Goal: Task Accomplishment & Management: Use online tool/utility

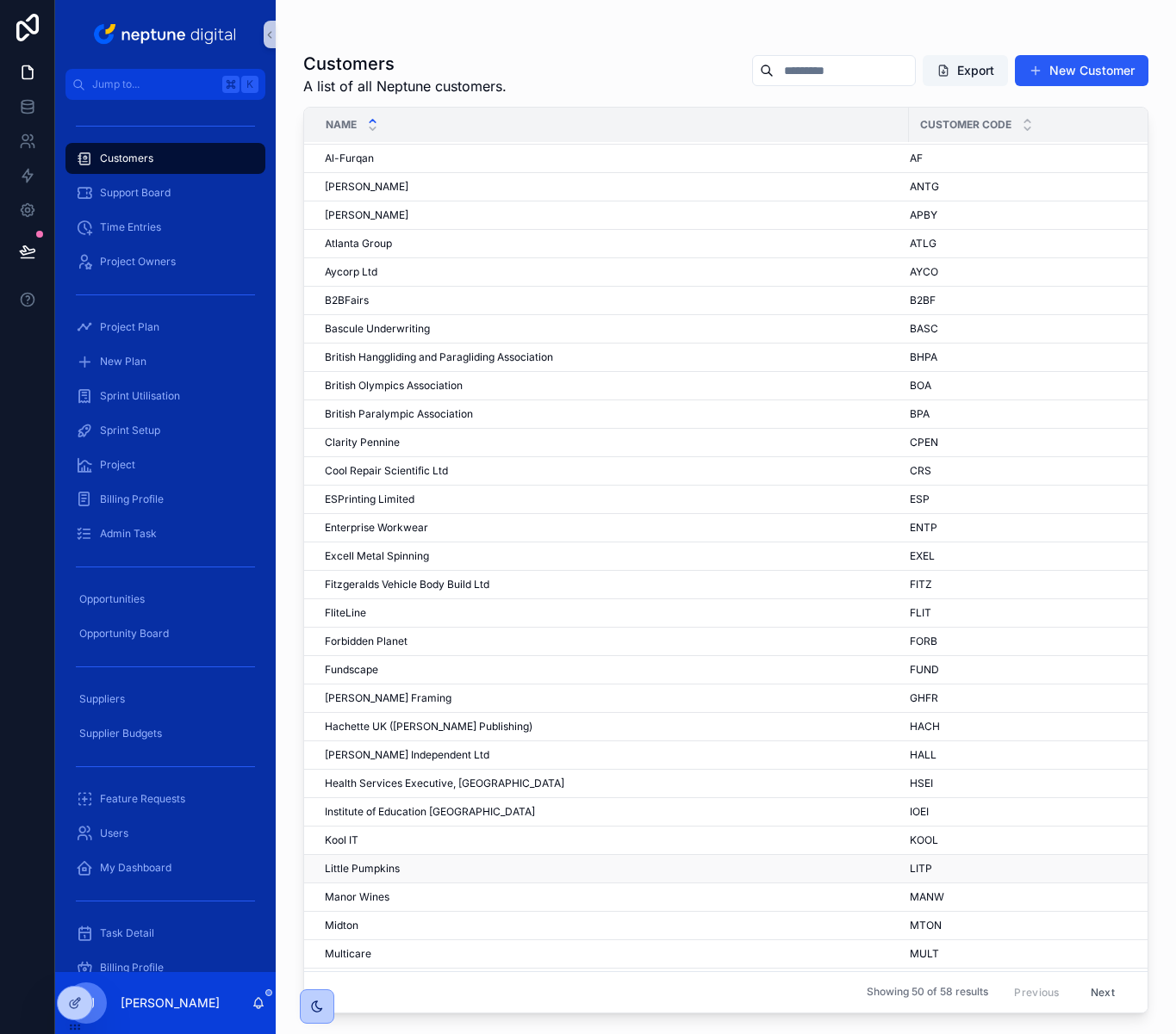
scroll to position [42, 0]
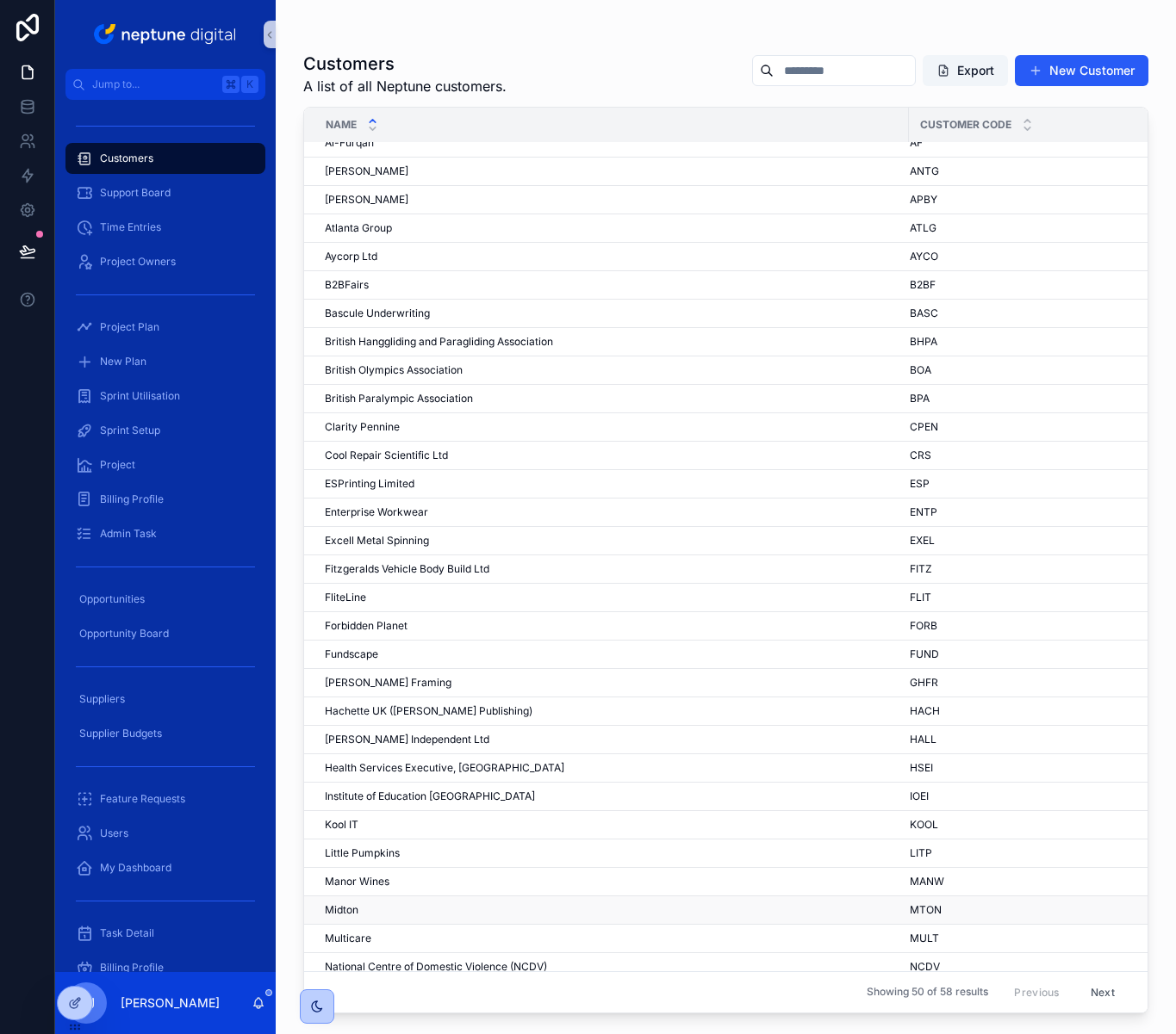
click at [350, 910] on span "Midton" at bounding box center [341, 910] width 33 height 13
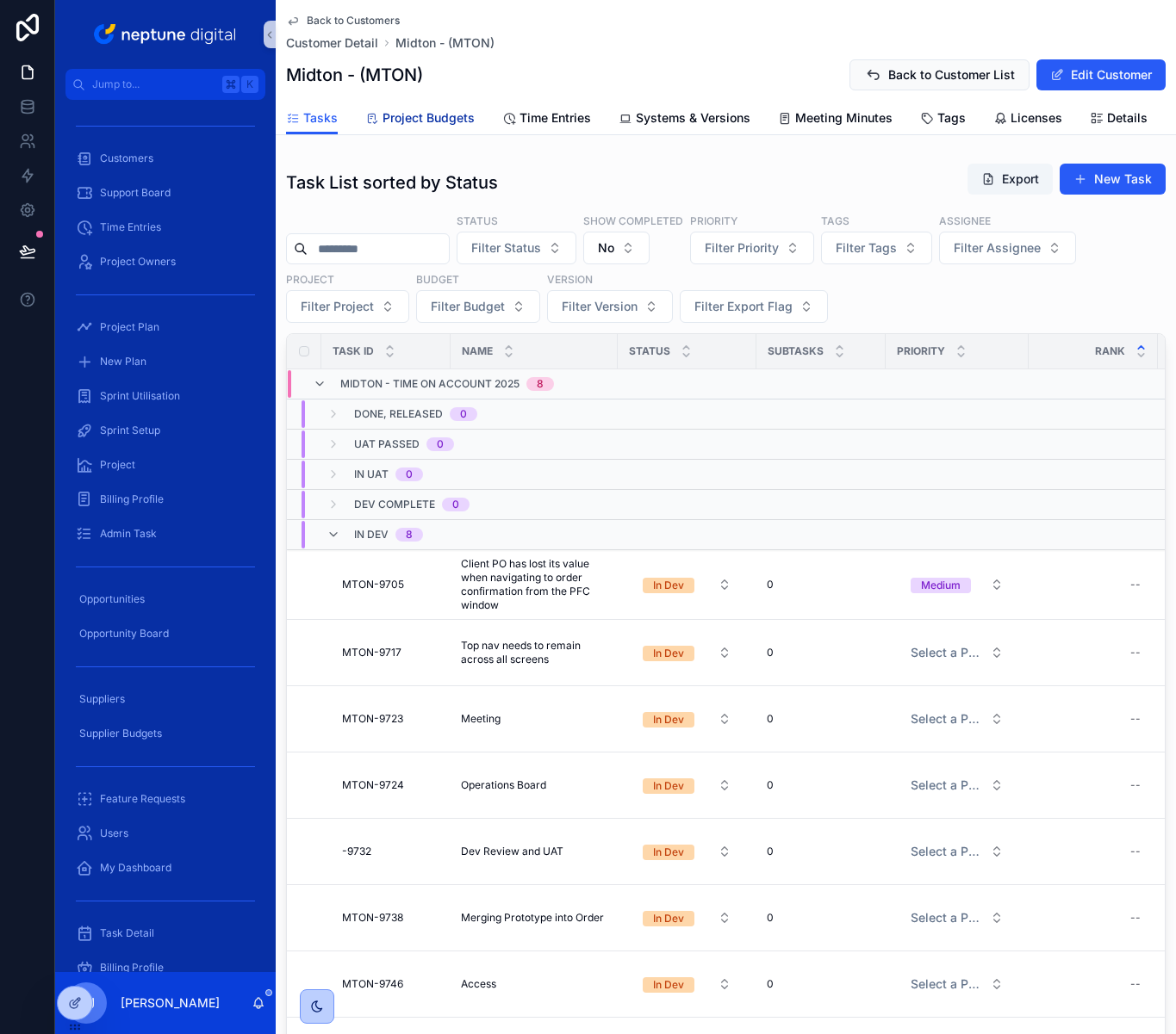
click at [445, 122] on span "Project Budgets" at bounding box center [428, 118] width 92 height 17
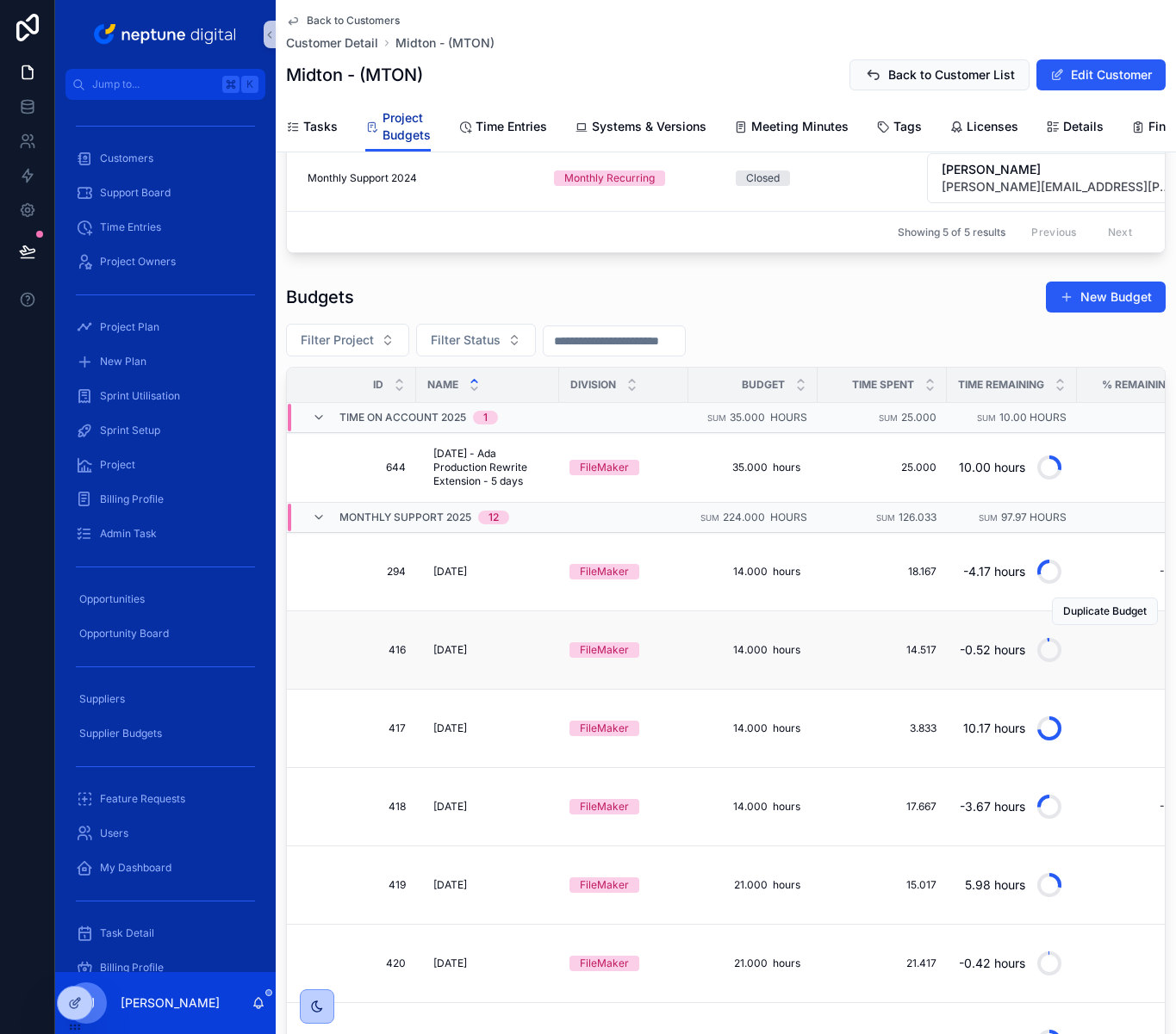
scroll to position [436, 0]
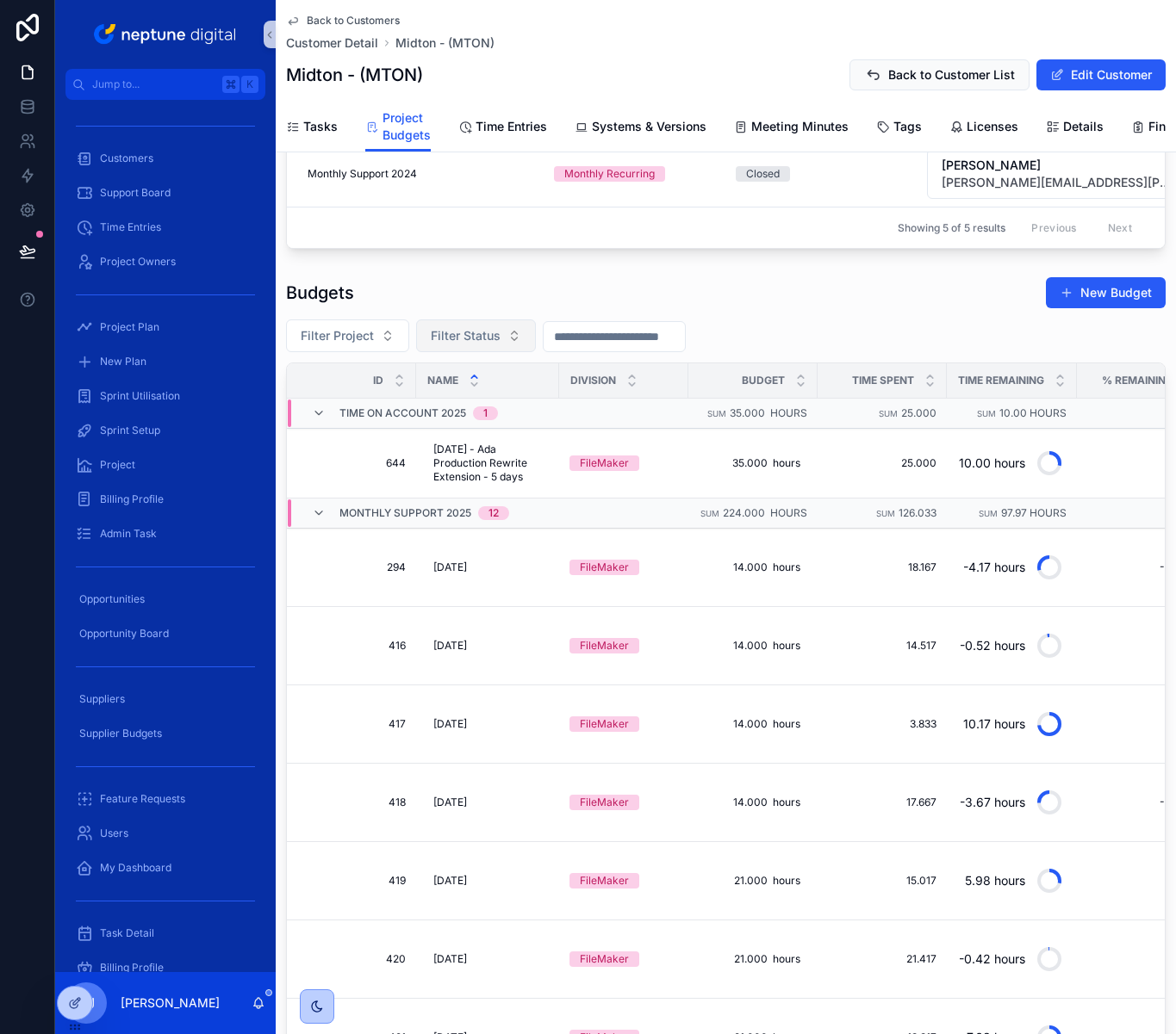
click at [495, 344] on span "Filter Status" at bounding box center [465, 335] width 69 height 17
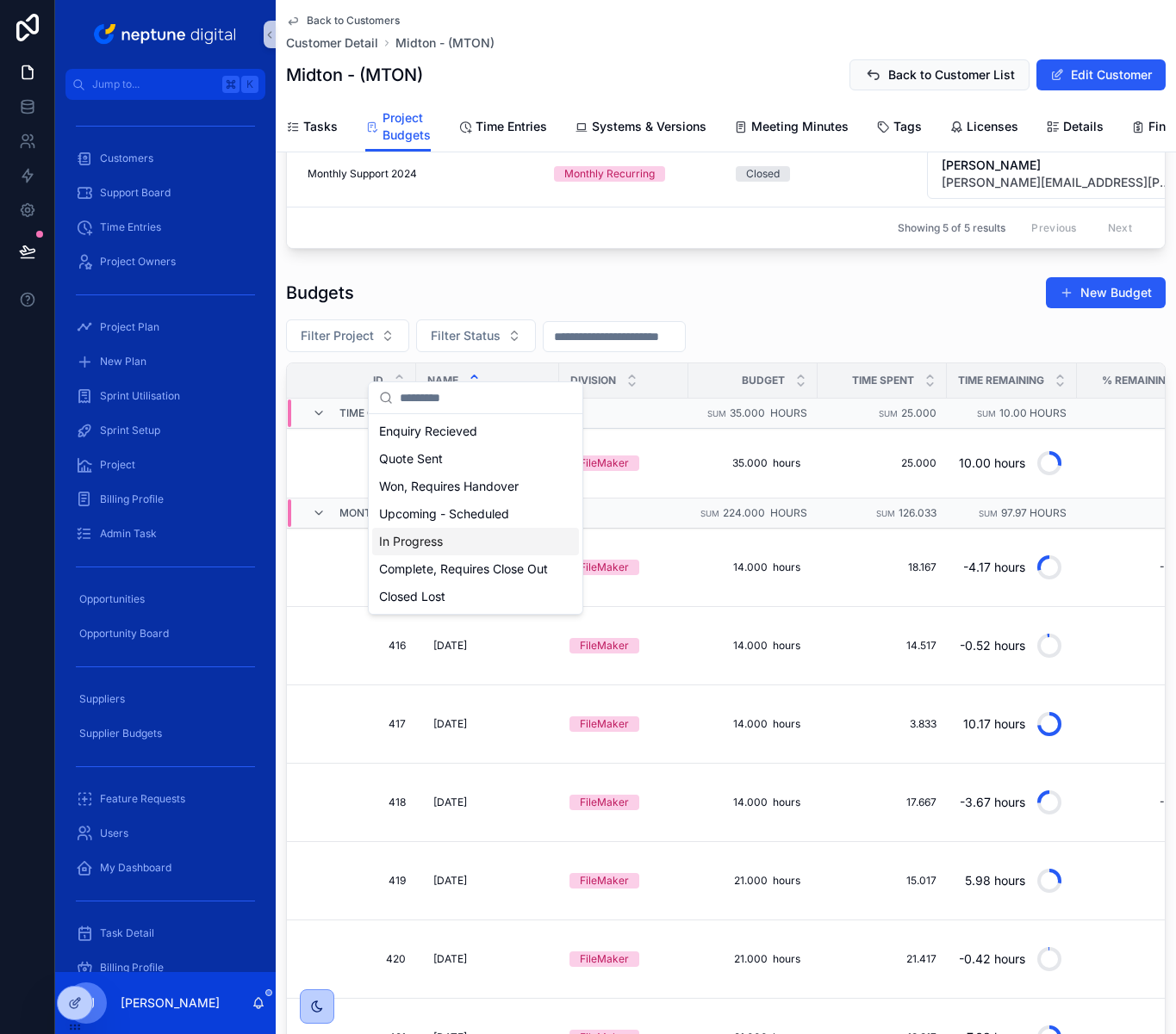
click at [479, 542] on div "In Progress" at bounding box center [474, 541] width 206 height 28
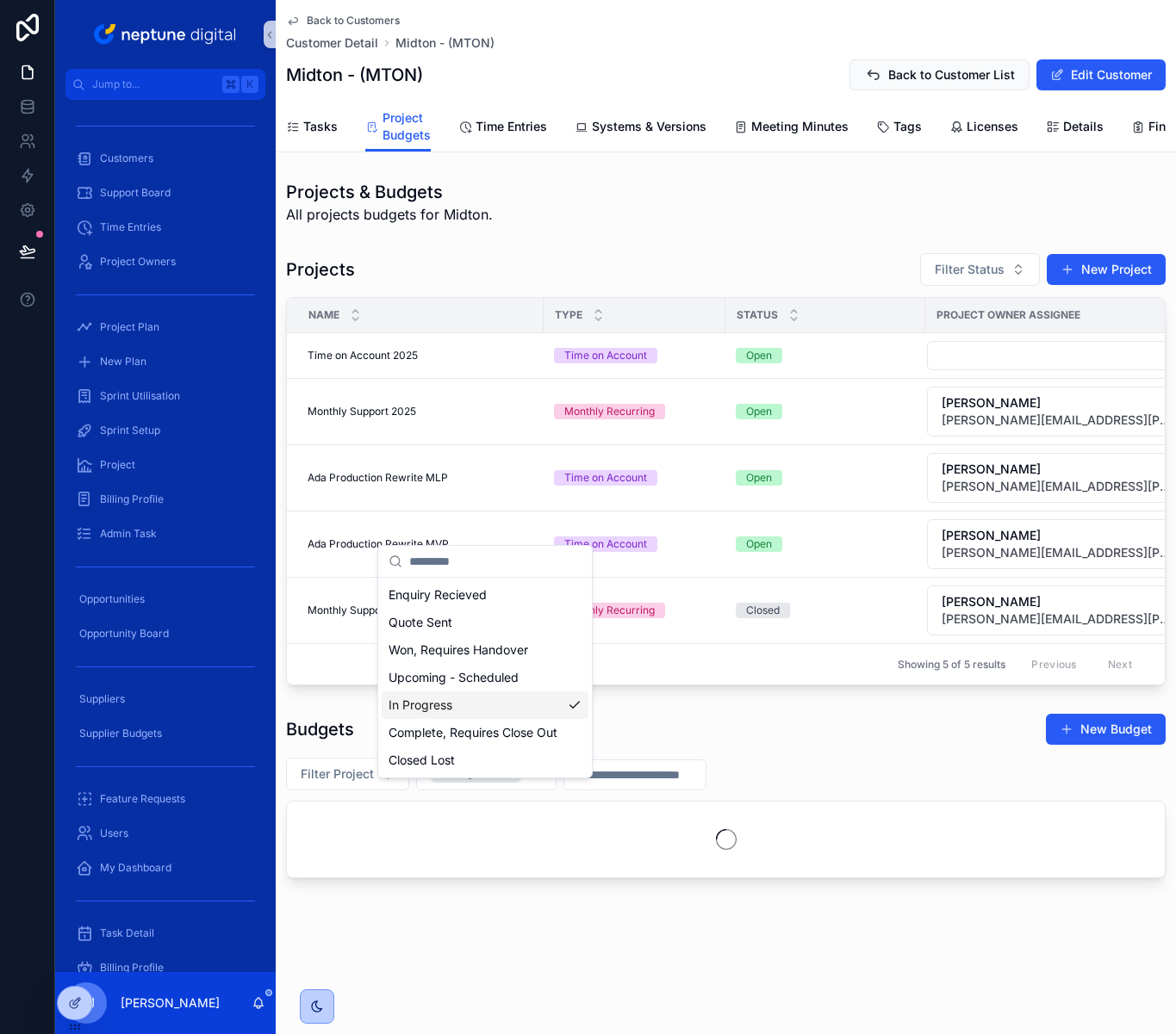
click at [786, 254] on div "Projects & Budgets All projects budgets for Midton. Projects Filter Status New …" at bounding box center [725, 528] width 900 height 712
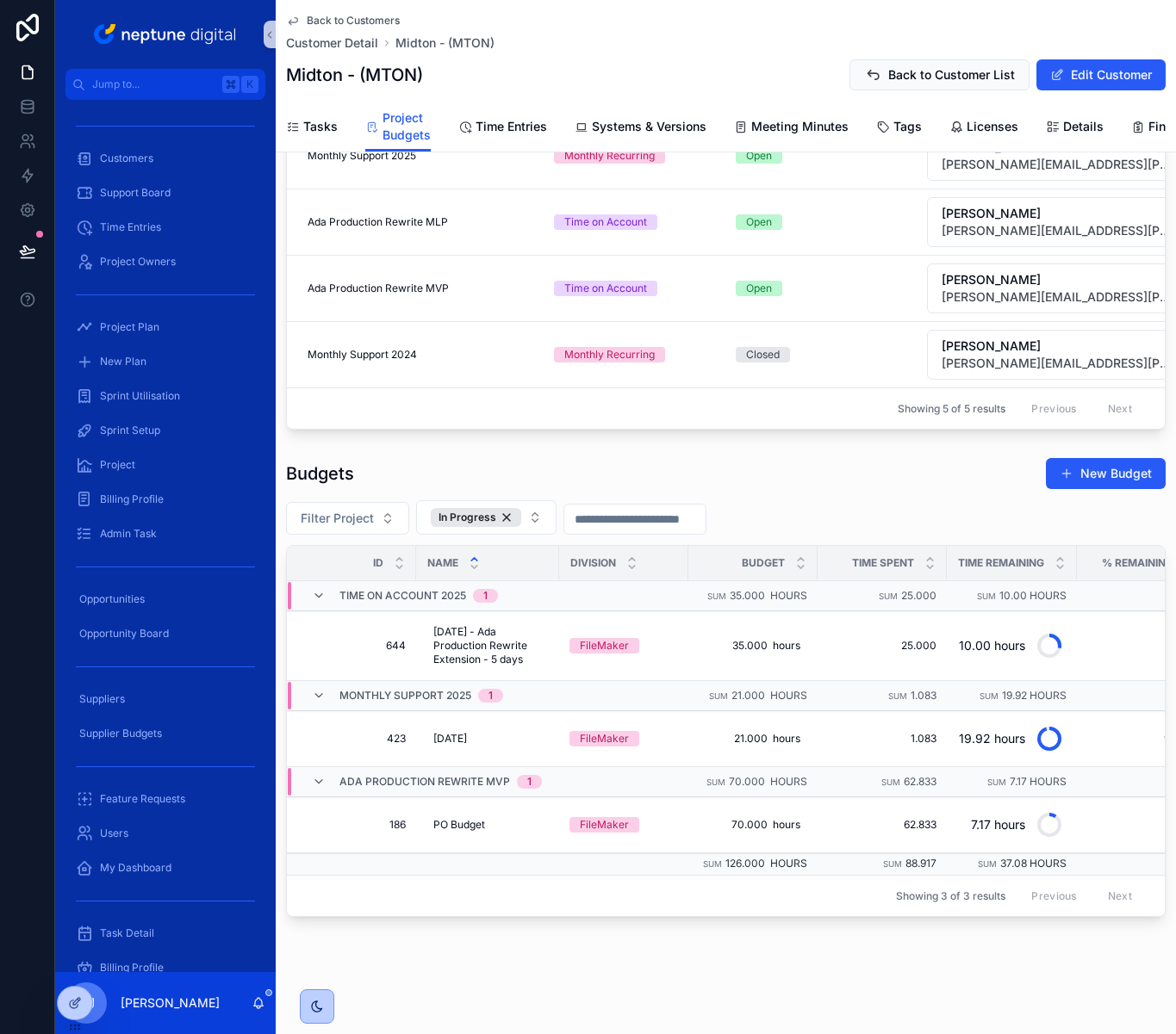
scroll to position [295, 0]
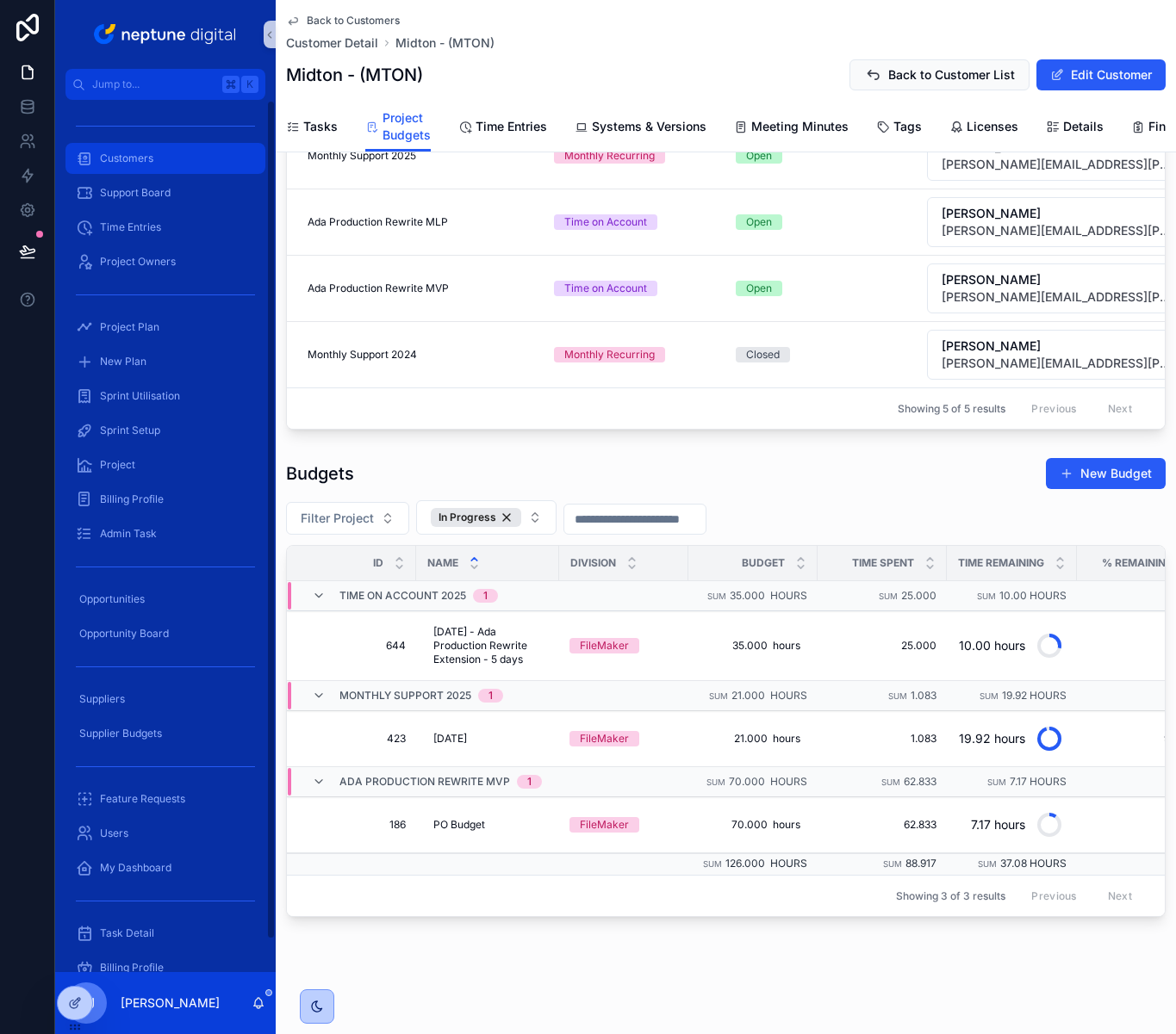
click at [150, 160] on span "Customers" at bounding box center [126, 158] width 53 height 13
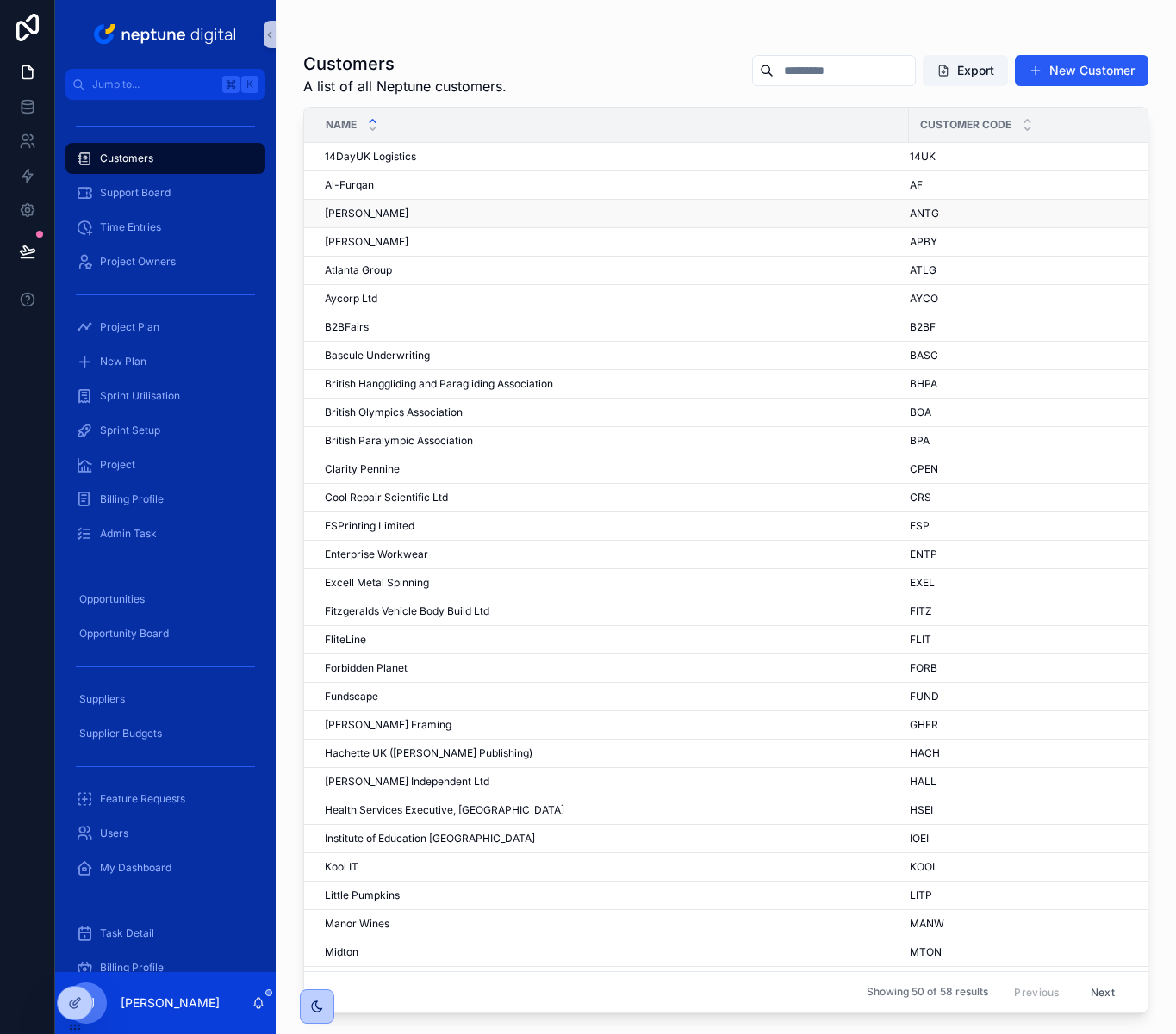
click at [368, 215] on span "[PERSON_NAME]" at bounding box center [367, 213] width 84 height 13
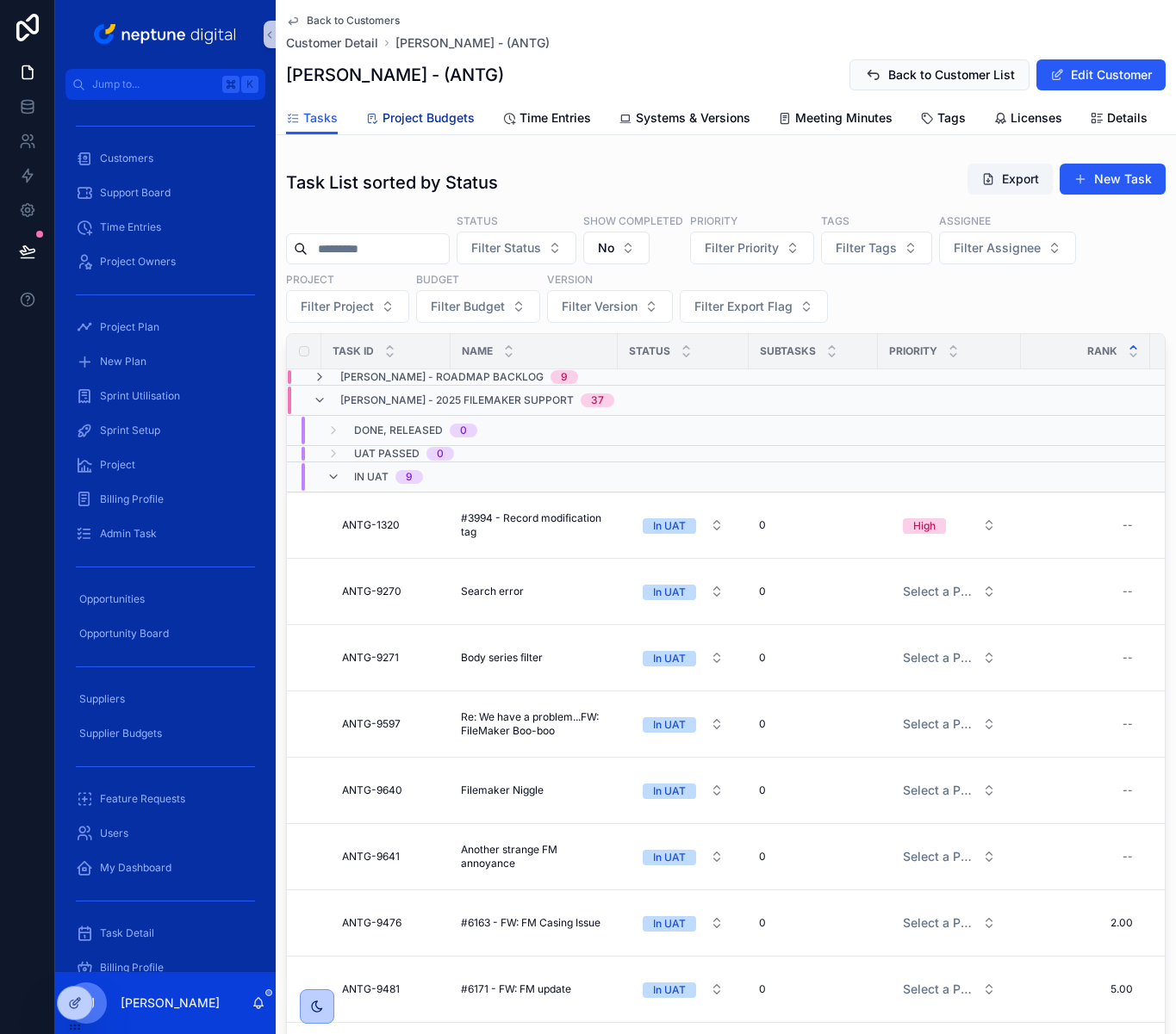
click at [429, 122] on span "Project Budgets" at bounding box center [428, 118] width 92 height 17
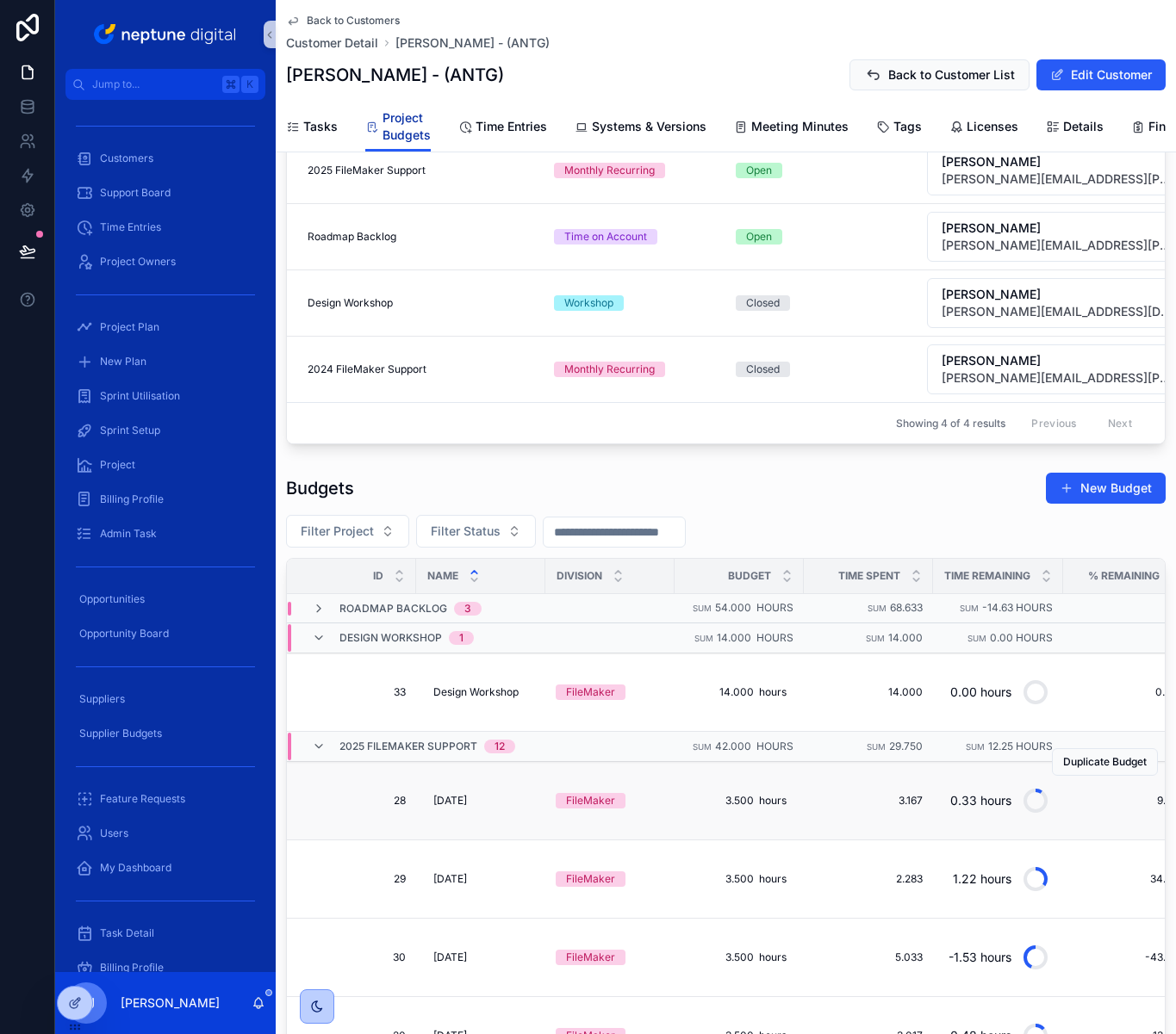
scroll to position [354, 0]
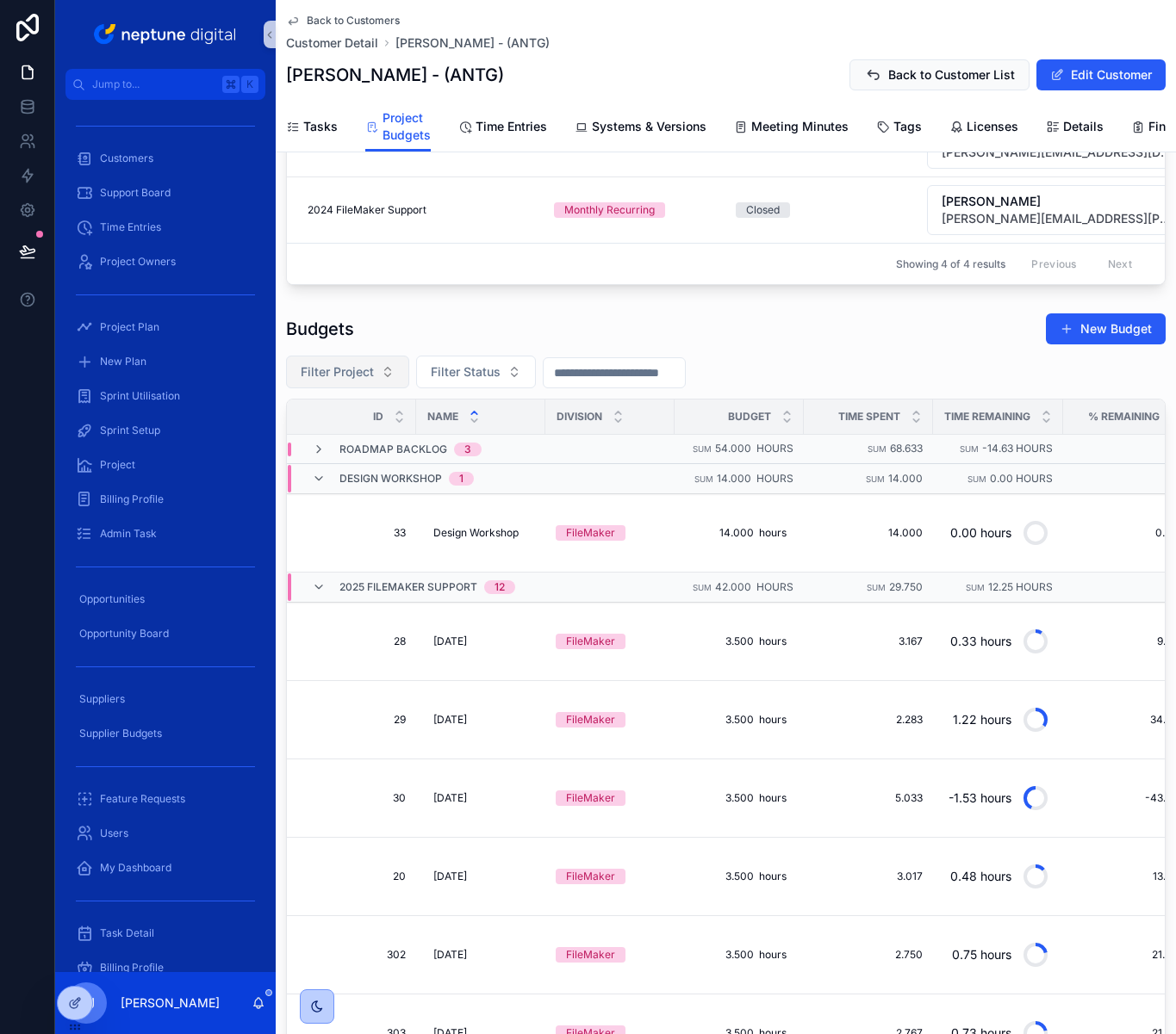
click at [371, 381] on span "Filter Project" at bounding box center [337, 372] width 73 height 17
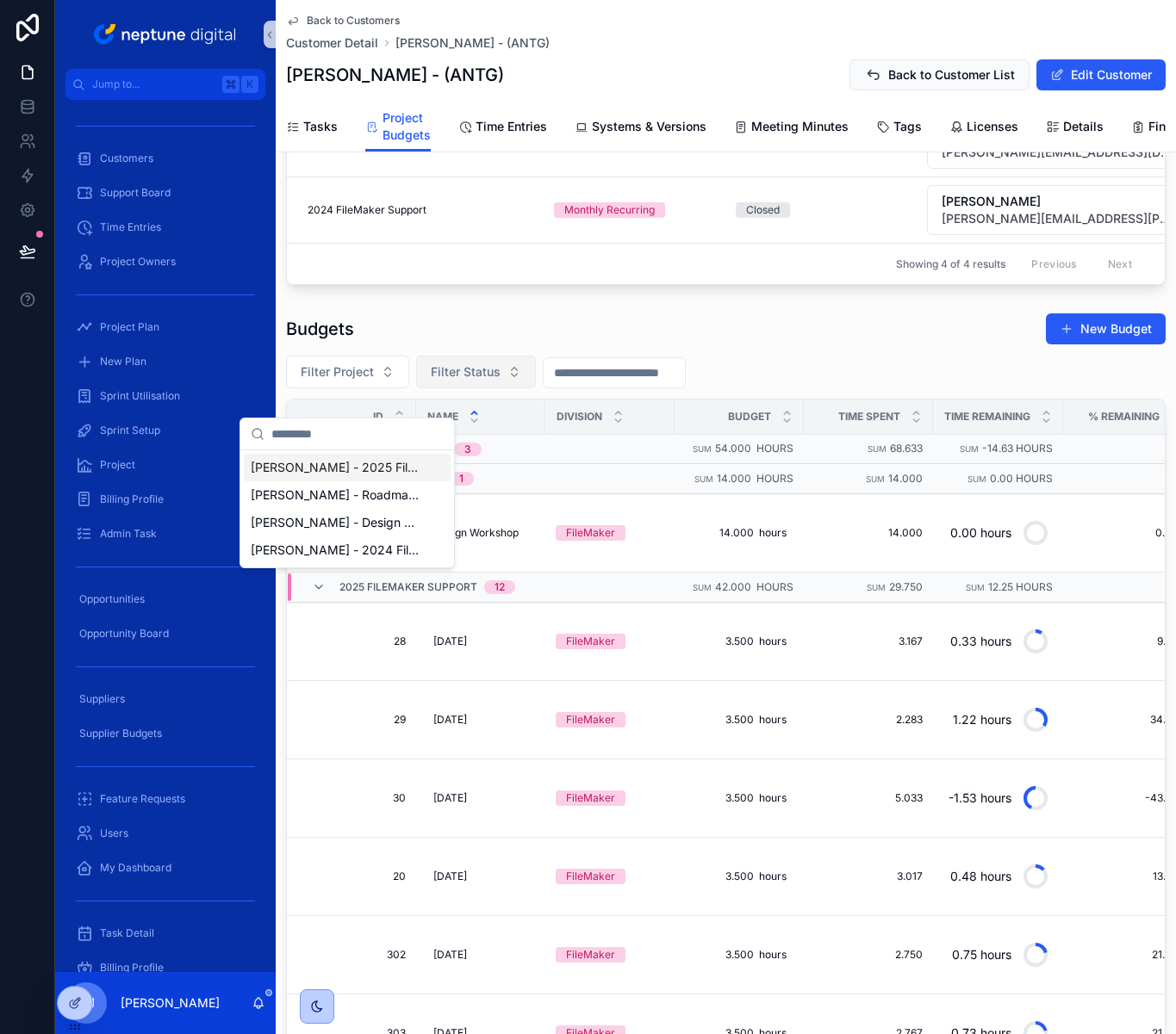
click at [504, 389] on button "Filter Status" at bounding box center [476, 372] width 120 height 32
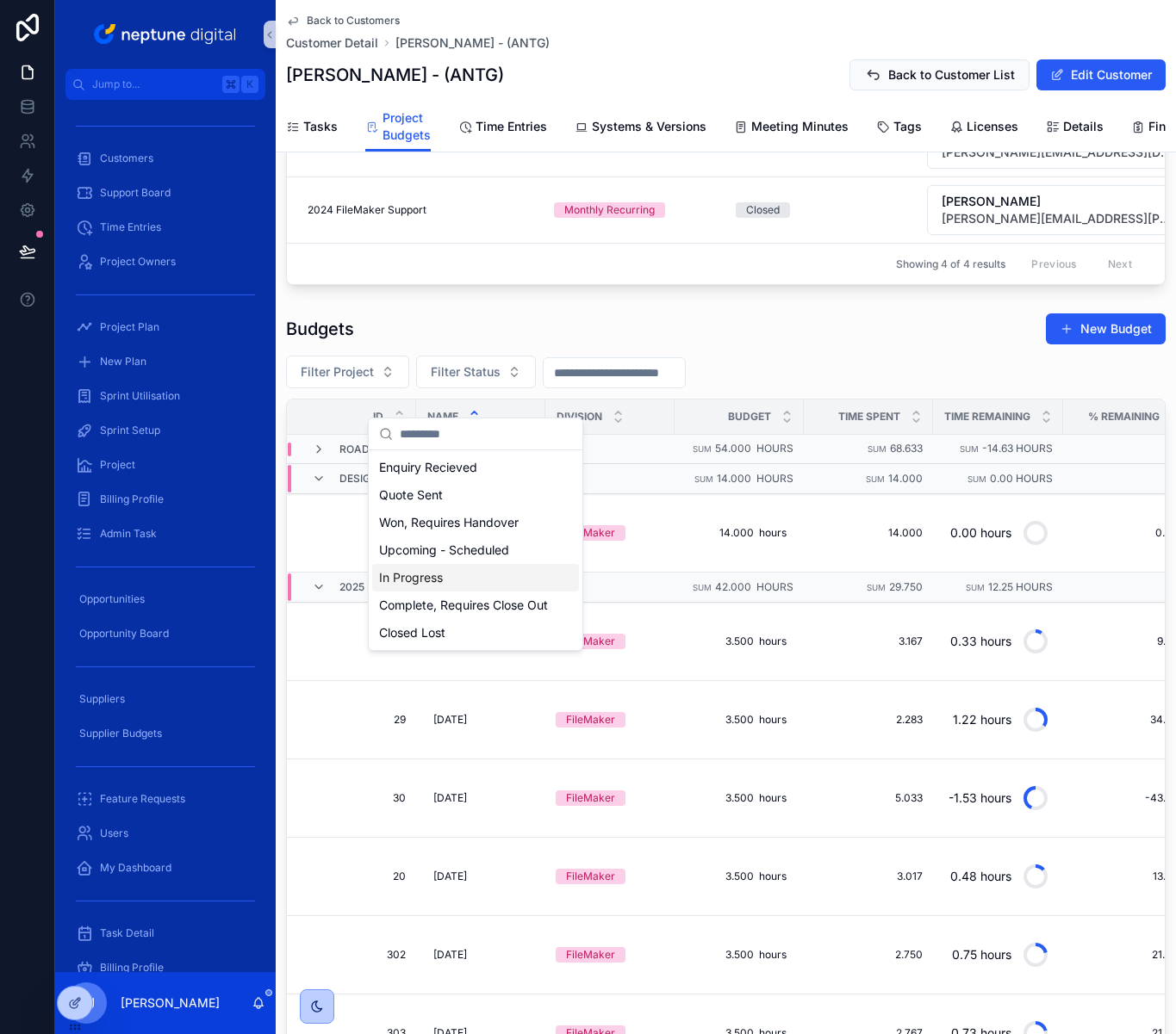
click at [460, 574] on div "In Progress" at bounding box center [474, 578] width 206 height 28
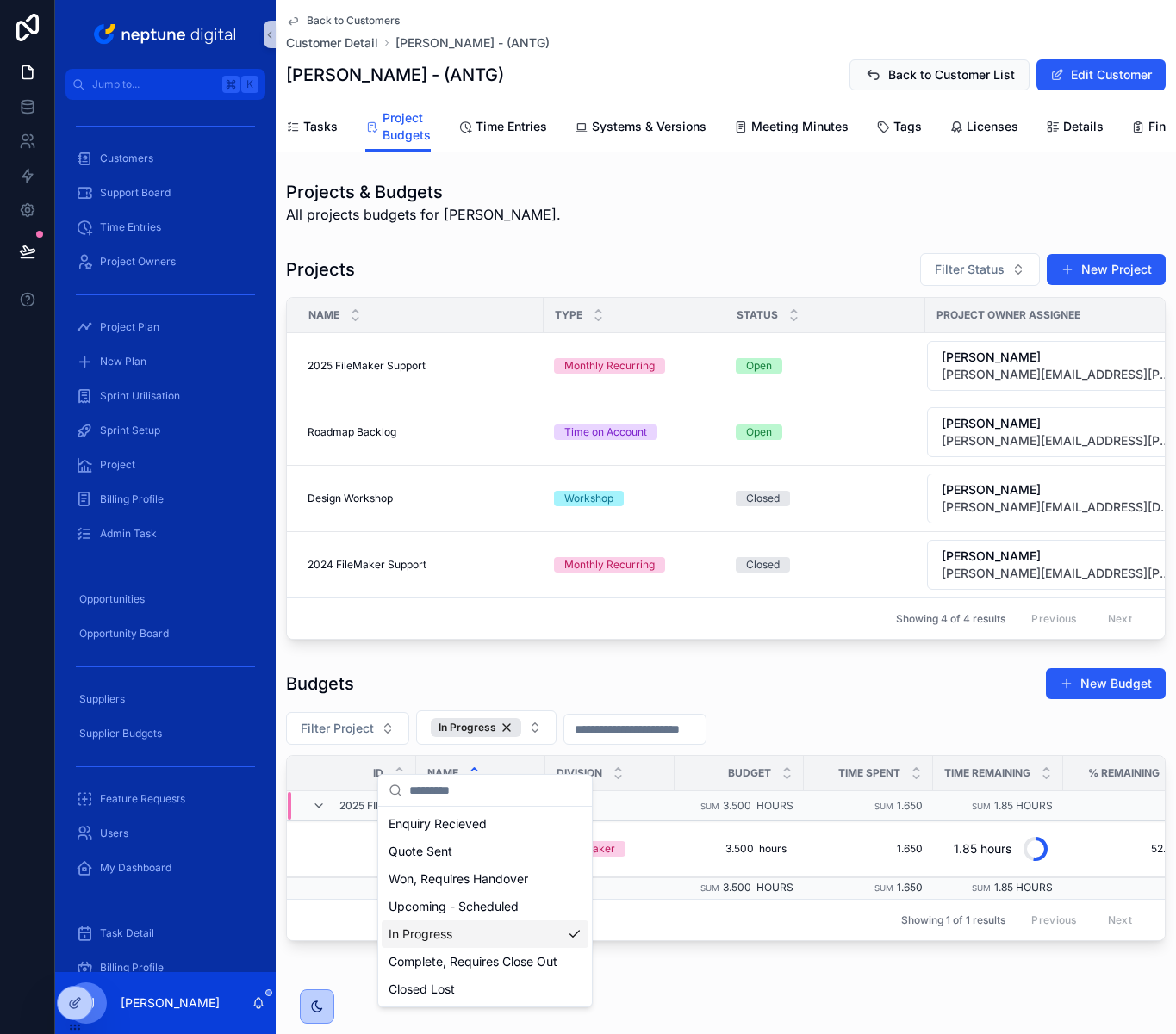
click at [771, 700] on div "Budgets New Budget" at bounding box center [725, 683] width 879 height 32
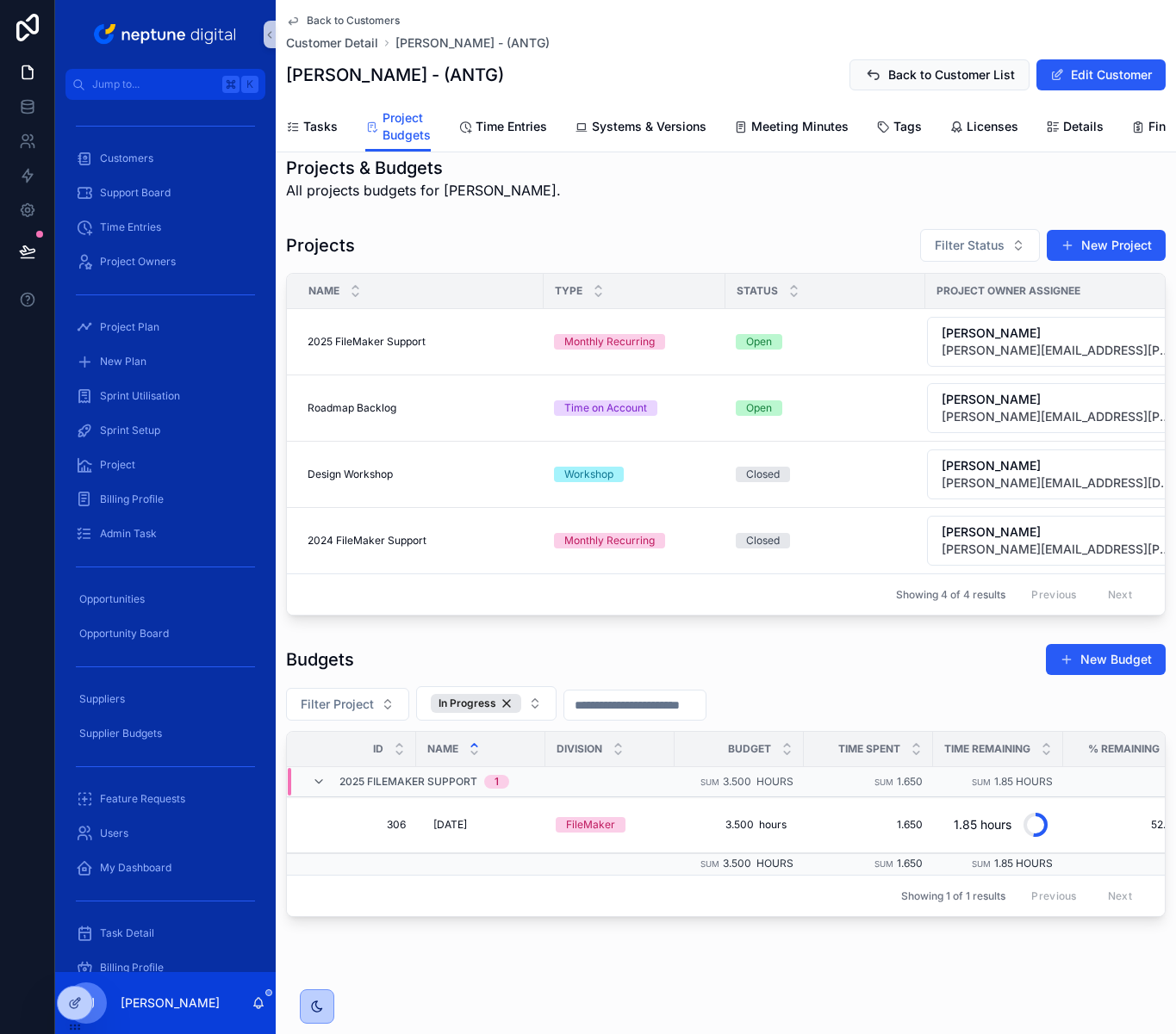
scroll to position [63, 0]
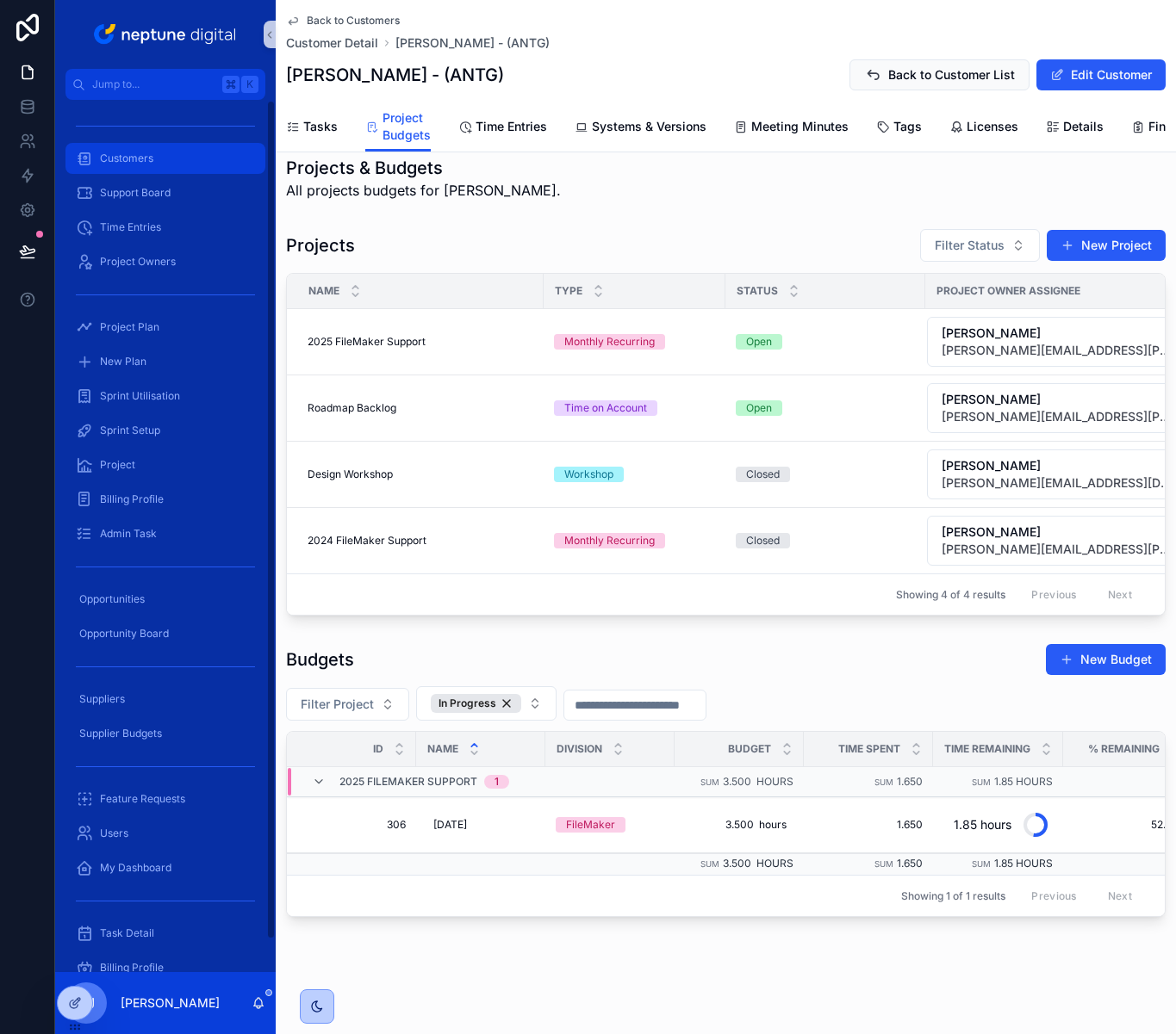
click at [130, 159] on span "Customers" at bounding box center [126, 158] width 53 height 13
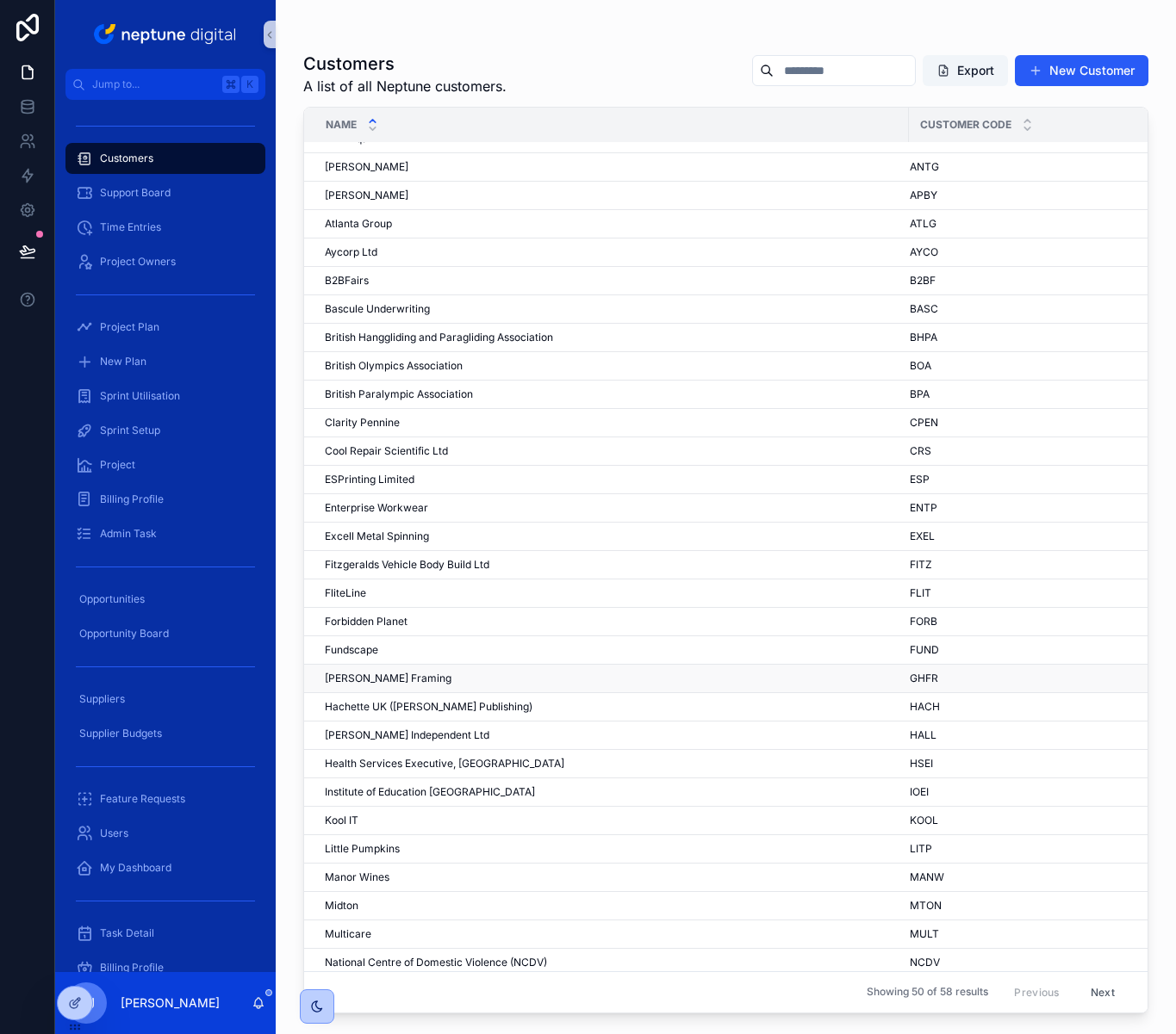
scroll to position [60, 0]
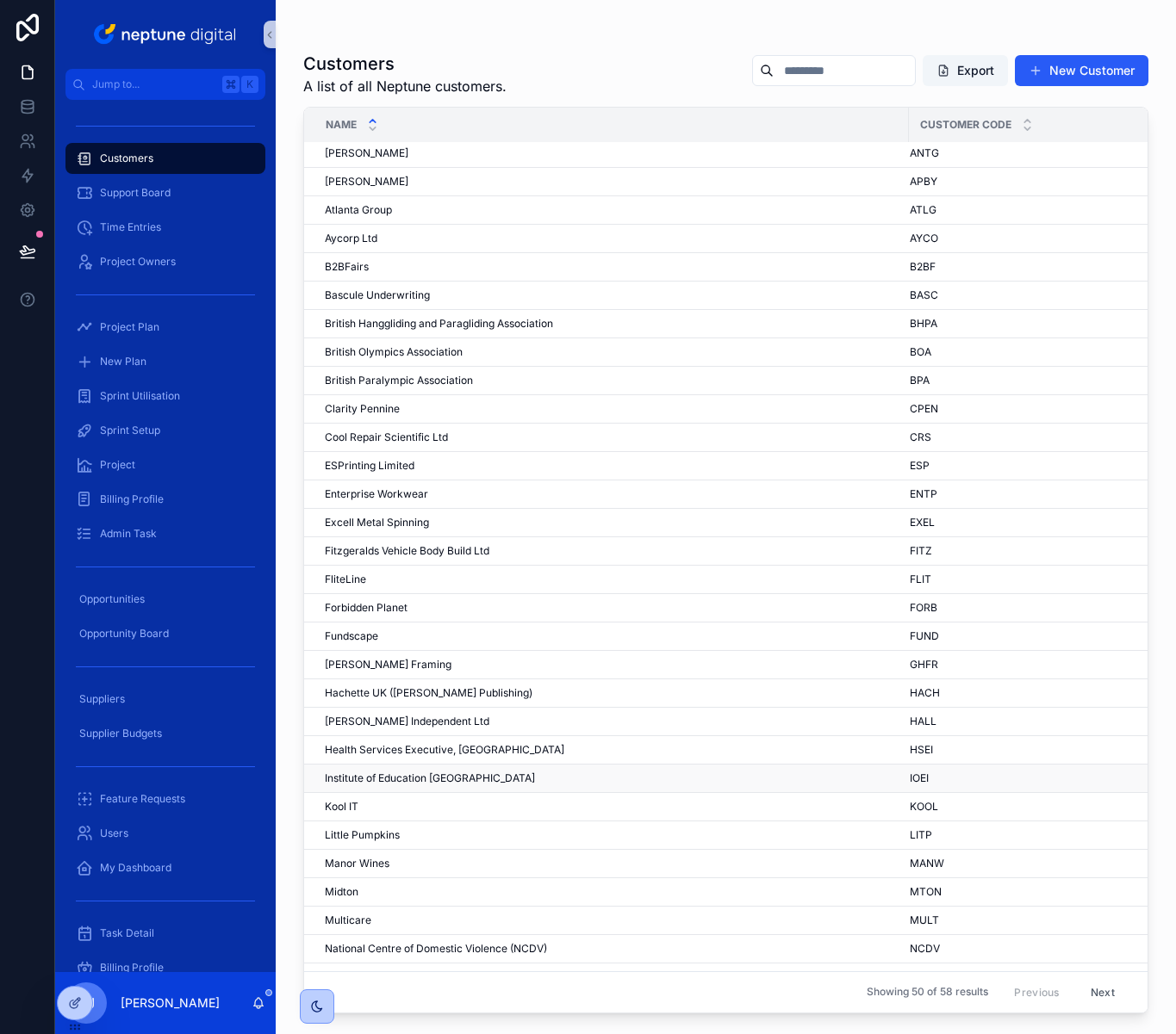
click at [445, 781] on span "Institute of Education [GEOGRAPHIC_DATA]" at bounding box center [430, 778] width 210 height 13
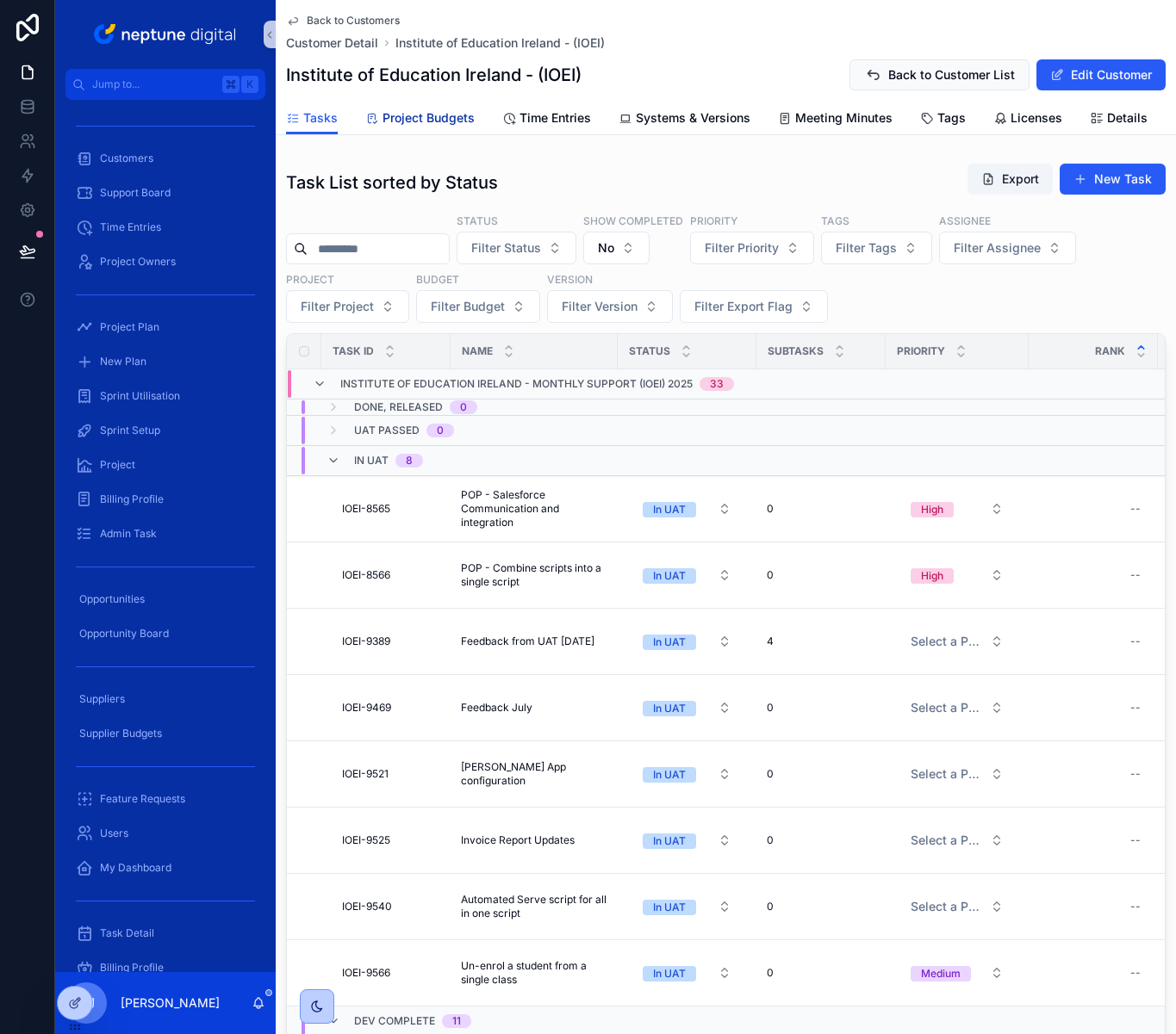
click at [441, 115] on span "Project Budgets" at bounding box center [428, 118] width 92 height 17
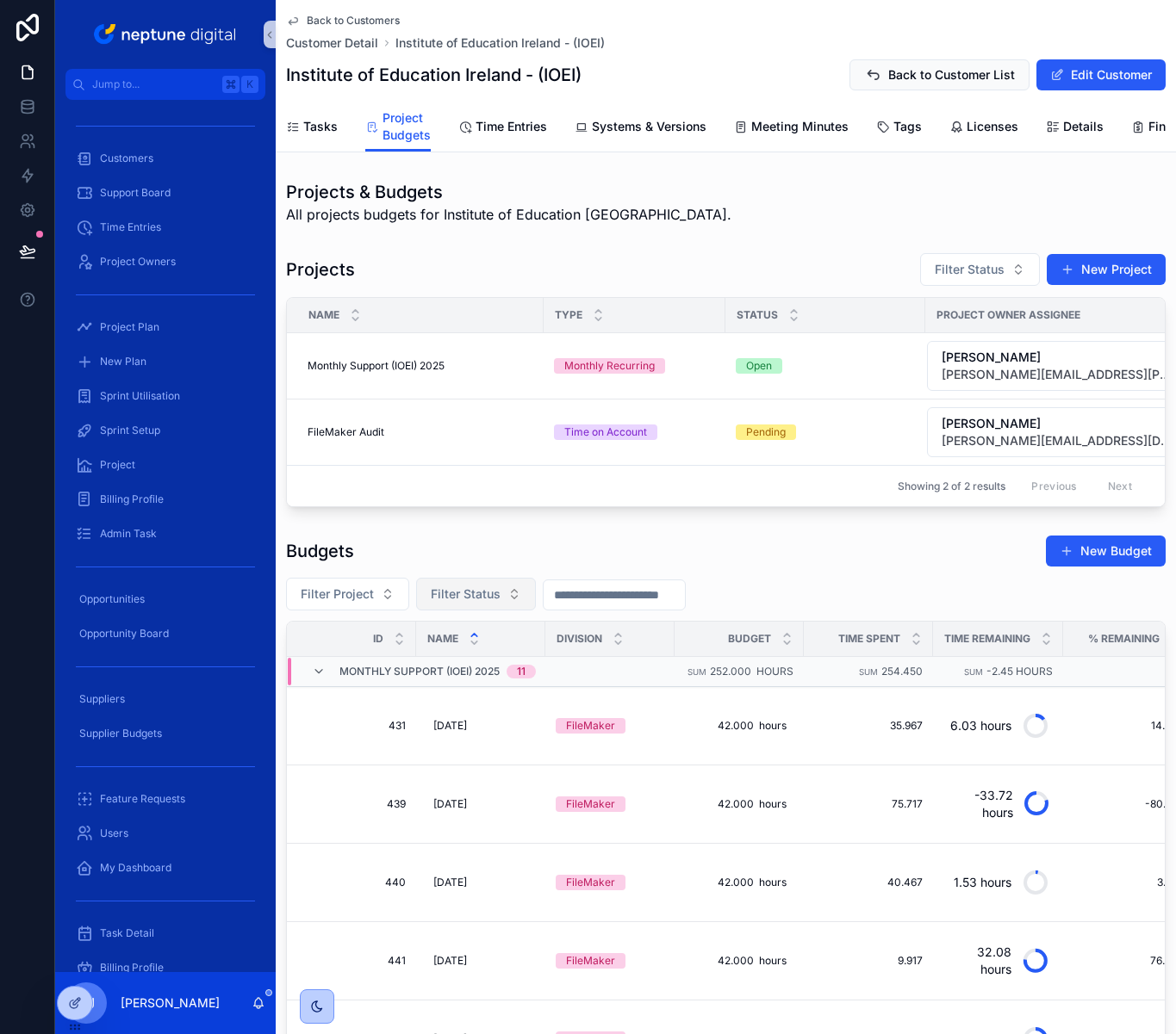
click at [493, 603] on span "Filter Status" at bounding box center [465, 594] width 69 height 17
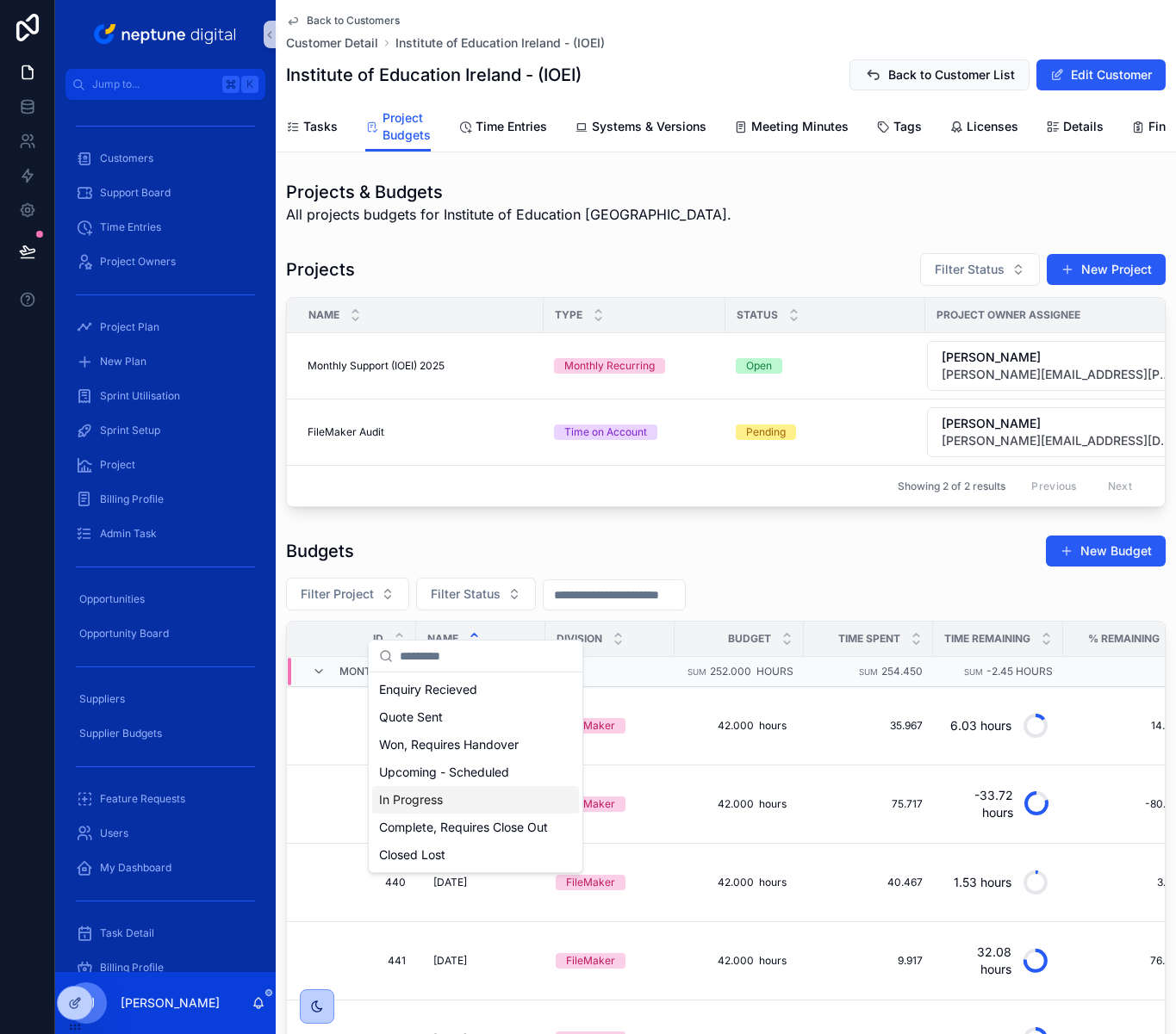
click at [458, 804] on div "In Progress" at bounding box center [474, 799] width 206 height 28
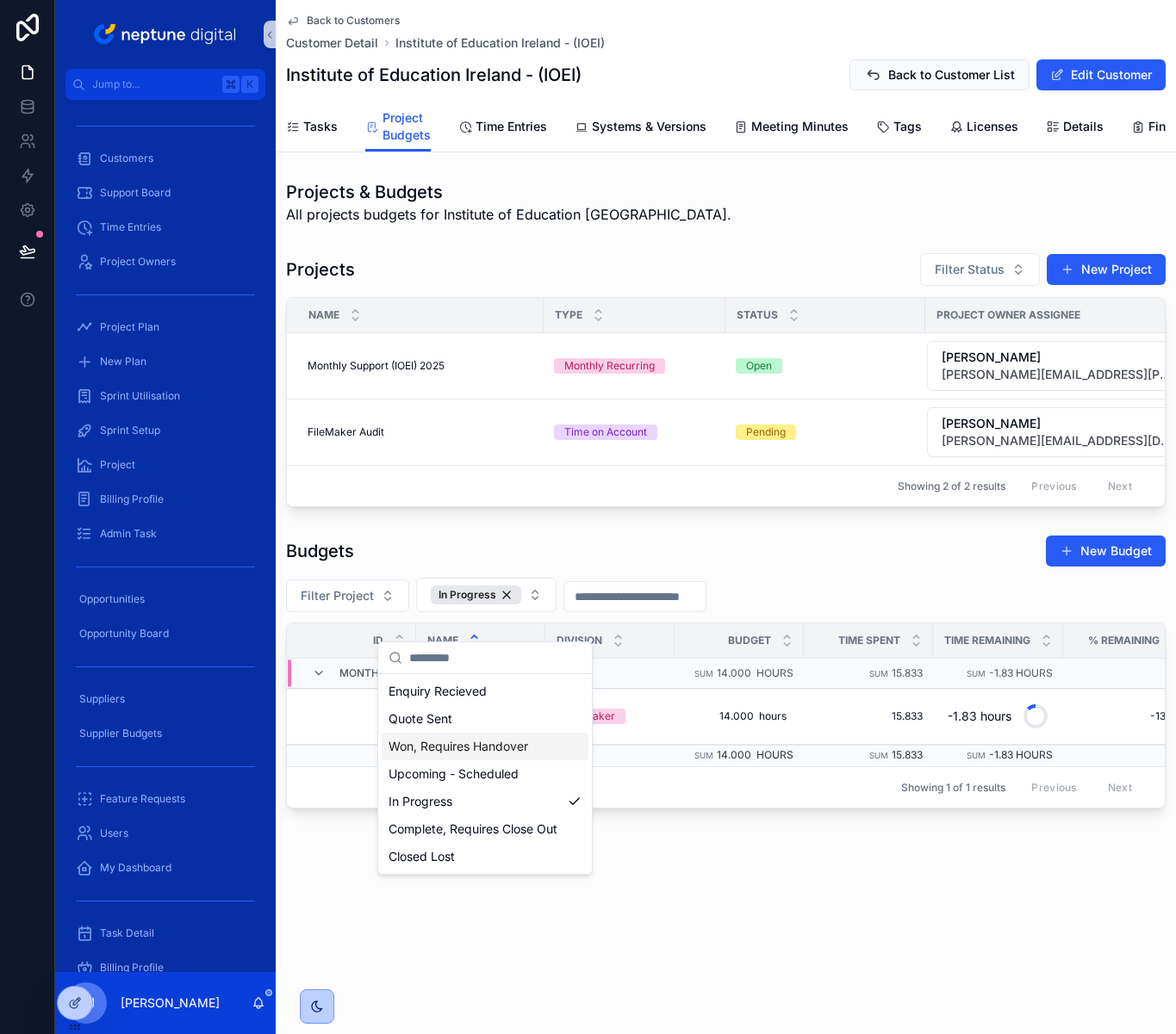
click at [712, 552] on div "Projects & Budgets All projects budgets for Institute of Education Ireland. Pro…" at bounding box center [725, 494] width 900 height 642
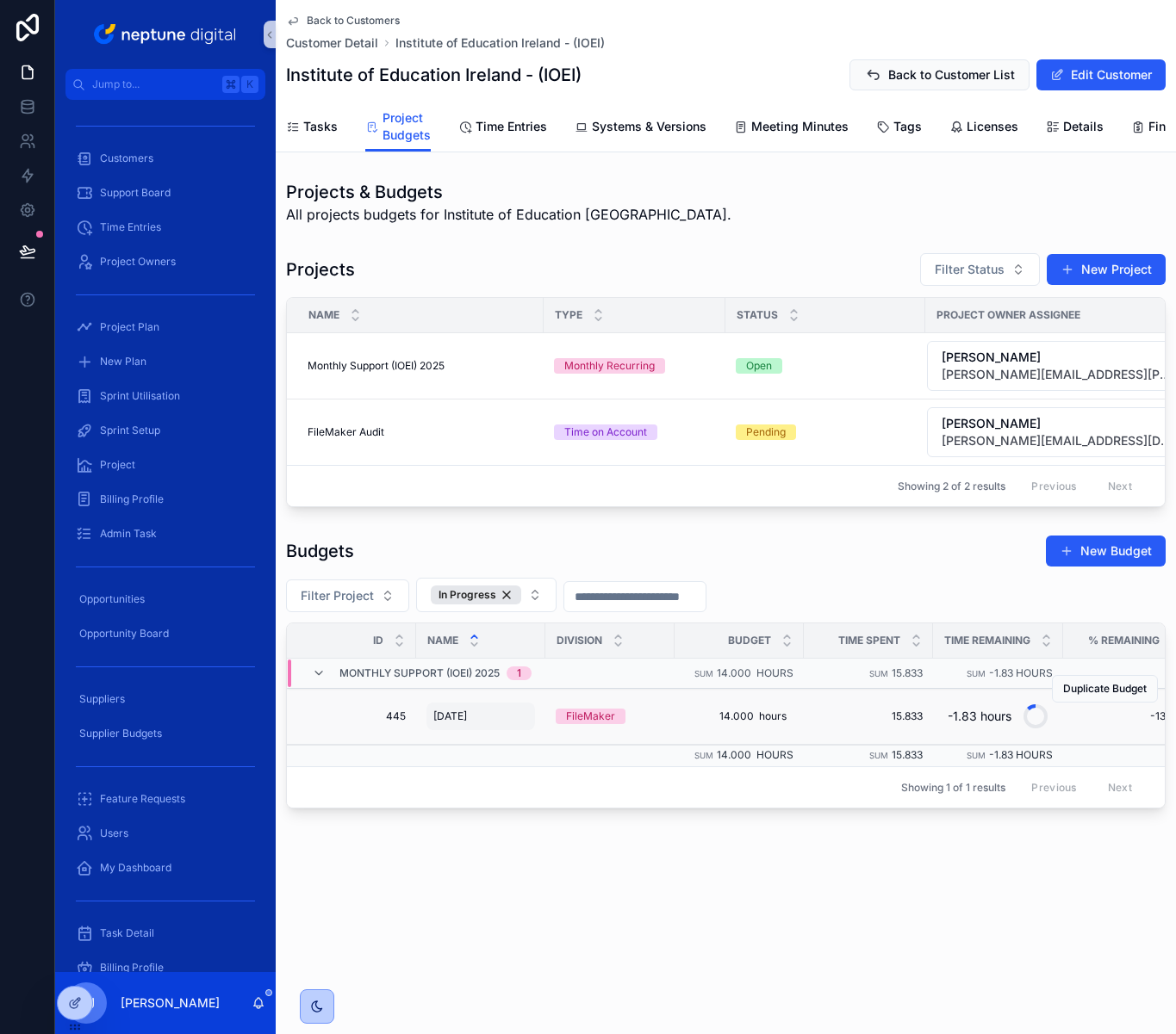
click at [511, 730] on div "09. September 2025 09. September 2025" at bounding box center [481, 716] width 108 height 28
click at [610, 726] on td "FileMaker" at bounding box center [610, 717] width 129 height 56
click at [529, 132] on span "Time Entries" at bounding box center [511, 126] width 71 height 17
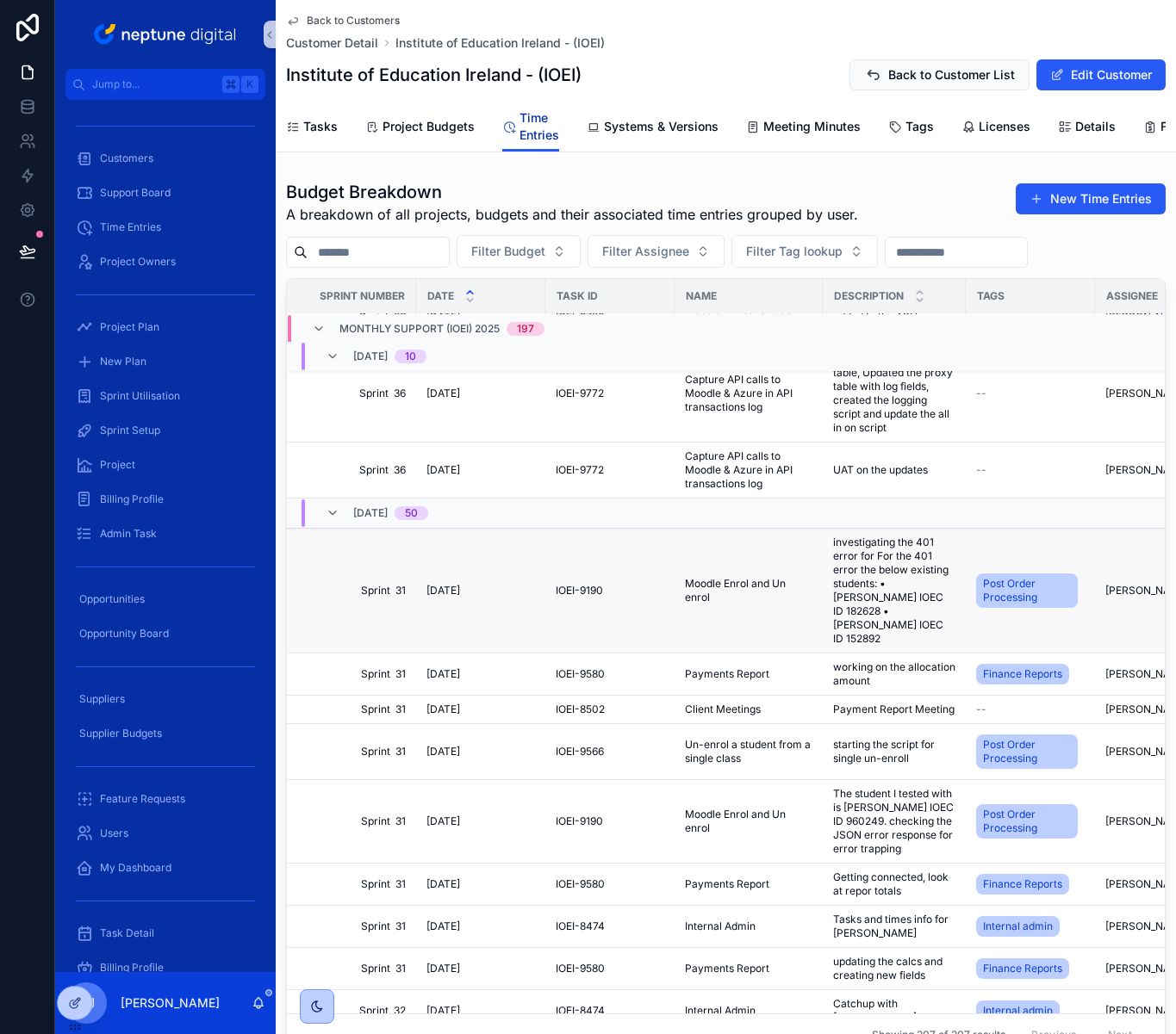
scroll to position [477, 0]
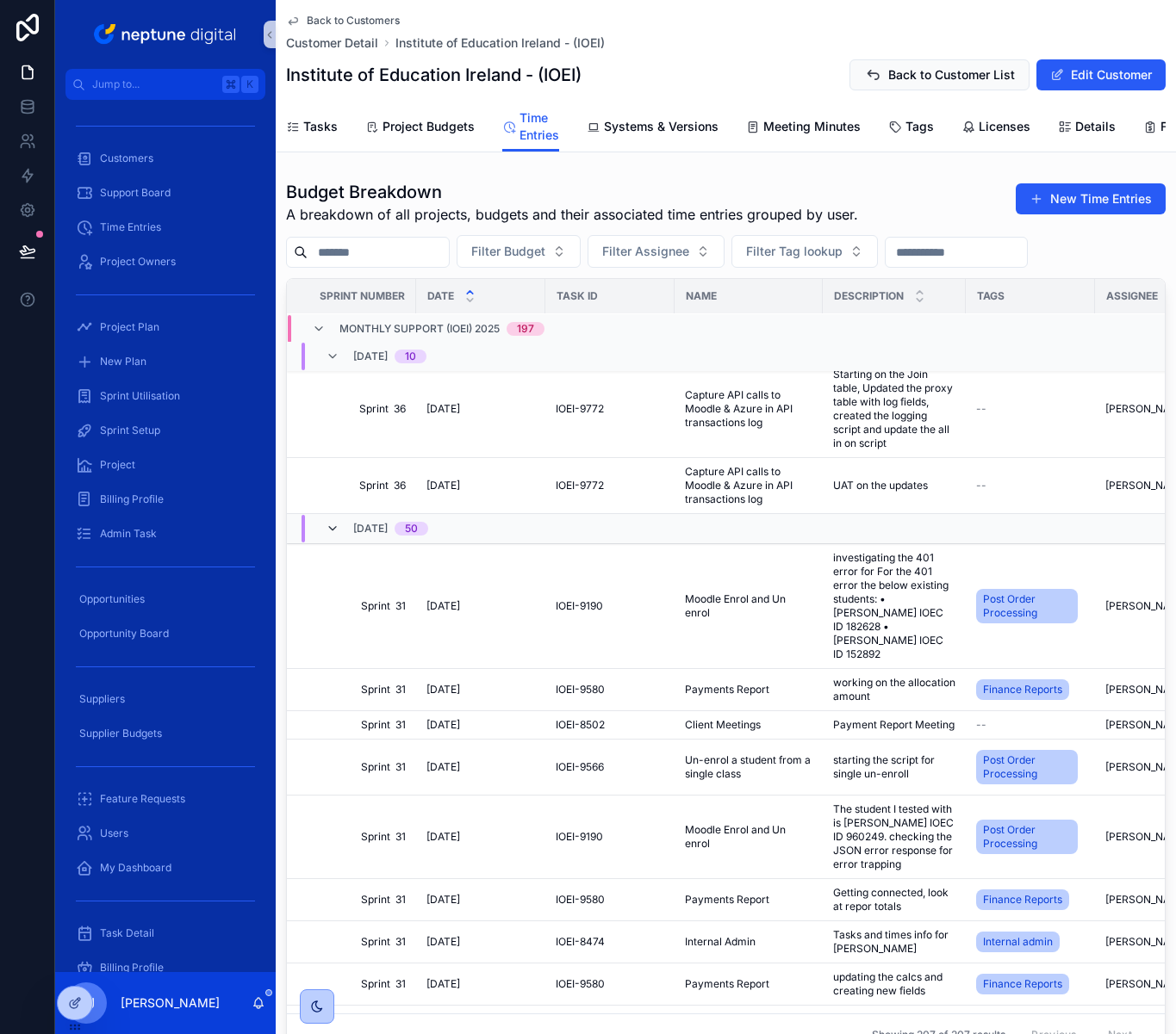
click at [334, 536] on icon "scrollable content" at bounding box center [333, 528] width 13 height 13
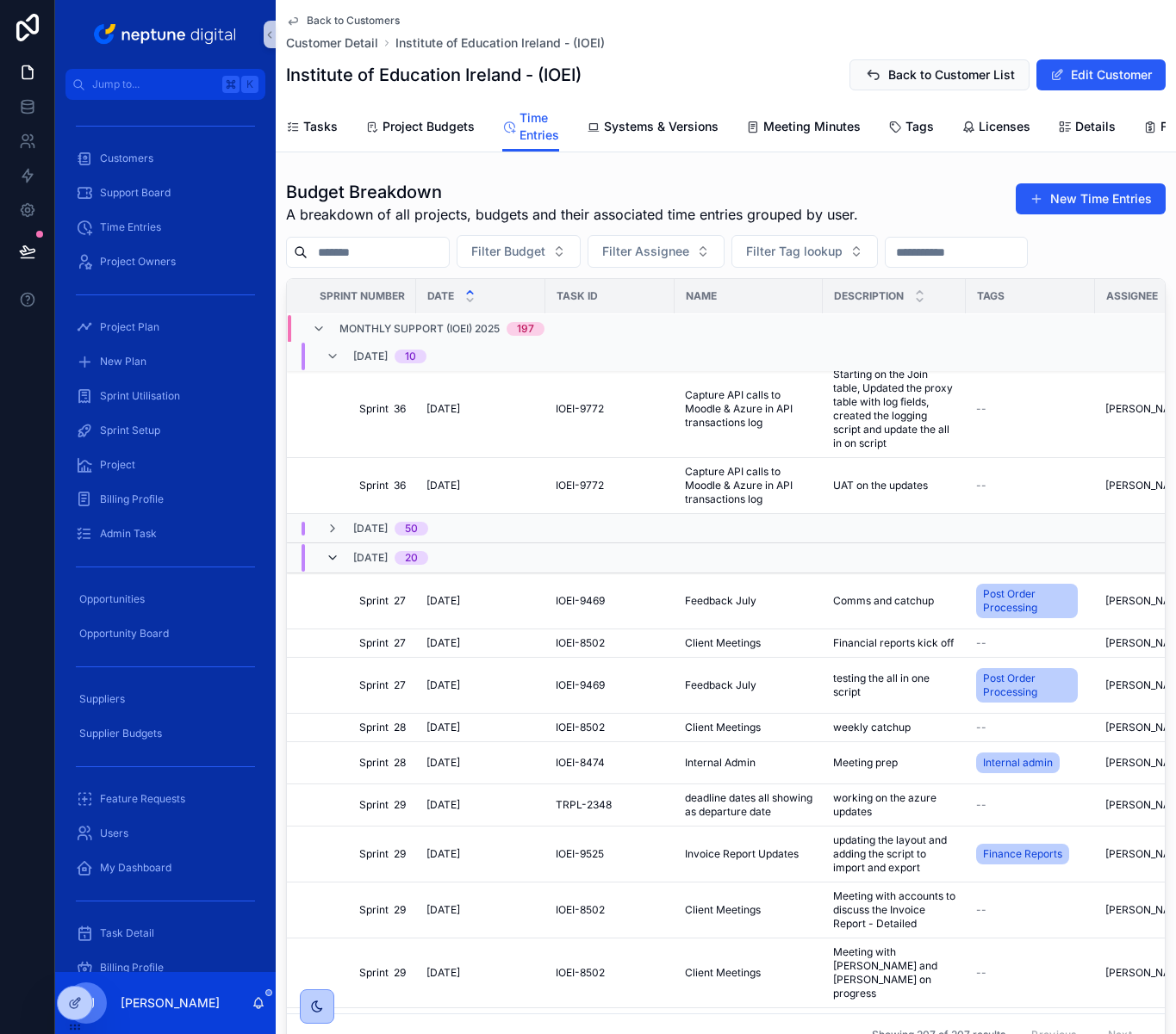
click at [334, 565] on icon "scrollable content" at bounding box center [333, 558] width 13 height 13
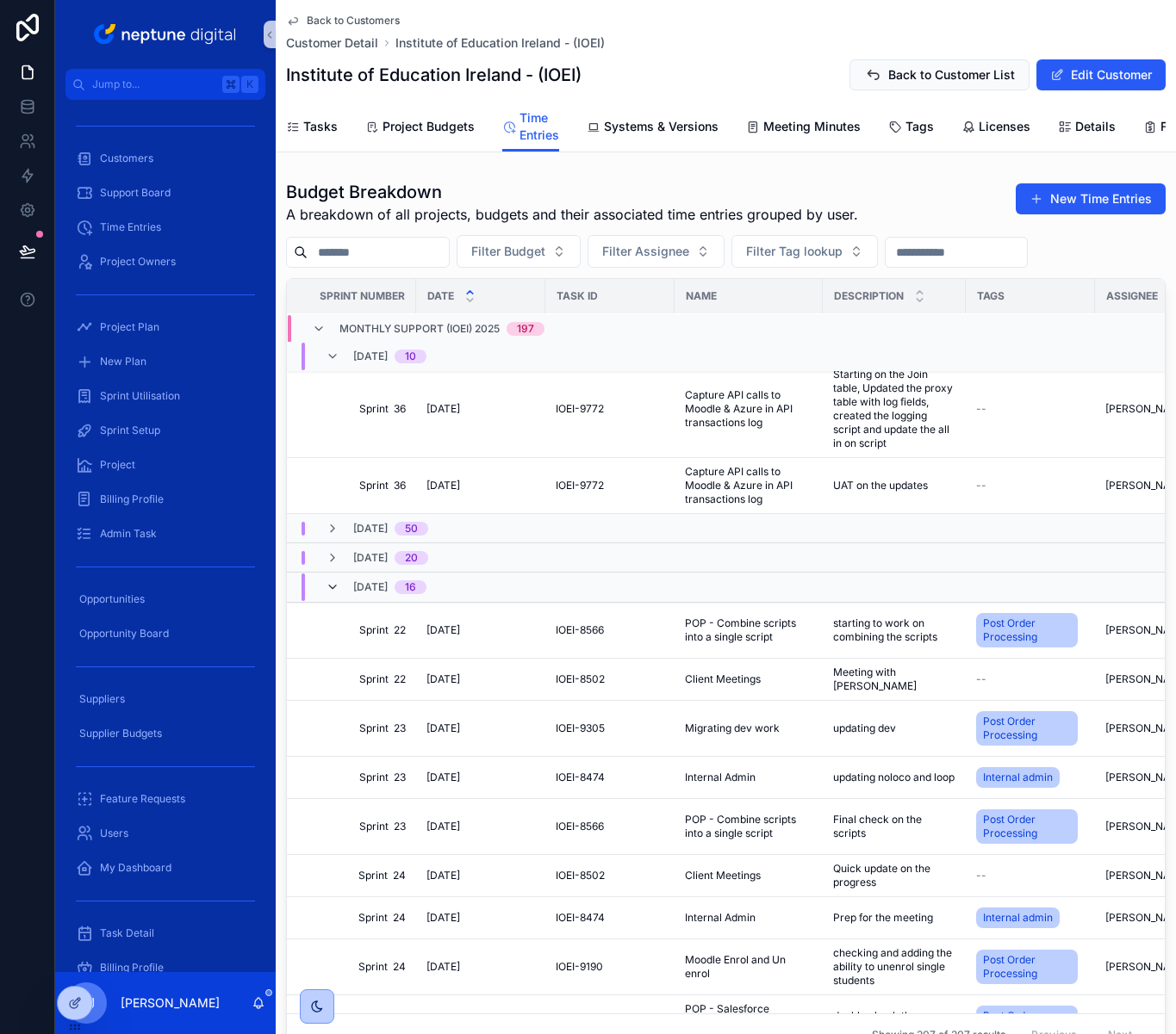
click at [335, 594] on icon "scrollable content" at bounding box center [333, 587] width 13 height 13
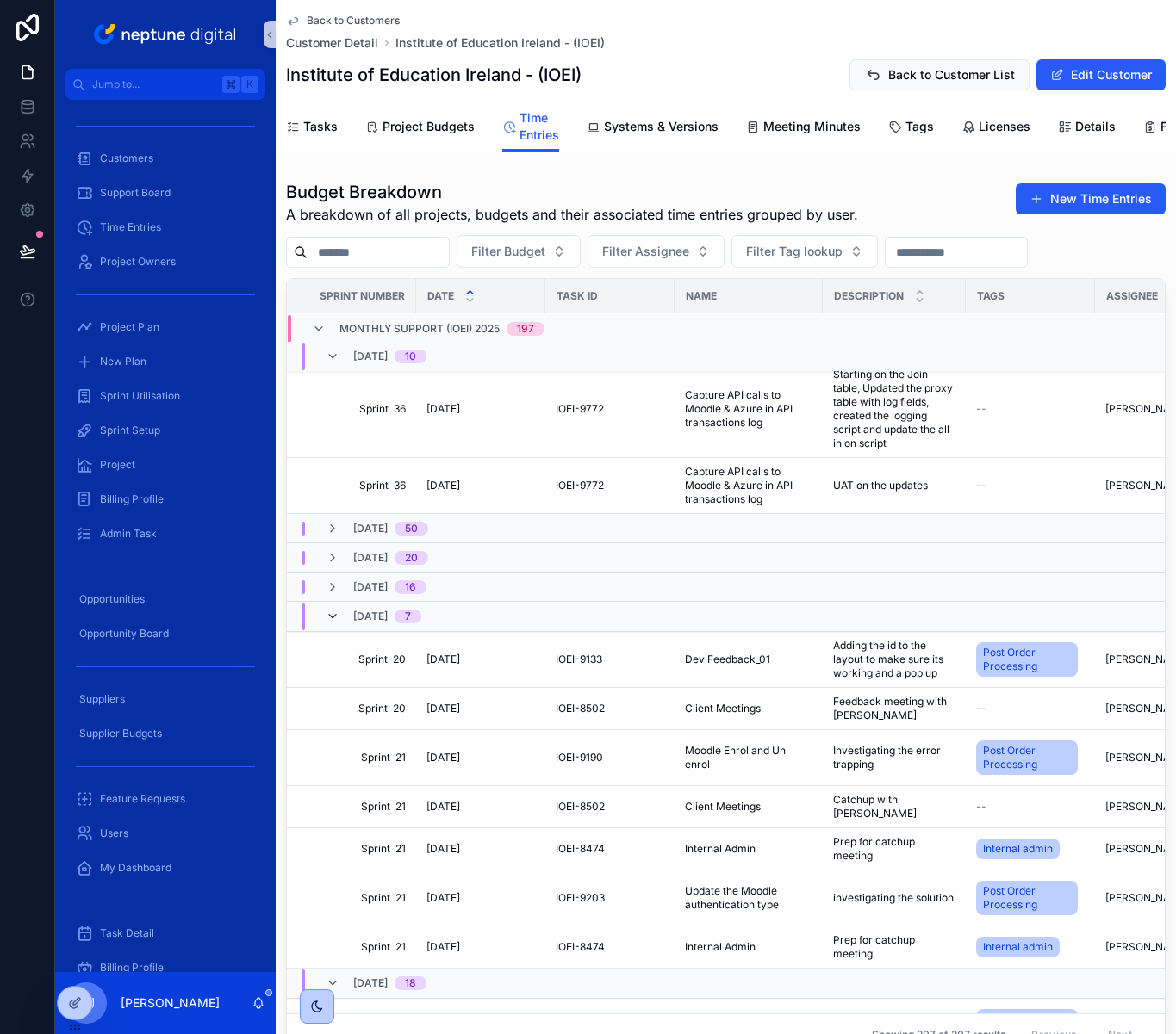
click at [336, 623] on icon "scrollable content" at bounding box center [333, 617] width 13 height 13
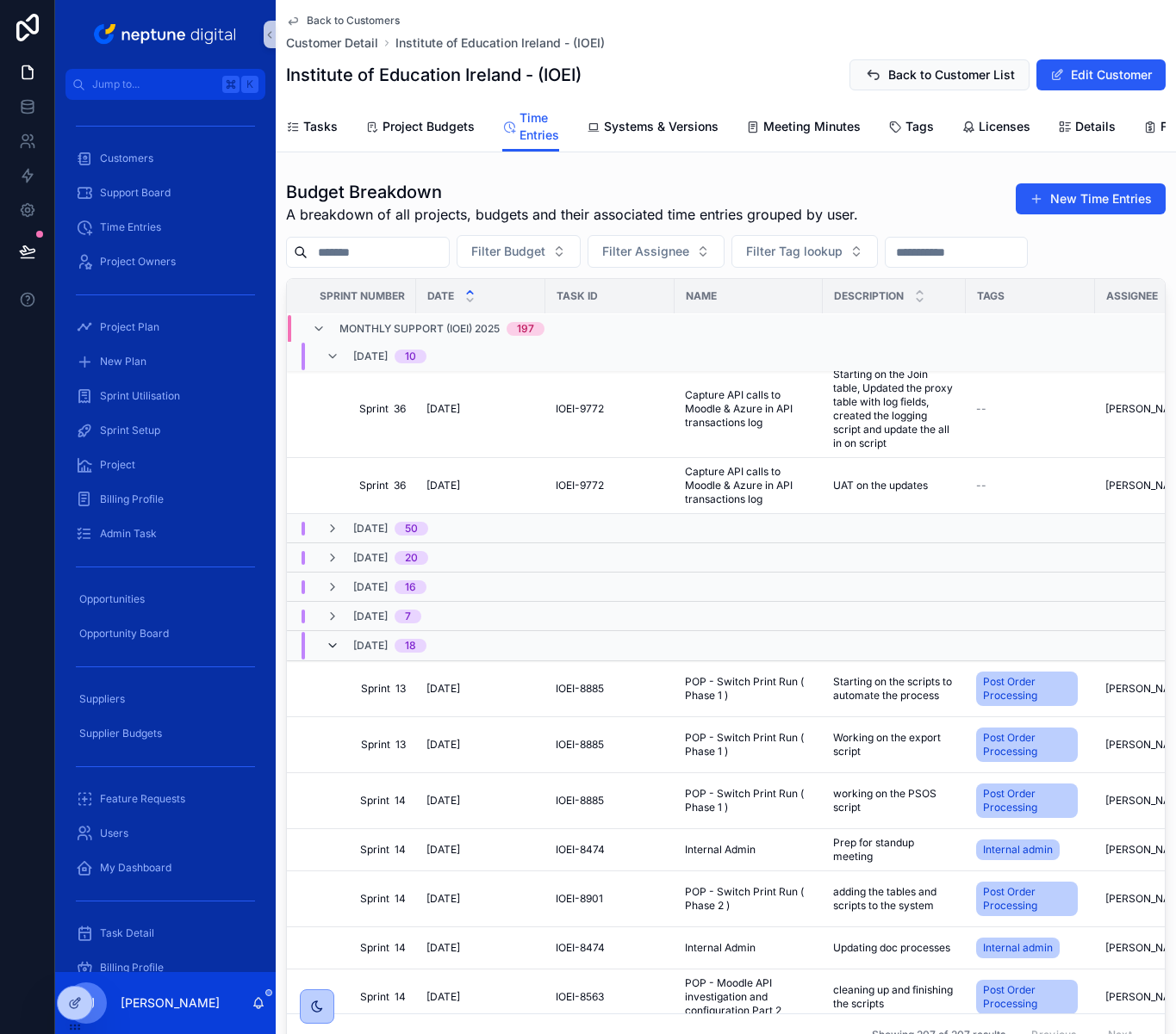
click at [332, 653] on icon "scrollable content" at bounding box center [333, 645] width 13 height 13
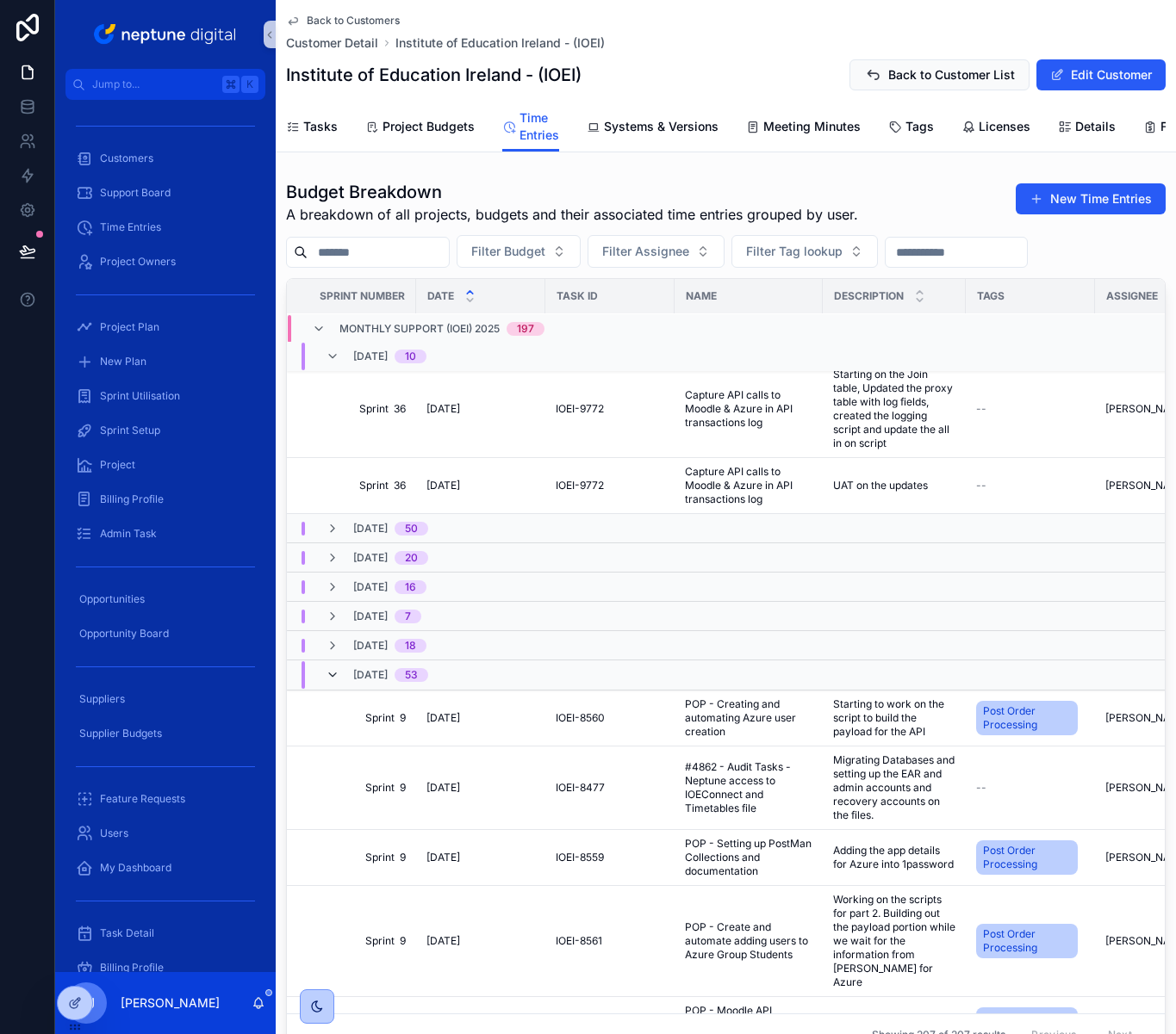
click at [332, 682] on icon "scrollable content" at bounding box center [333, 675] width 13 height 13
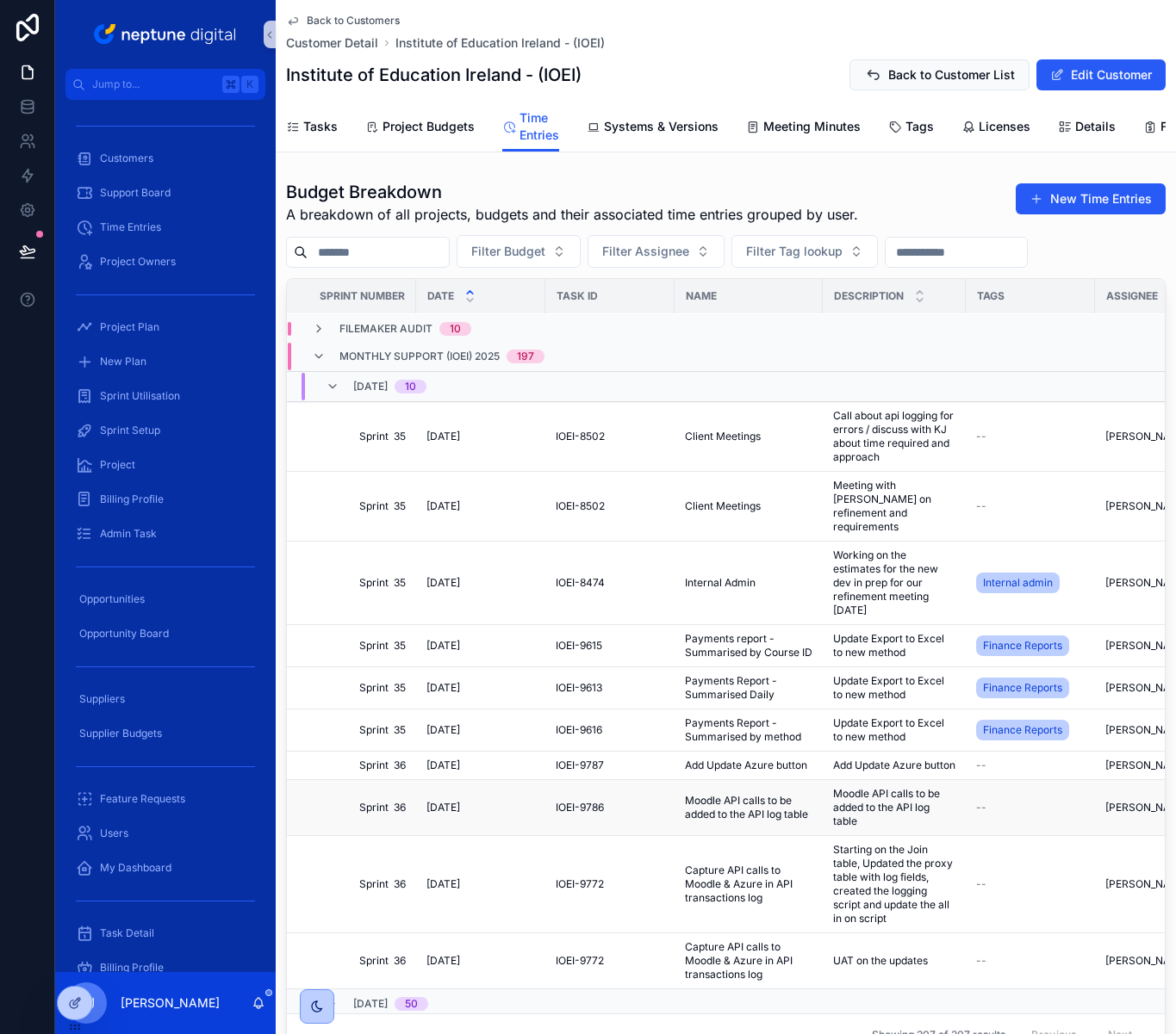
scroll to position [0, 0]
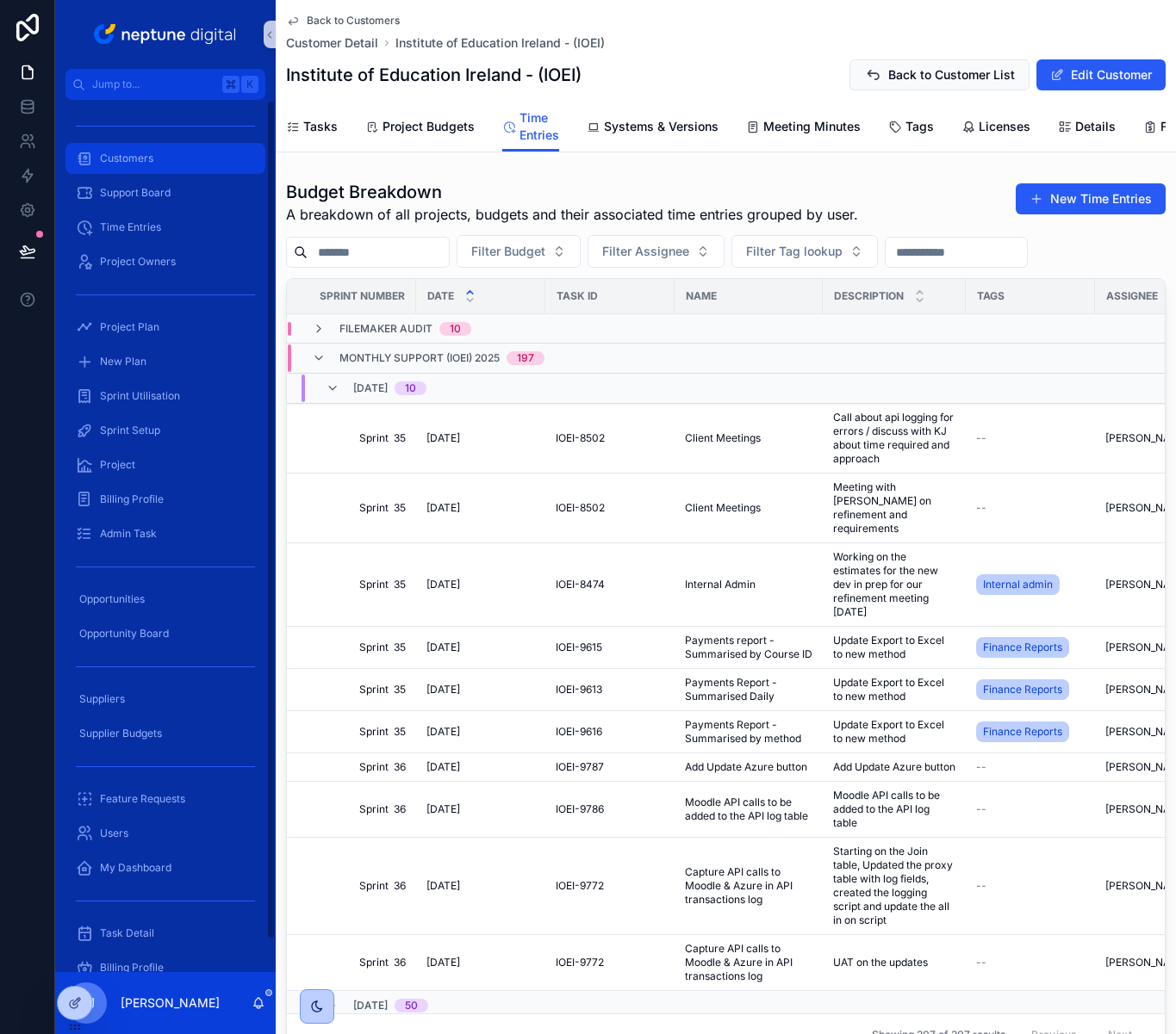
click at [124, 163] on span "Customers" at bounding box center [126, 158] width 53 height 13
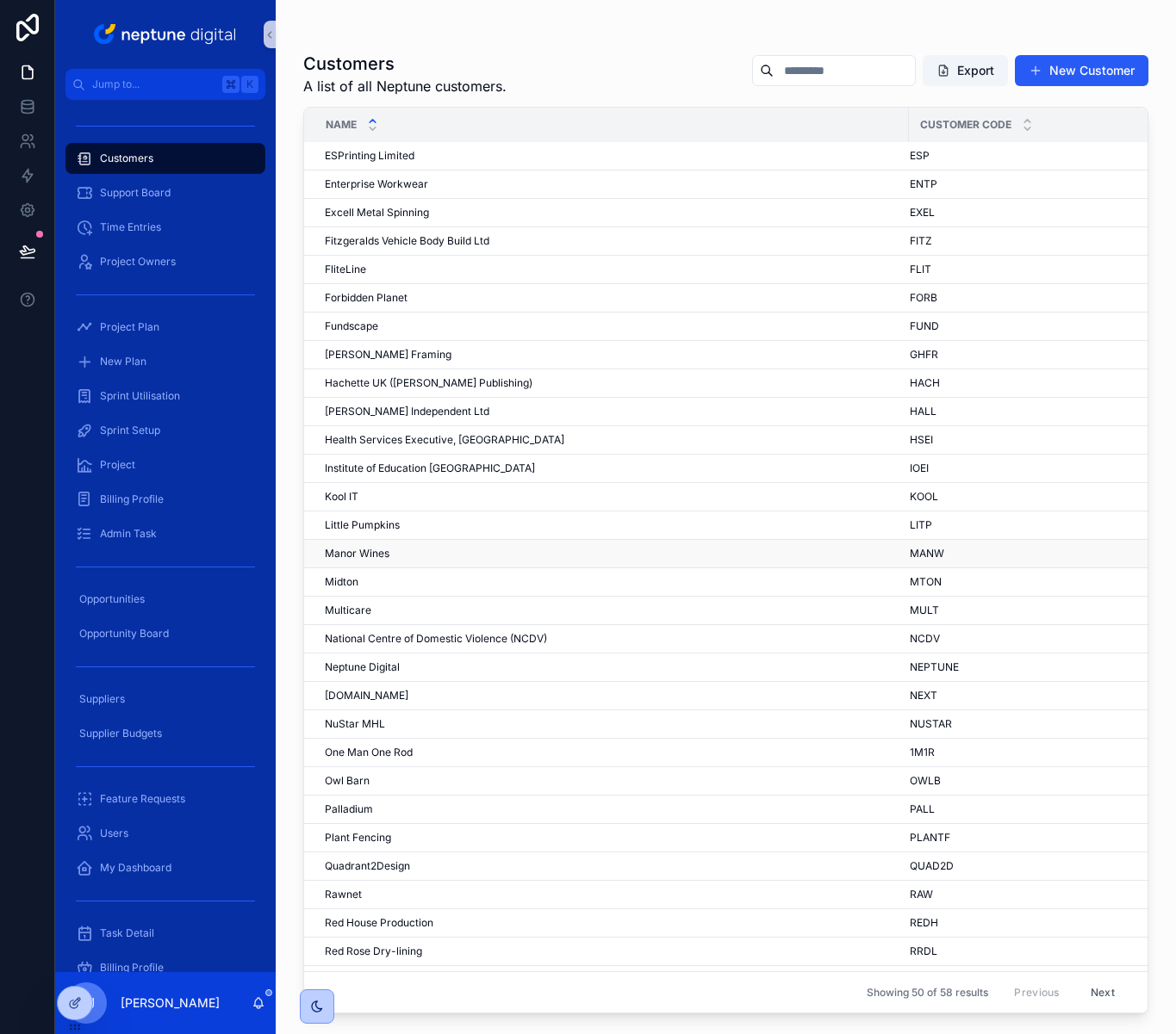
scroll to position [395, 0]
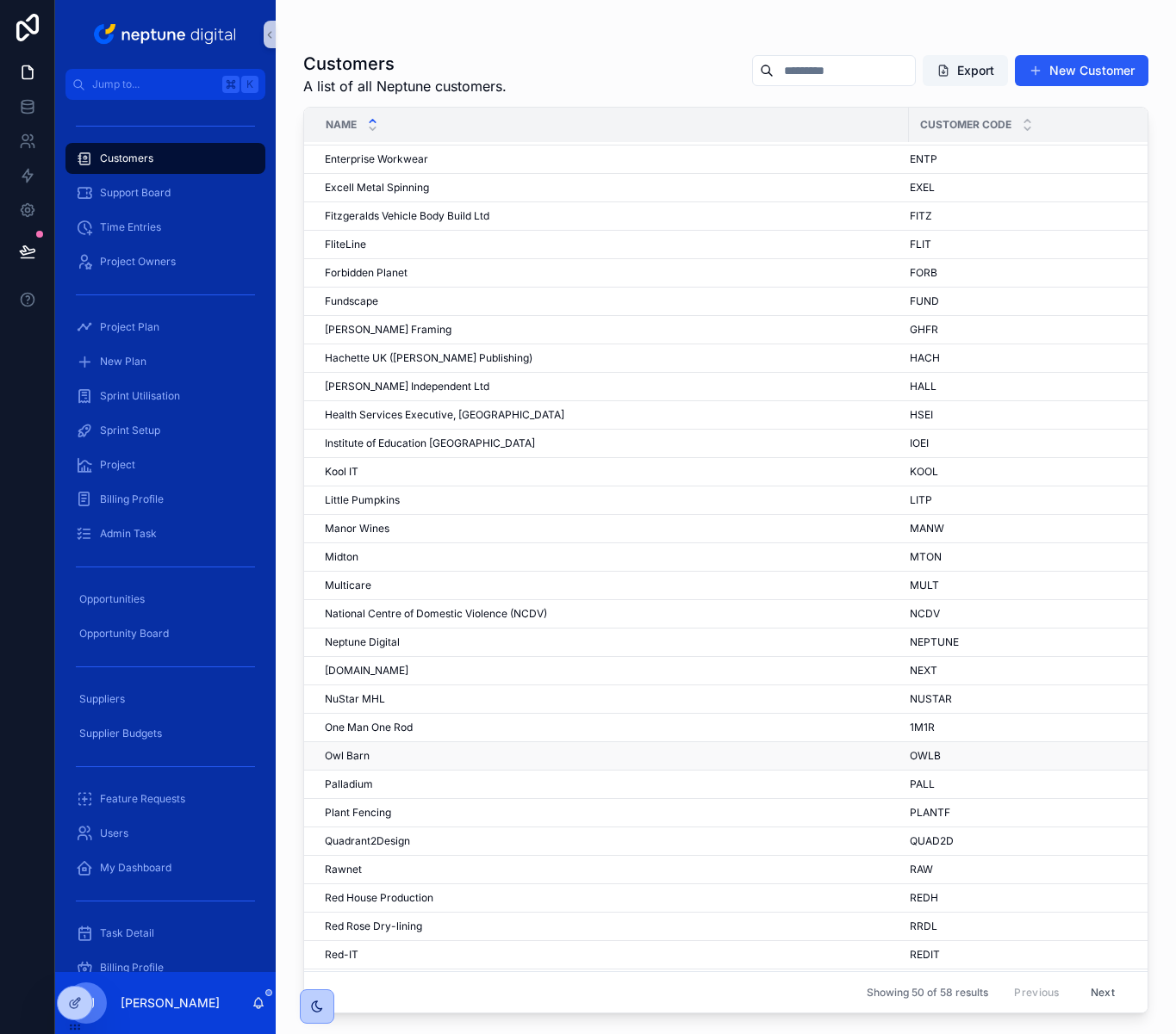
click at [380, 757] on div "Owl Barn Owl Barn" at bounding box center [611, 756] width 573 height 13
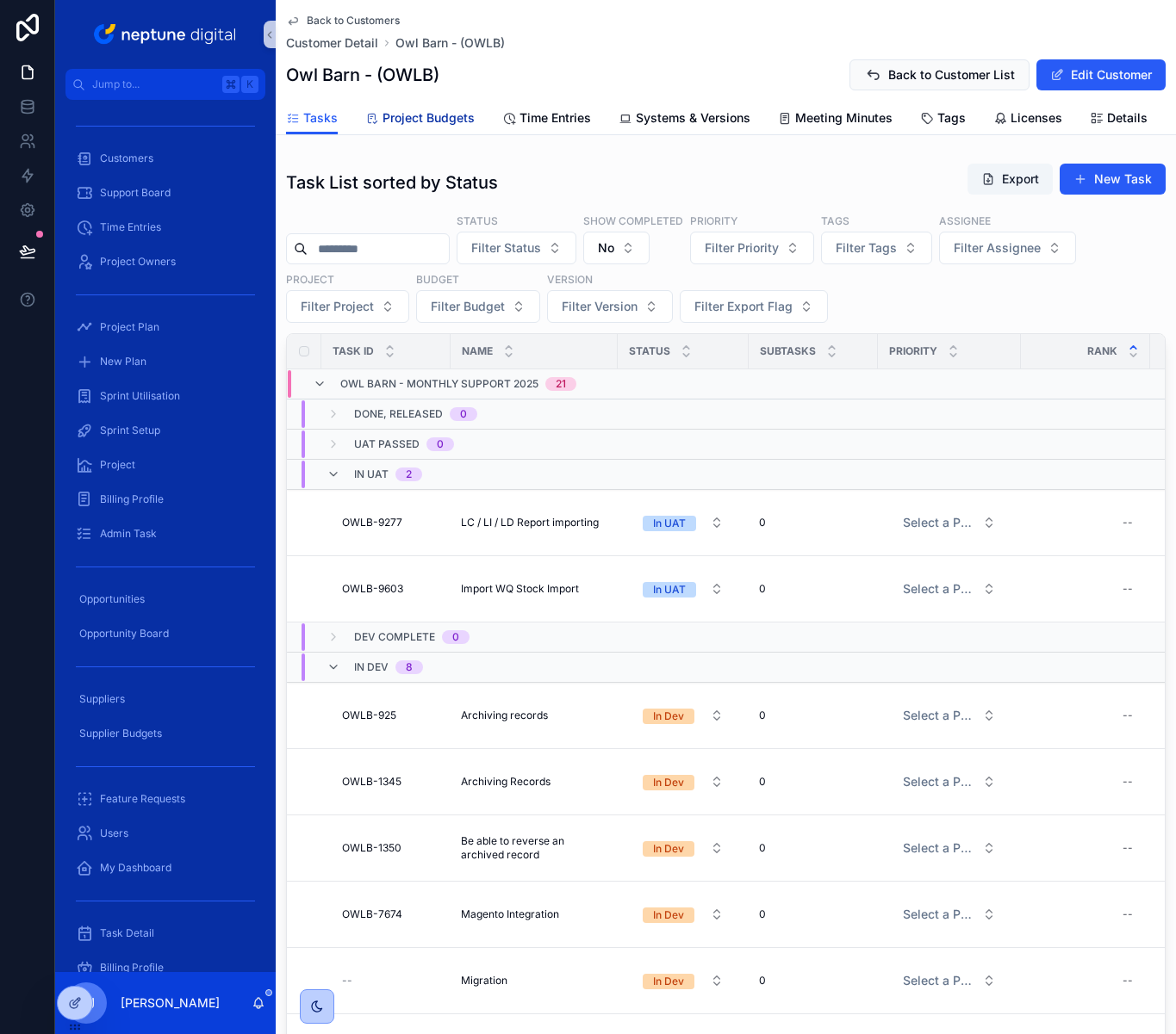
click at [442, 118] on span "Project Budgets" at bounding box center [428, 118] width 92 height 17
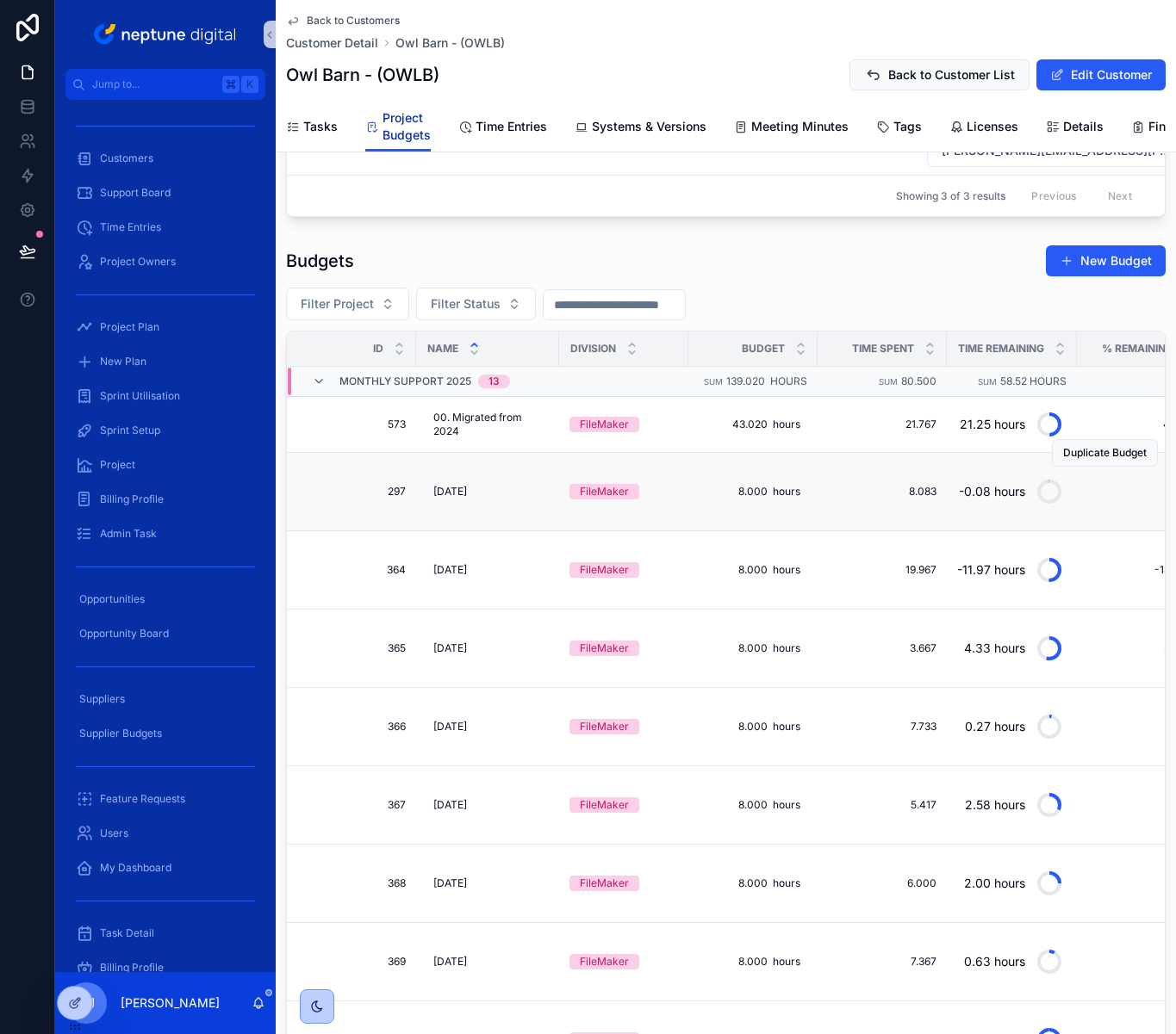
scroll to position [368, 0]
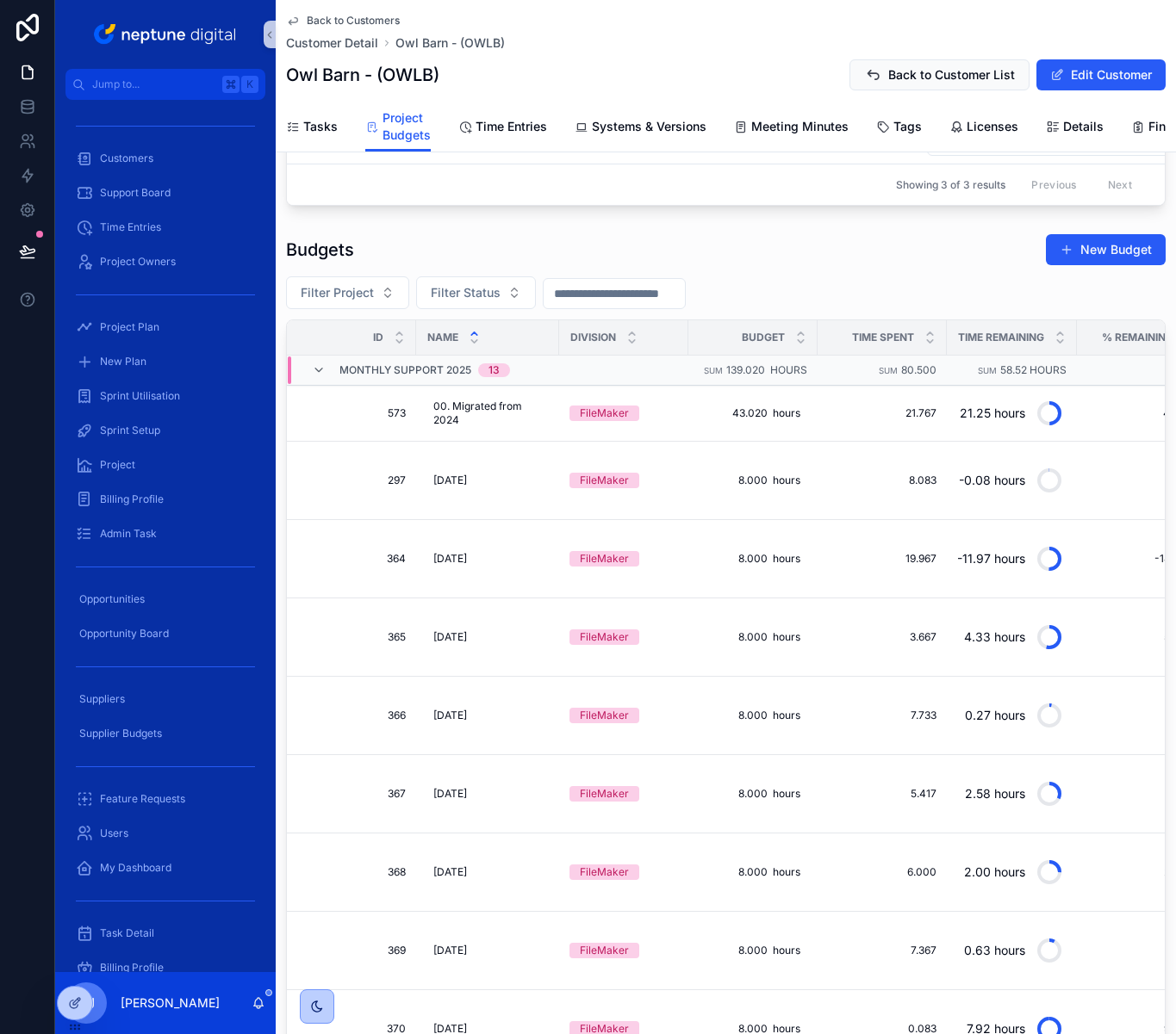
click at [643, 306] on input "scrollable content" at bounding box center [614, 293] width 142 height 24
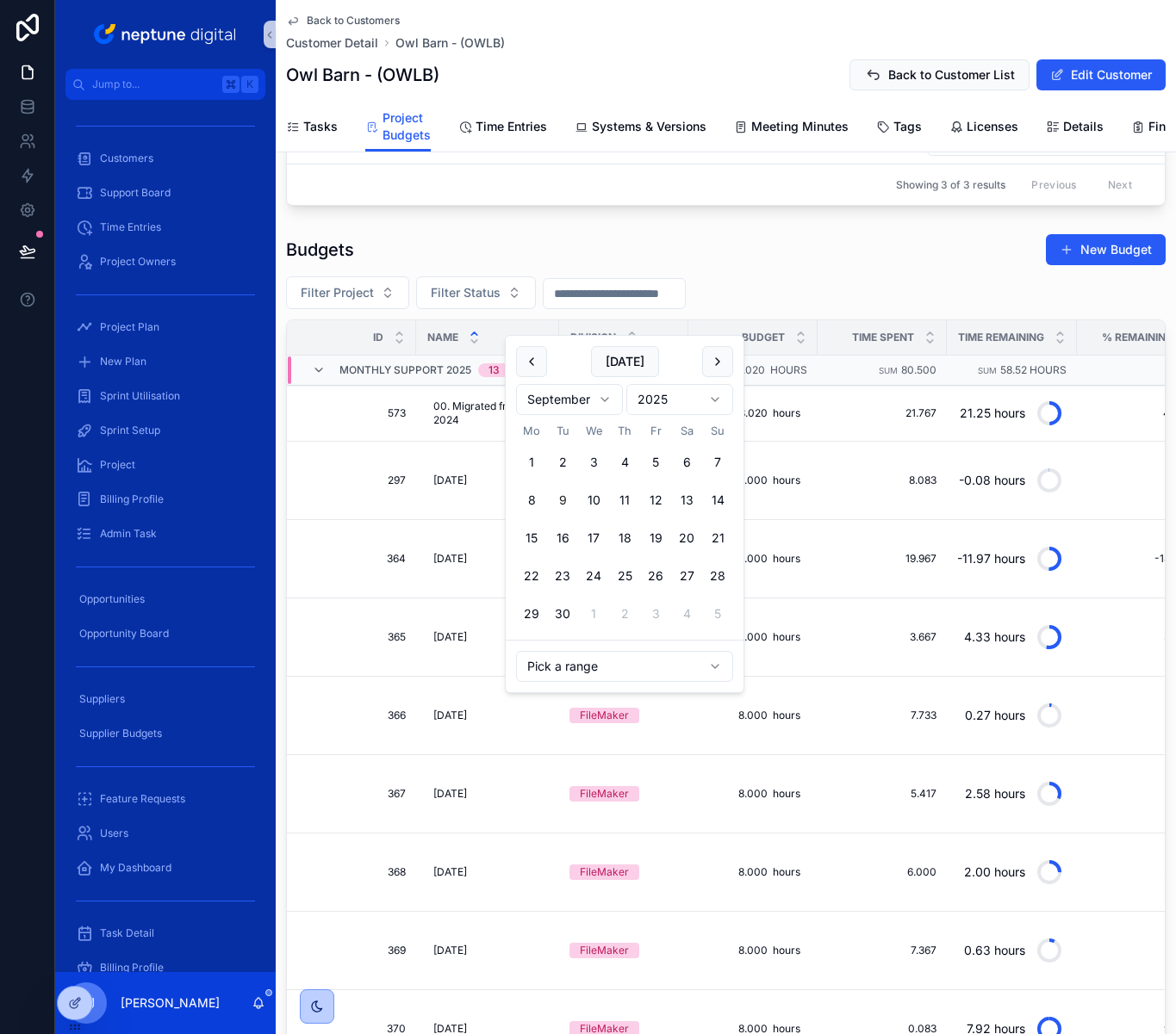
click at [604, 411] on html "Jump to... K Customers Support Board Time Entries Project Owners Project Plan N…" at bounding box center [588, 517] width 1176 height 1034
click at [595, 450] on button "1" at bounding box center [593, 462] width 31 height 31
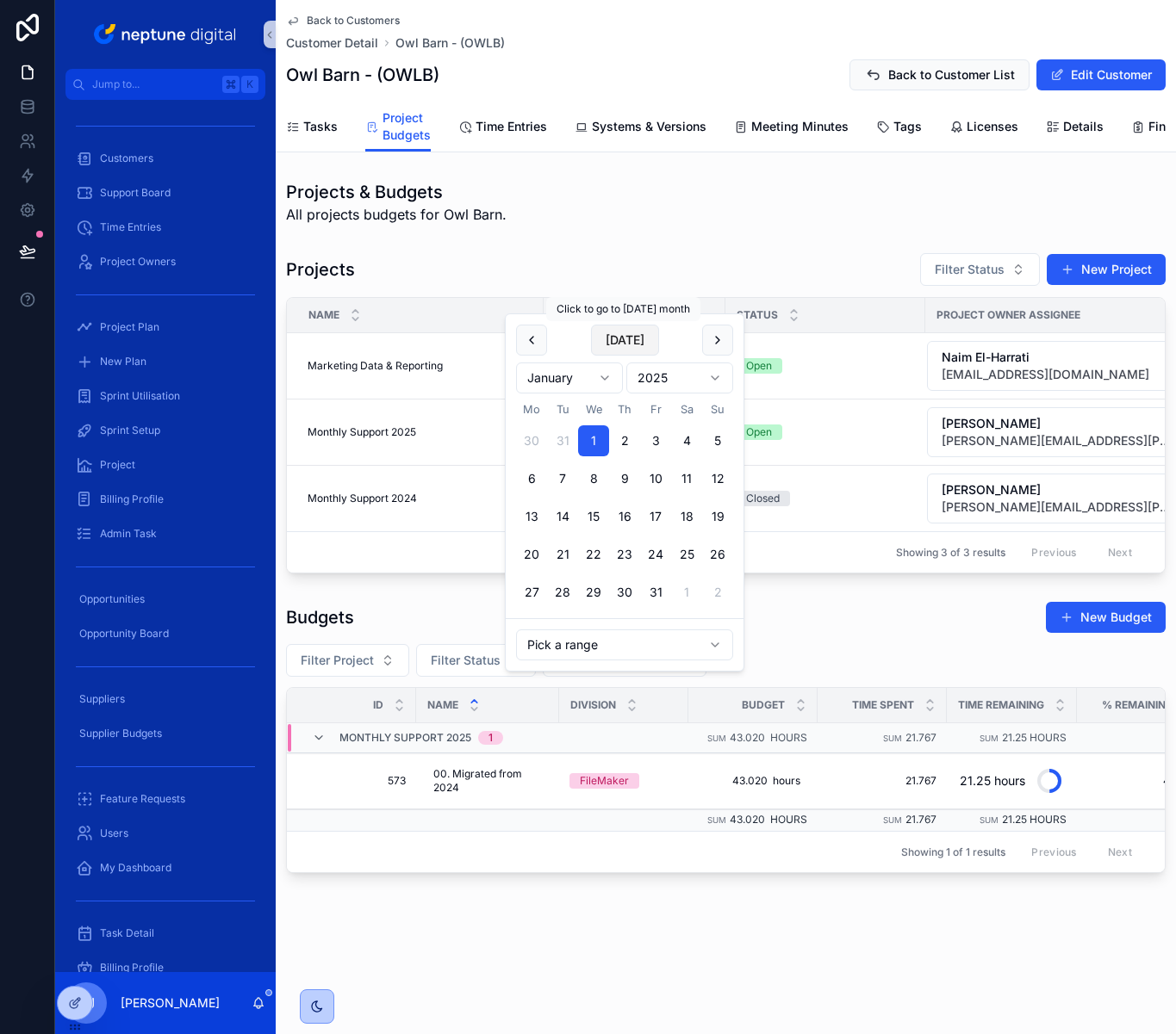
click at [636, 339] on button "Today" at bounding box center [626, 340] width 68 height 31
click at [564, 592] on button "30" at bounding box center [562, 592] width 31 height 31
type input "**********"
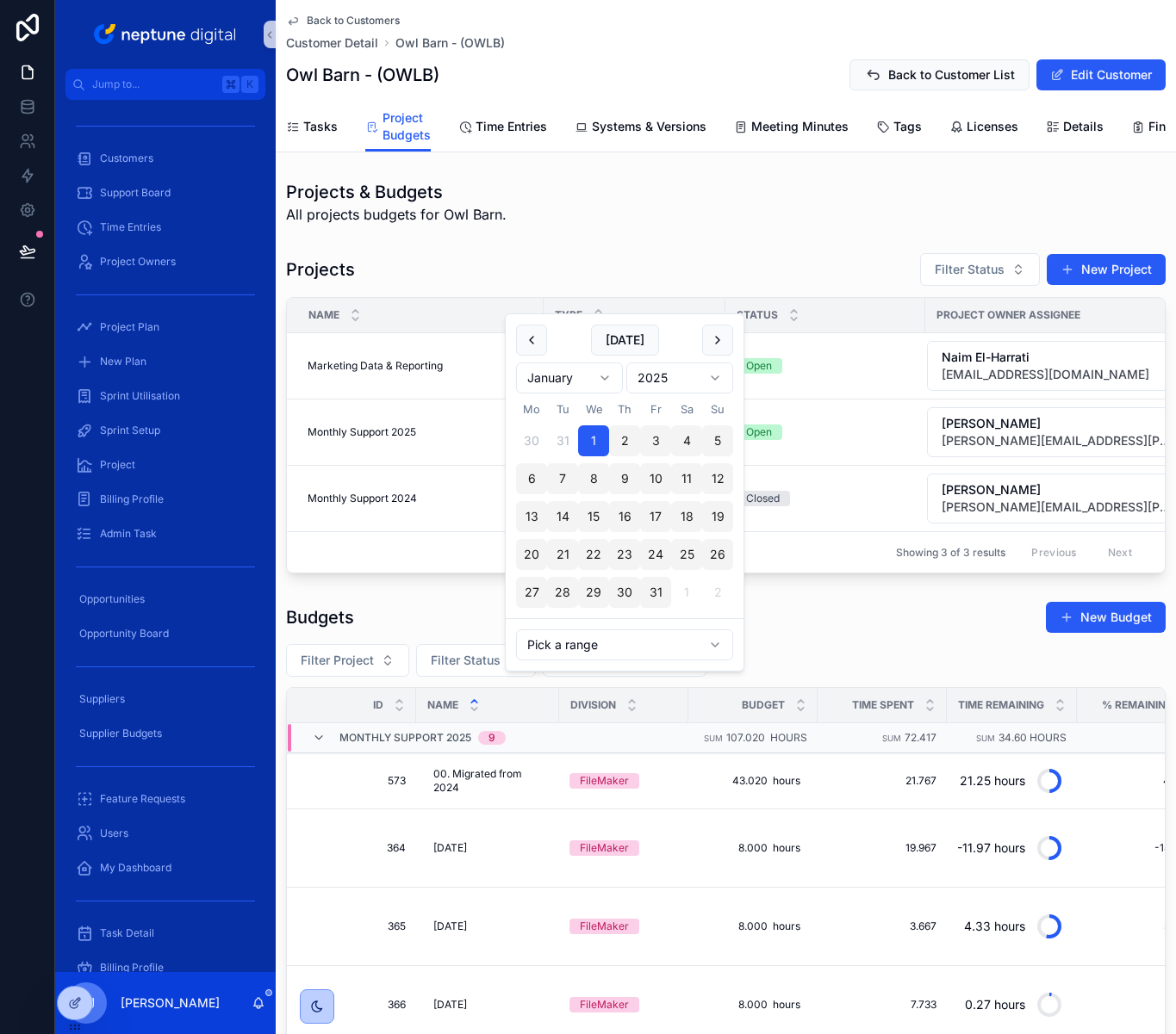
click at [830, 620] on div "**********" at bounding box center [725, 1032] width 900 height 877
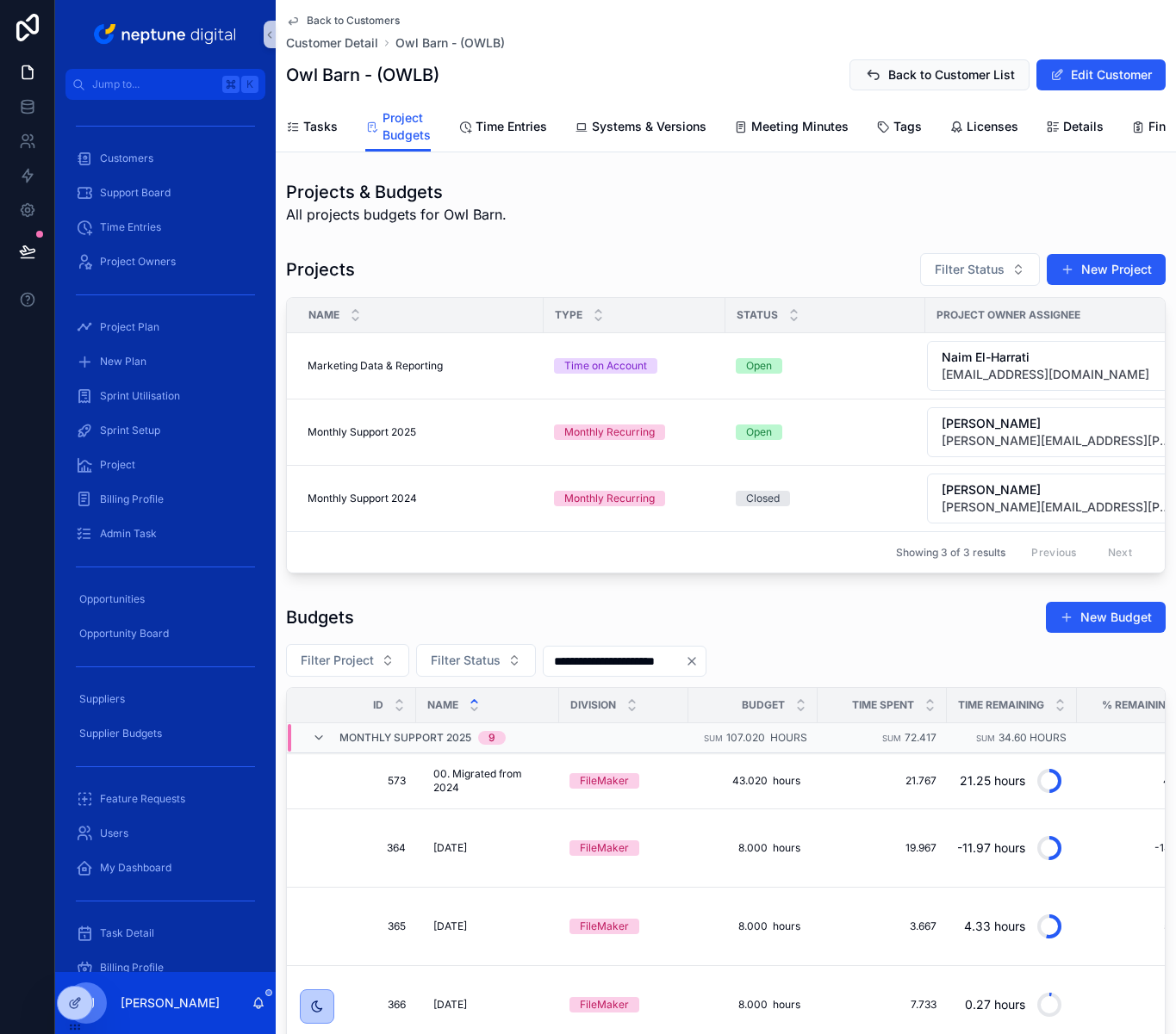
click at [352, 668] on div "**********" at bounding box center [725, 1032] width 879 height 864
click at [359, 669] on span "Filter Project" at bounding box center [337, 661] width 73 height 17
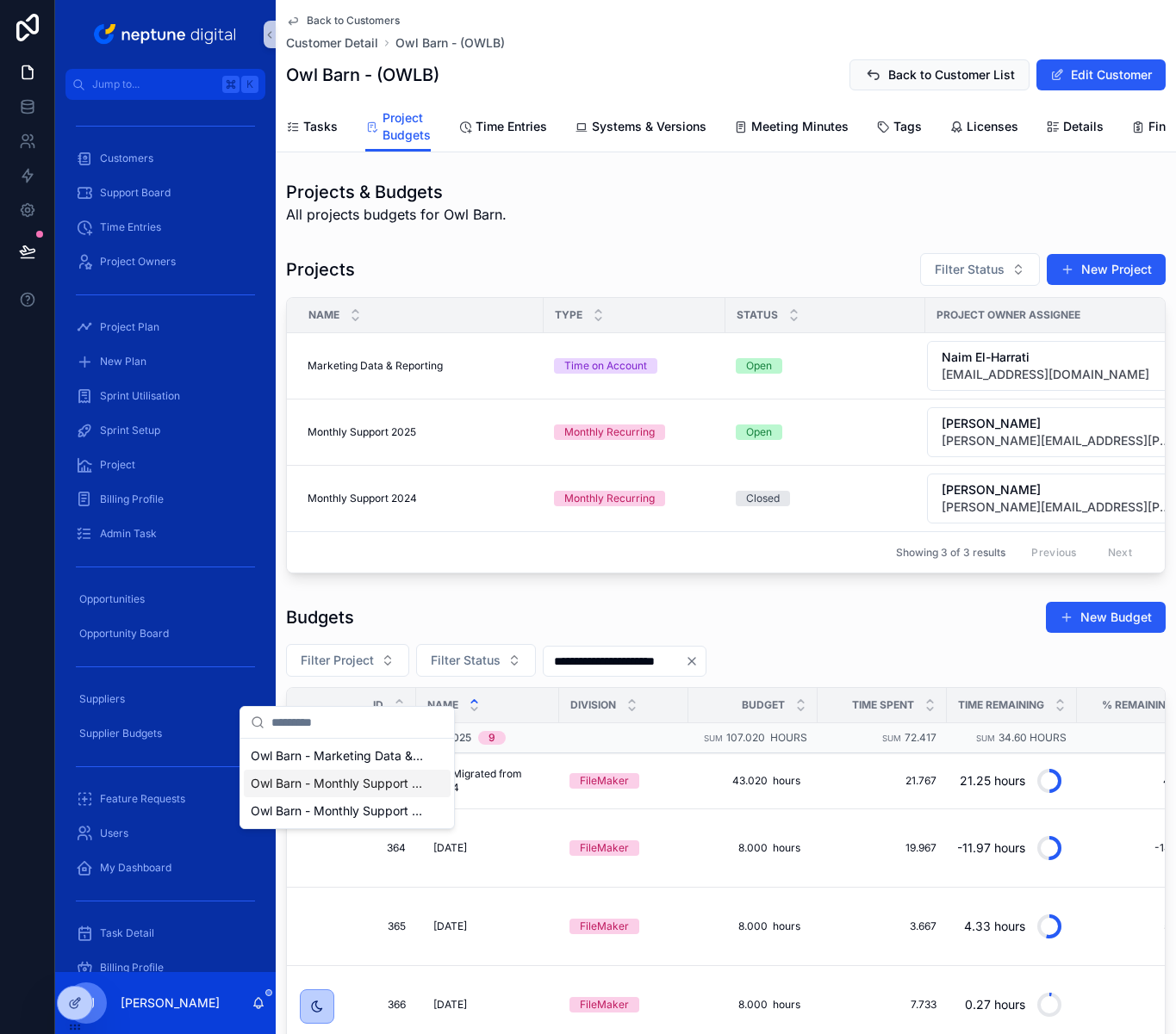
click at [395, 780] on span "Owl Barn - Monthly Support 2025" at bounding box center [337, 784] width 172 height 17
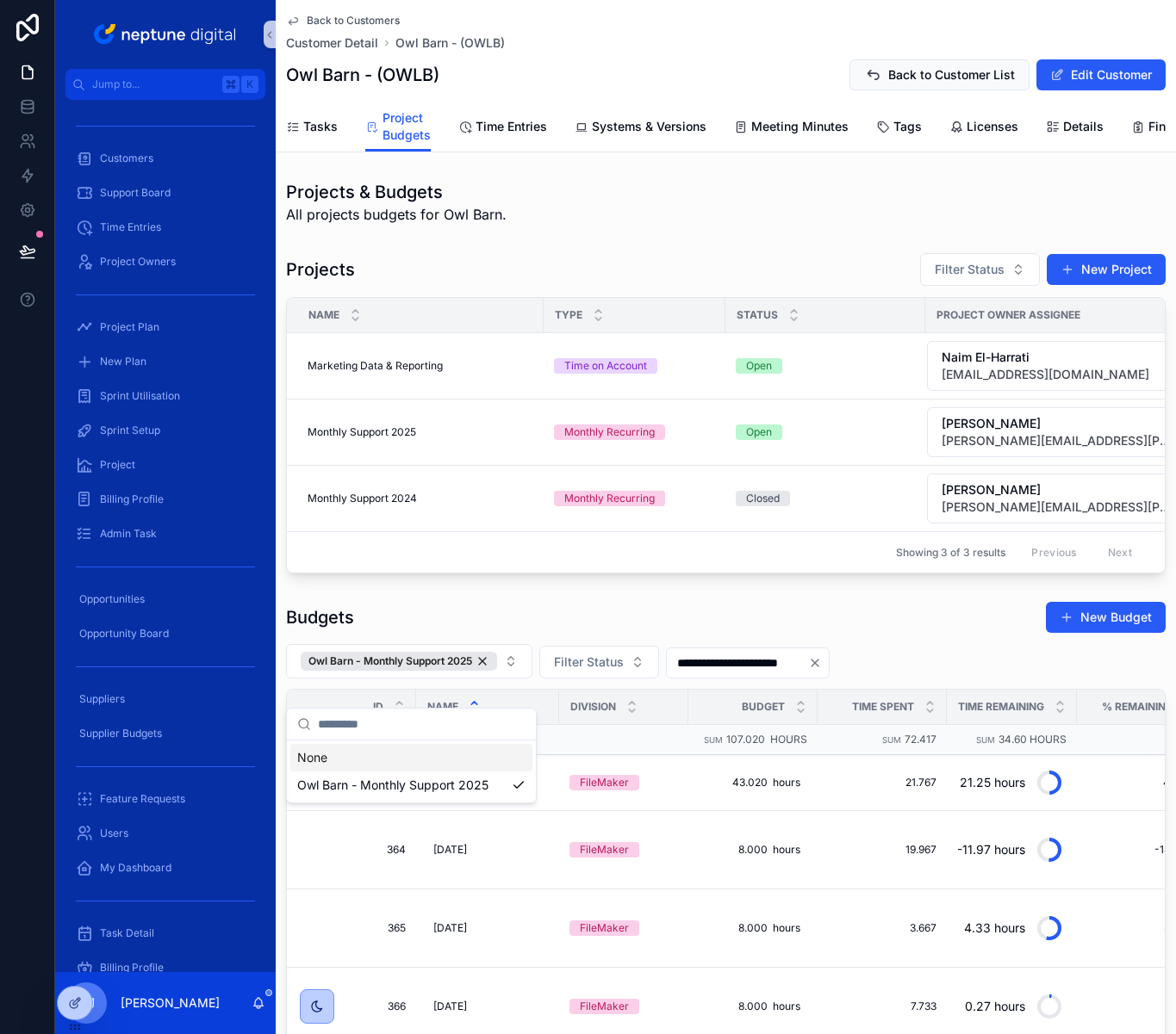
click at [899, 634] on div "Budgets New Budget" at bounding box center [725, 617] width 879 height 32
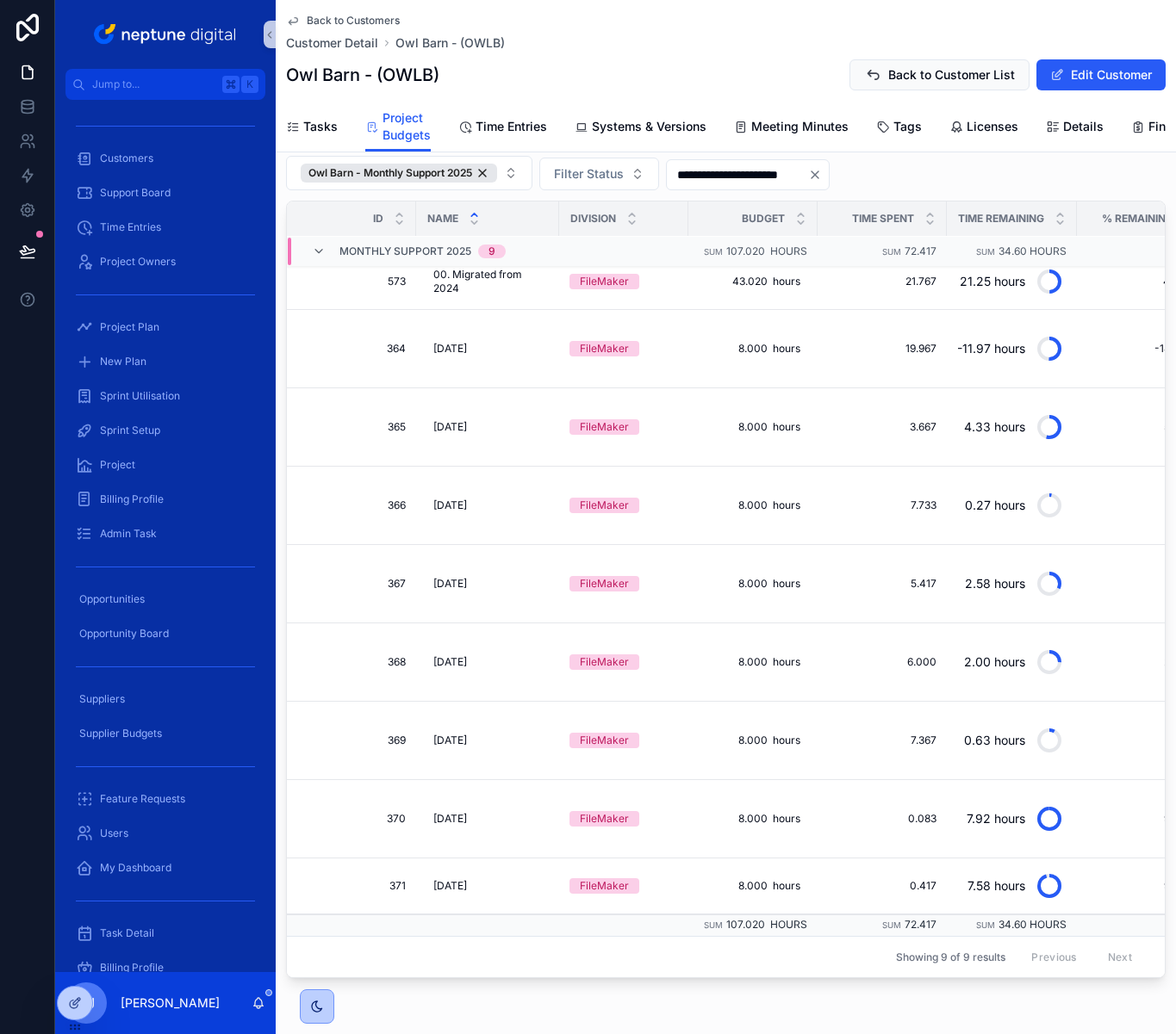
scroll to position [26, 0]
click at [318, 258] on icon "scrollable content" at bounding box center [318, 251] width 13 height 13
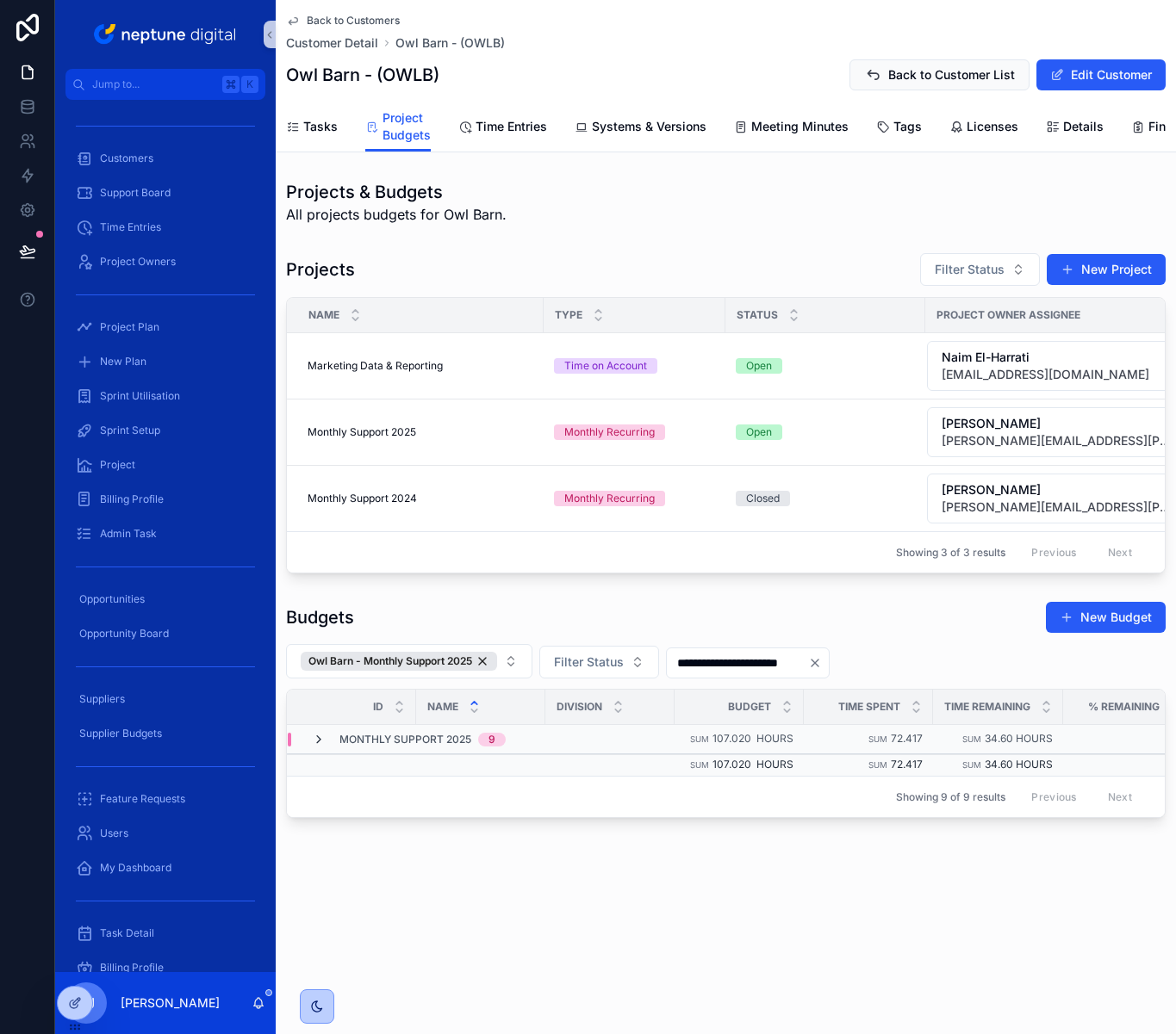
click at [317, 747] on icon "scrollable content" at bounding box center [318, 739] width 13 height 13
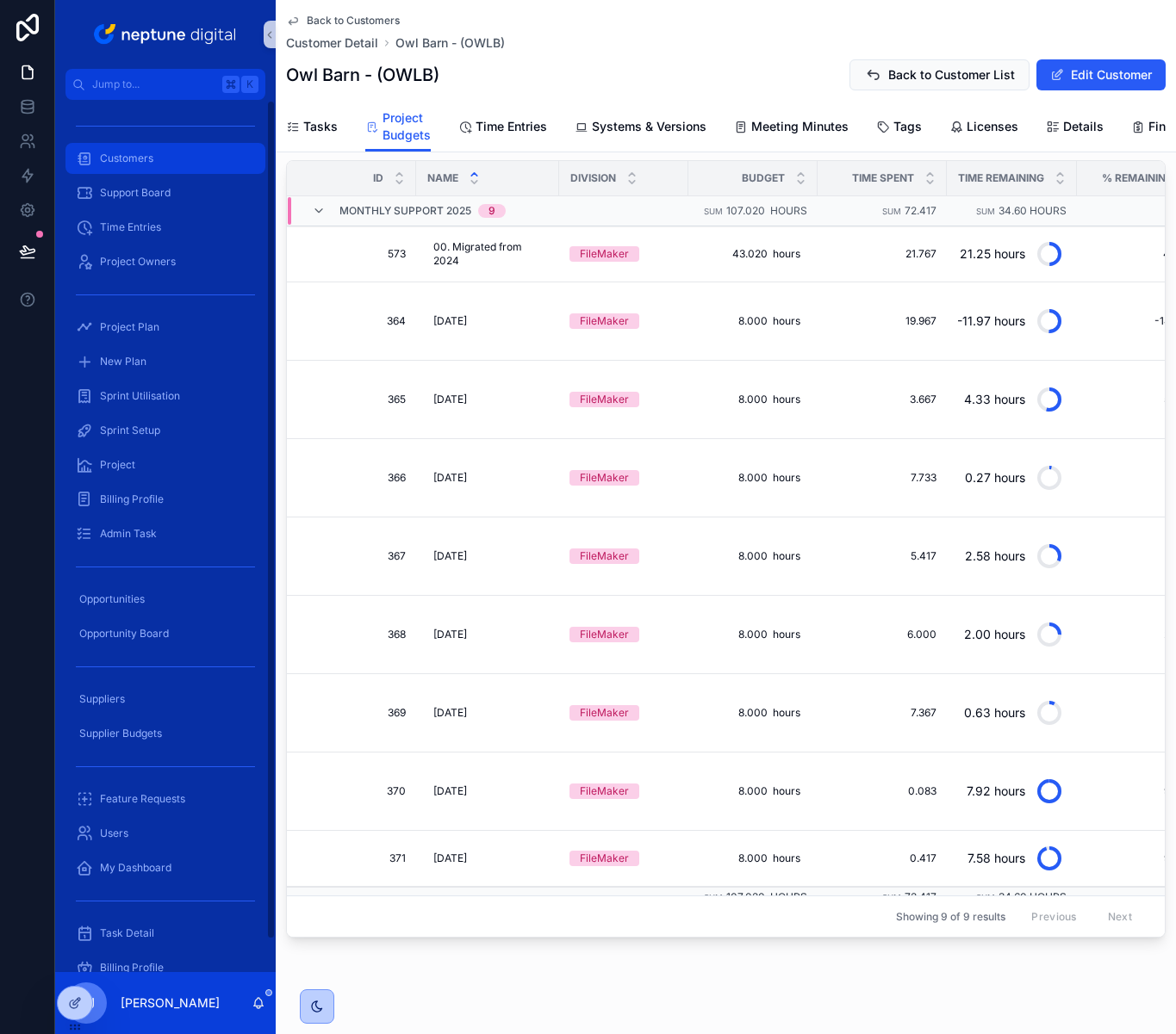
click at [133, 159] on span "Customers" at bounding box center [126, 158] width 53 height 13
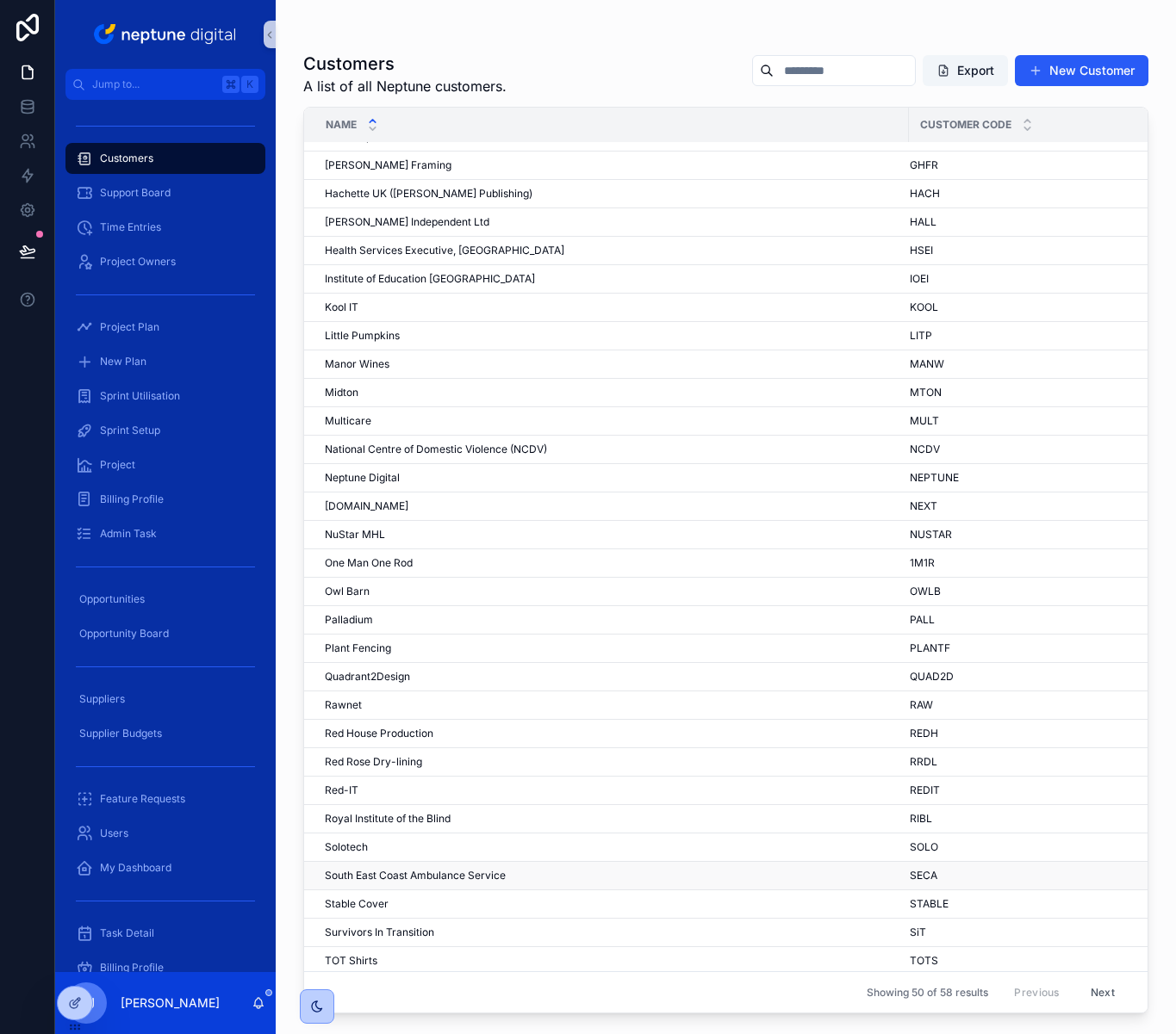
scroll to position [604, 0]
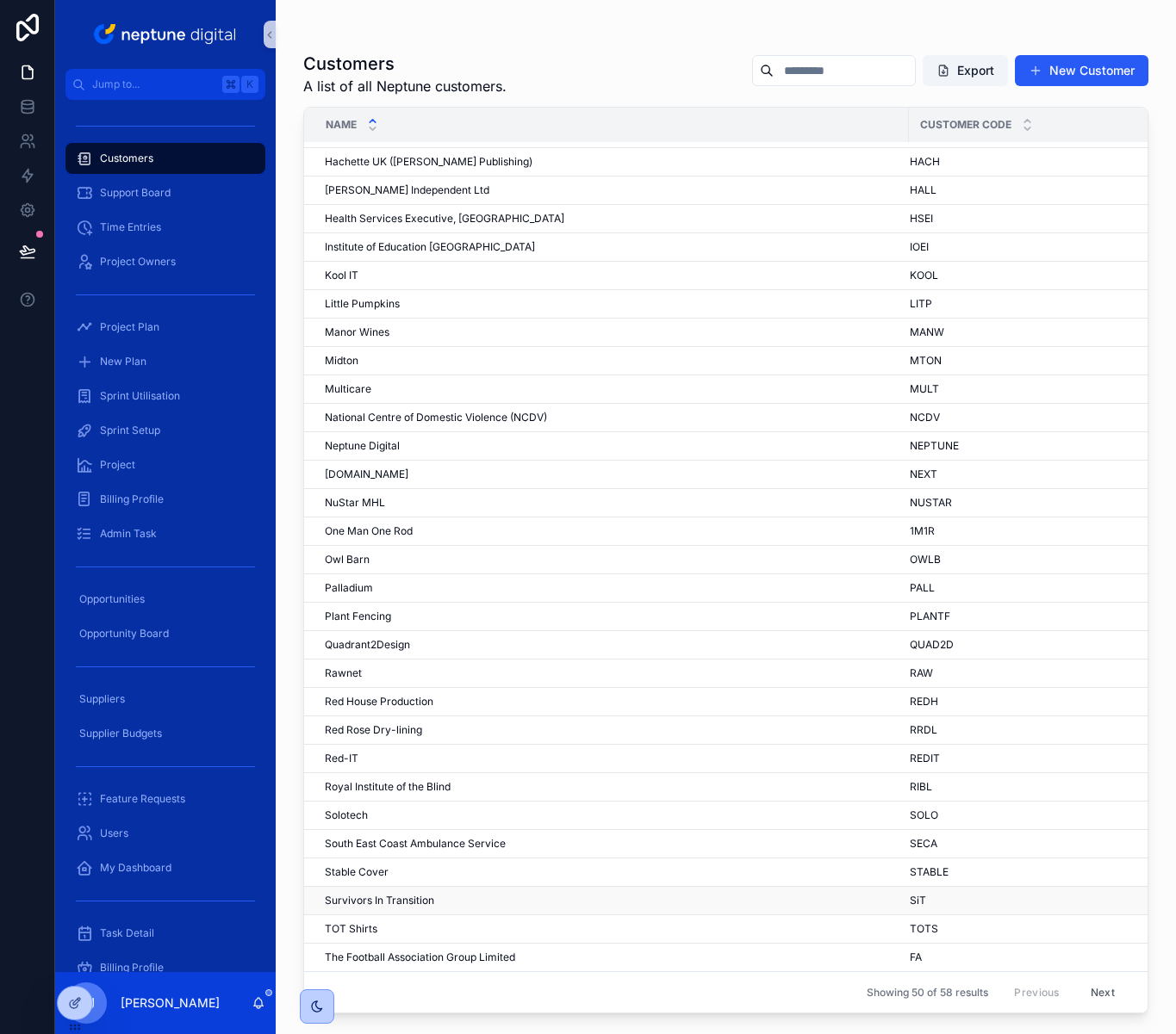
click at [409, 894] on span "Survivors In Transition" at bounding box center [379, 901] width 109 height 13
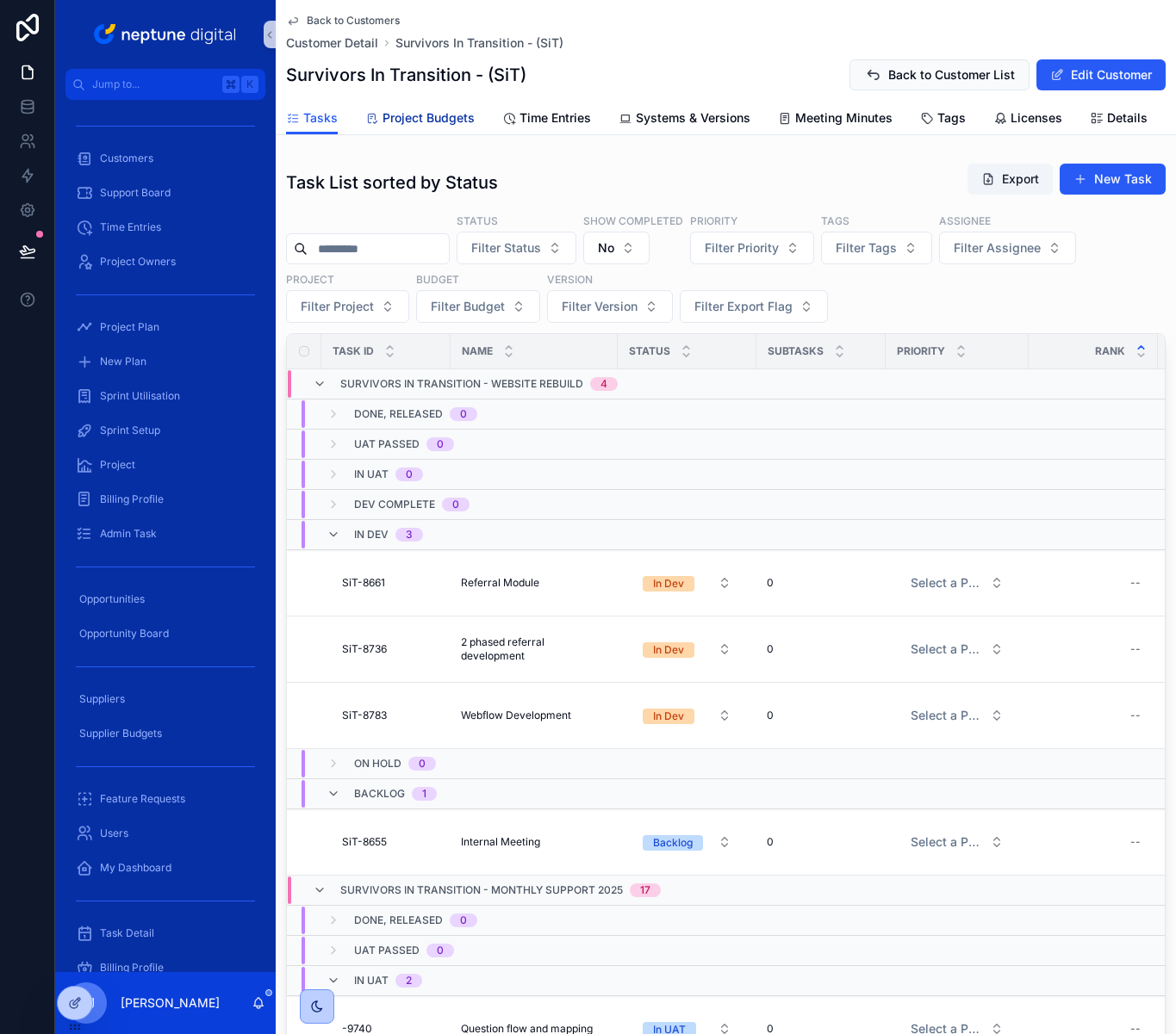
click at [436, 115] on span "Project Budgets" at bounding box center [428, 118] width 92 height 17
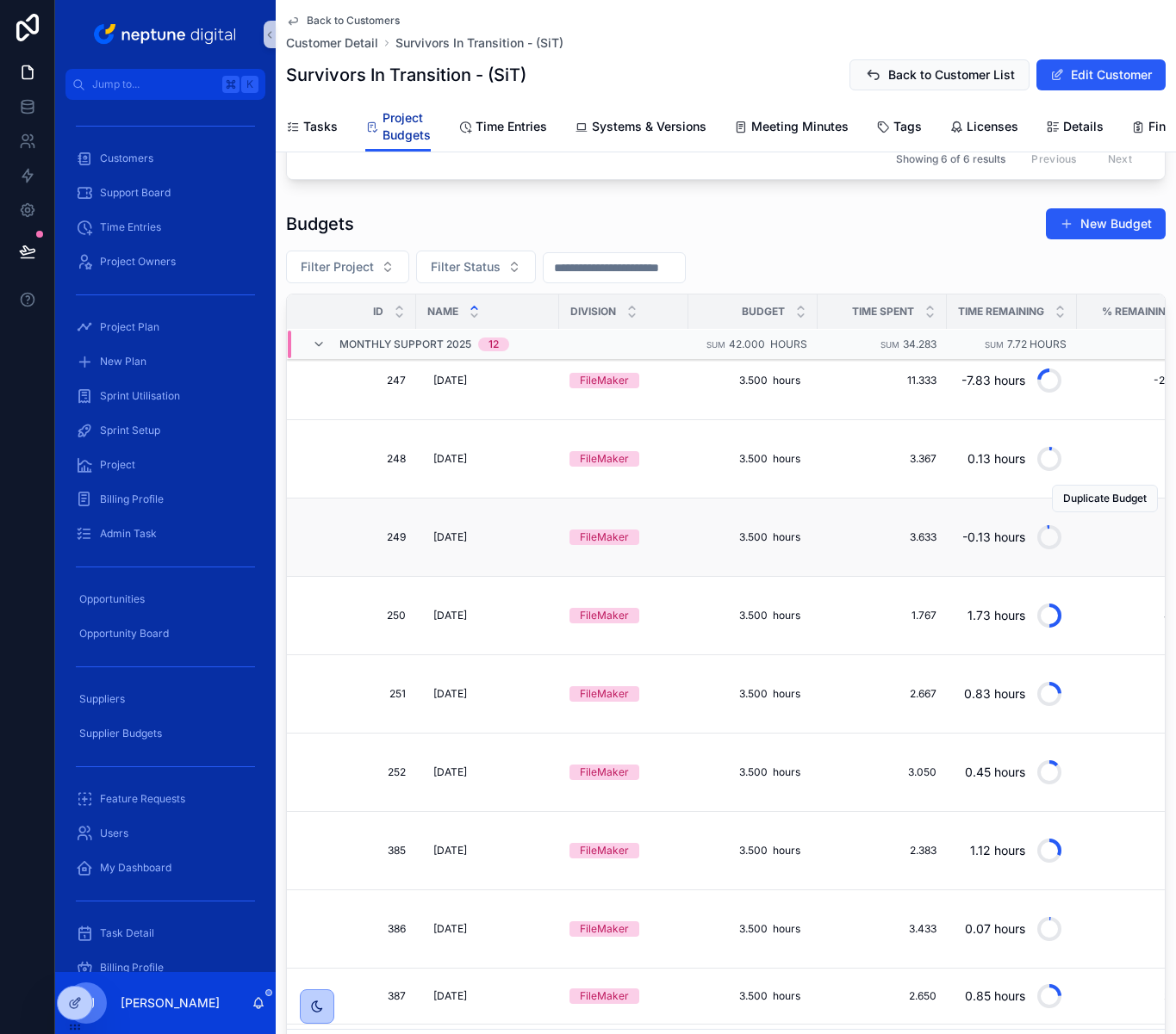
scroll to position [771, 0]
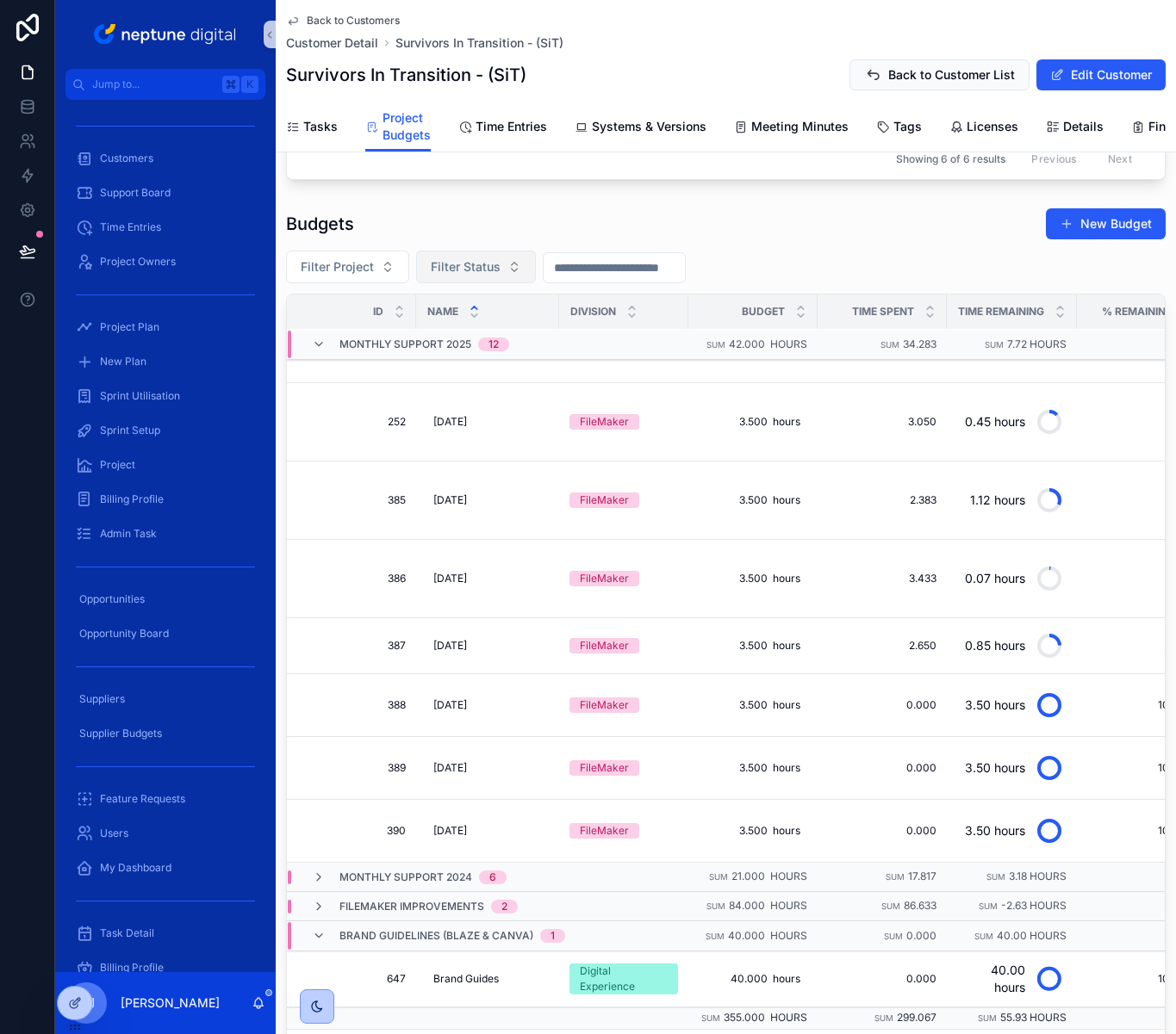
click at [492, 276] on span "Filter Status" at bounding box center [465, 267] width 69 height 17
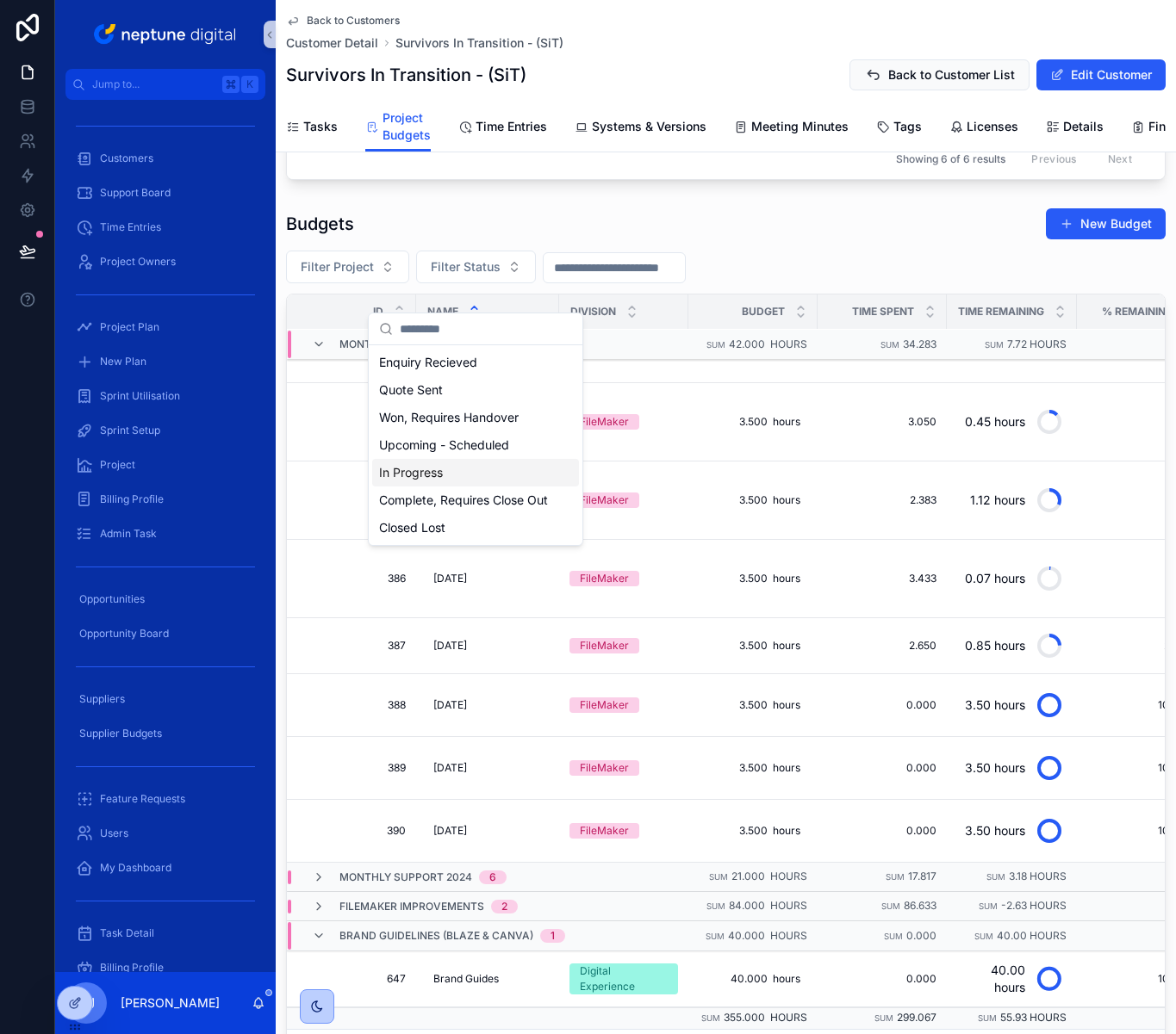
click at [487, 471] on div "In Progress" at bounding box center [474, 472] width 206 height 28
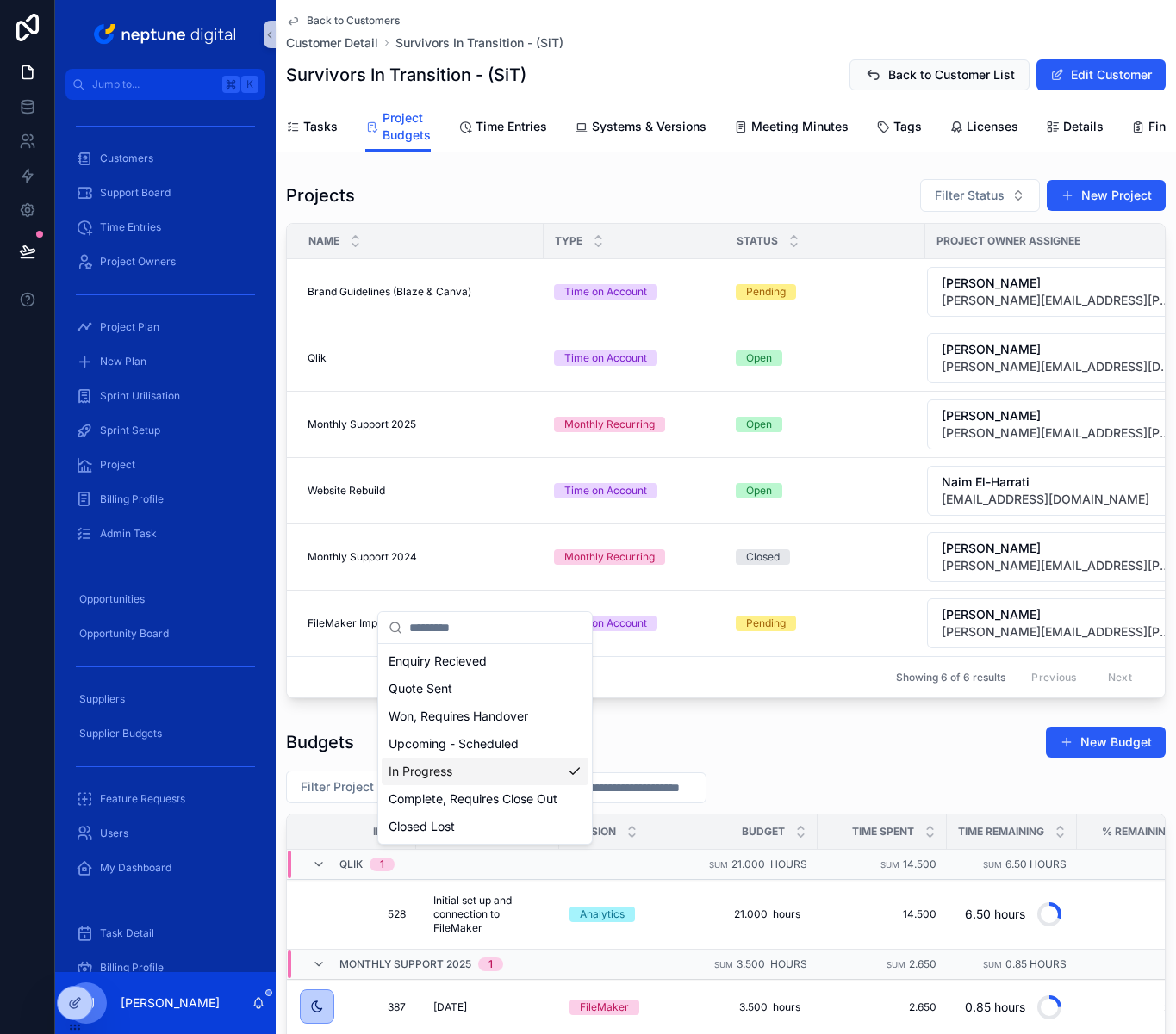
scroll to position [296, 0]
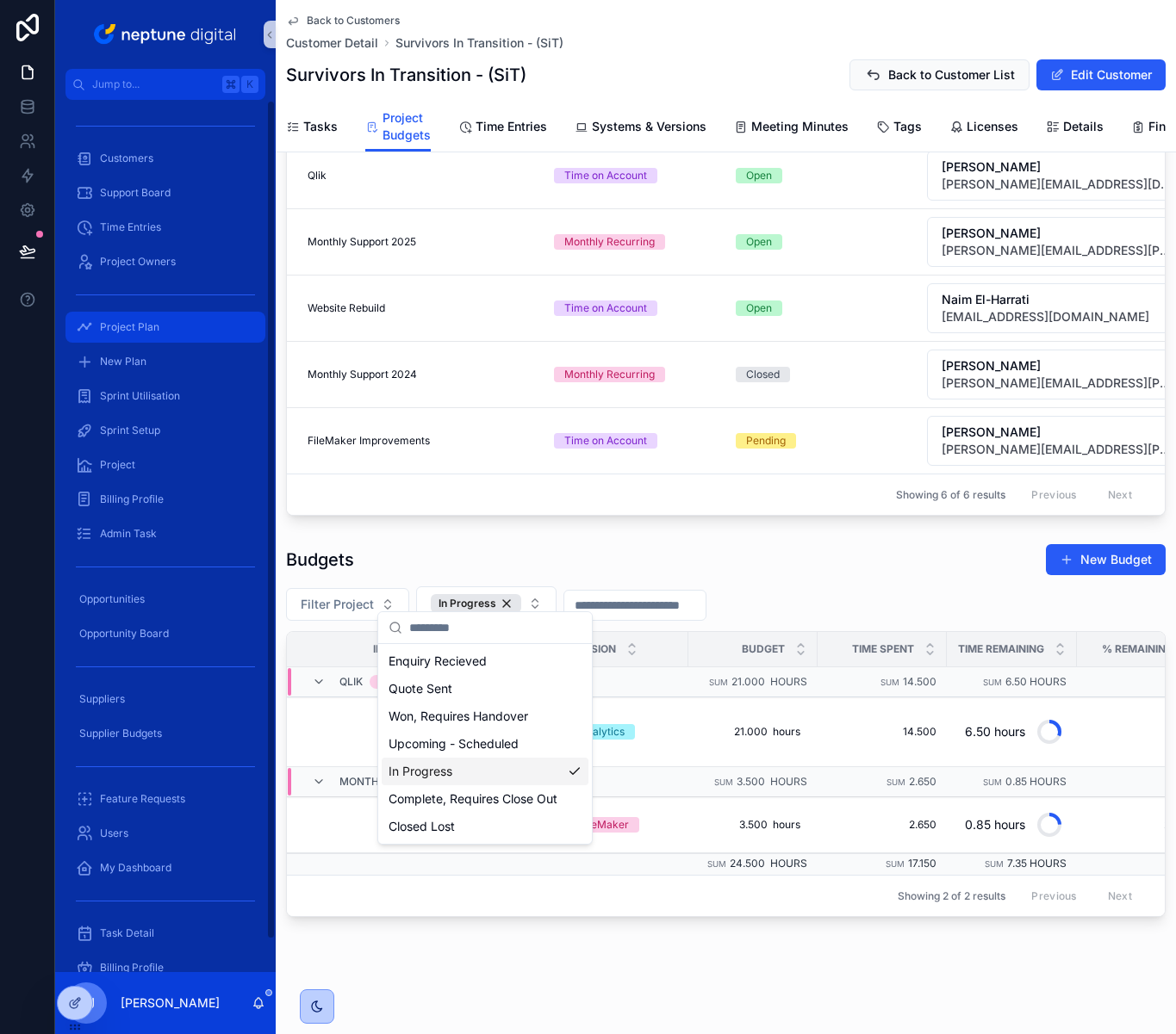
click at [124, 326] on span "Project Plan" at bounding box center [129, 327] width 60 height 13
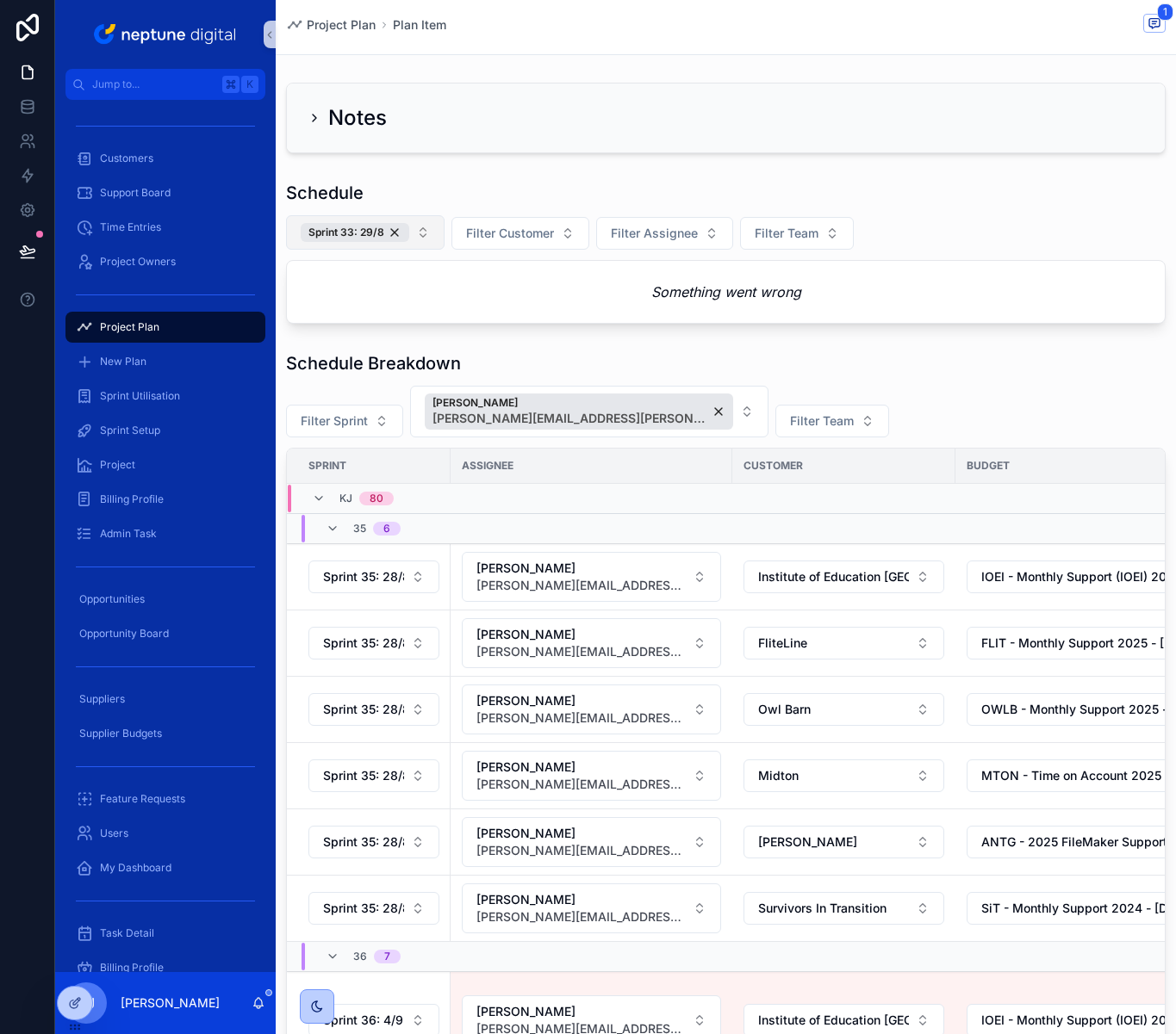
click at [423, 230] on button "Sprint 33: 29/8" at bounding box center [365, 233] width 159 height 34
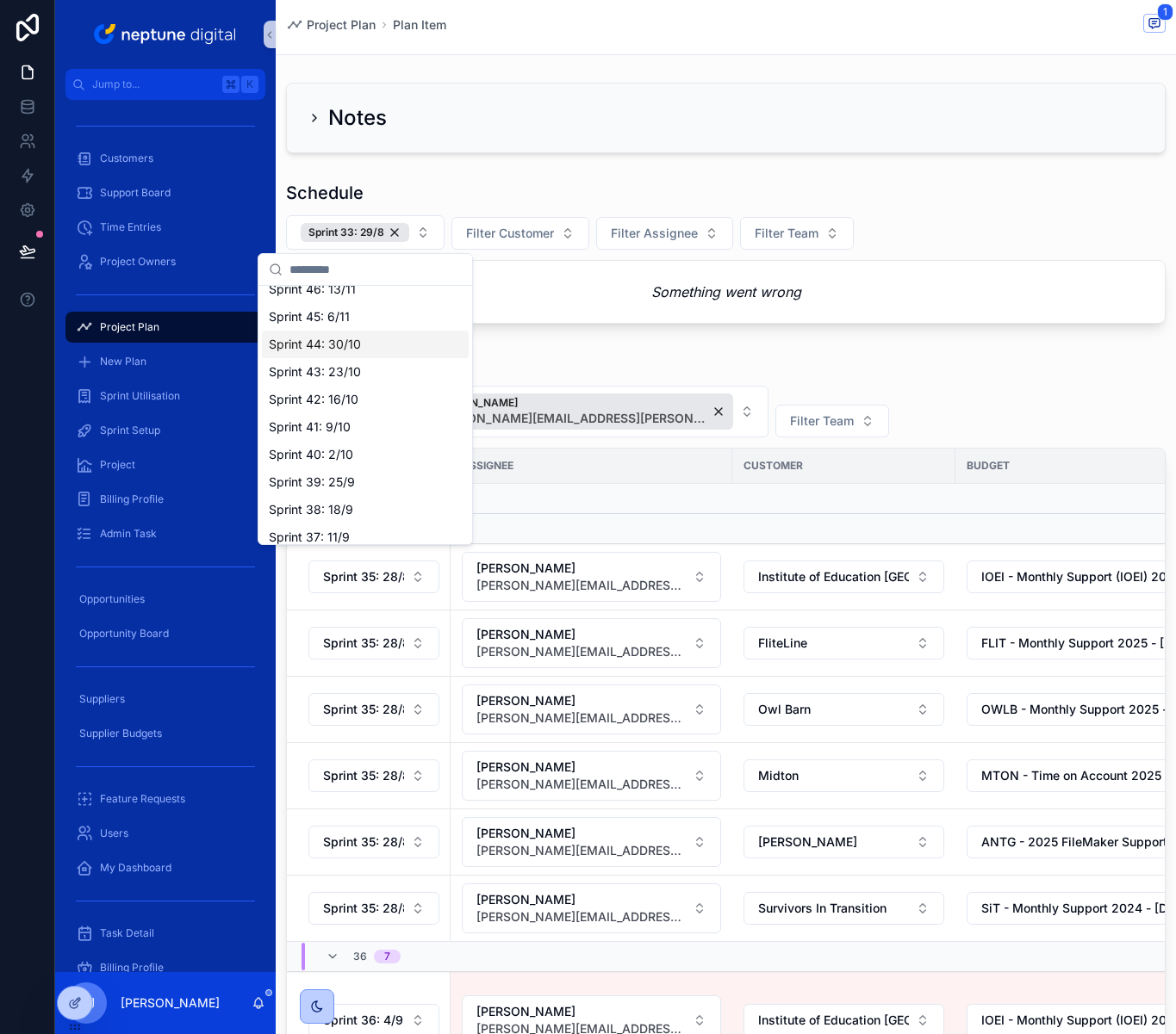
scroll to position [315, 0]
click at [358, 461] on div "Sprint 37: 11/9" at bounding box center [364, 457] width 206 height 28
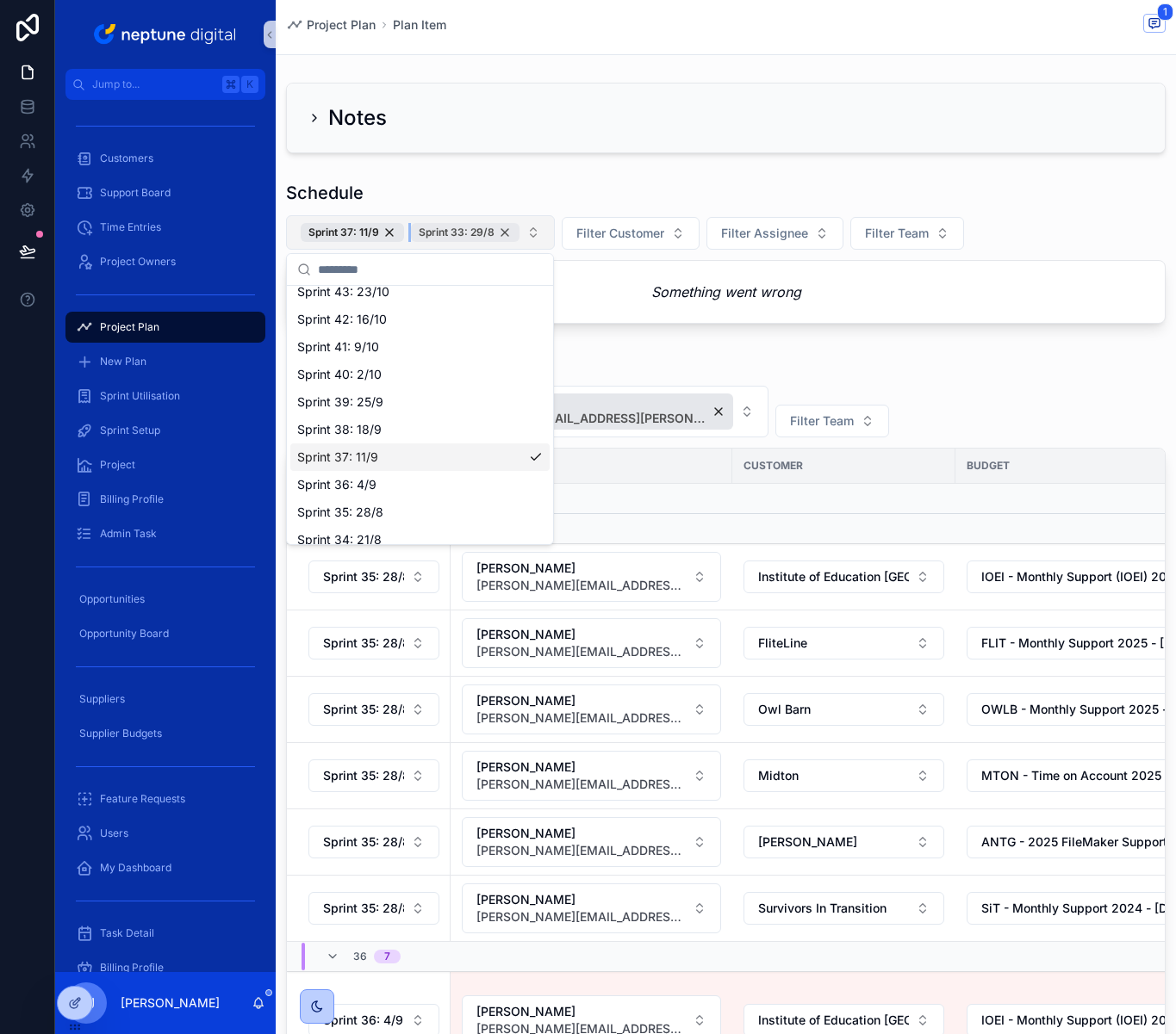
click at [507, 232] on div "Sprint 33: 29/8" at bounding box center [465, 233] width 108 height 19
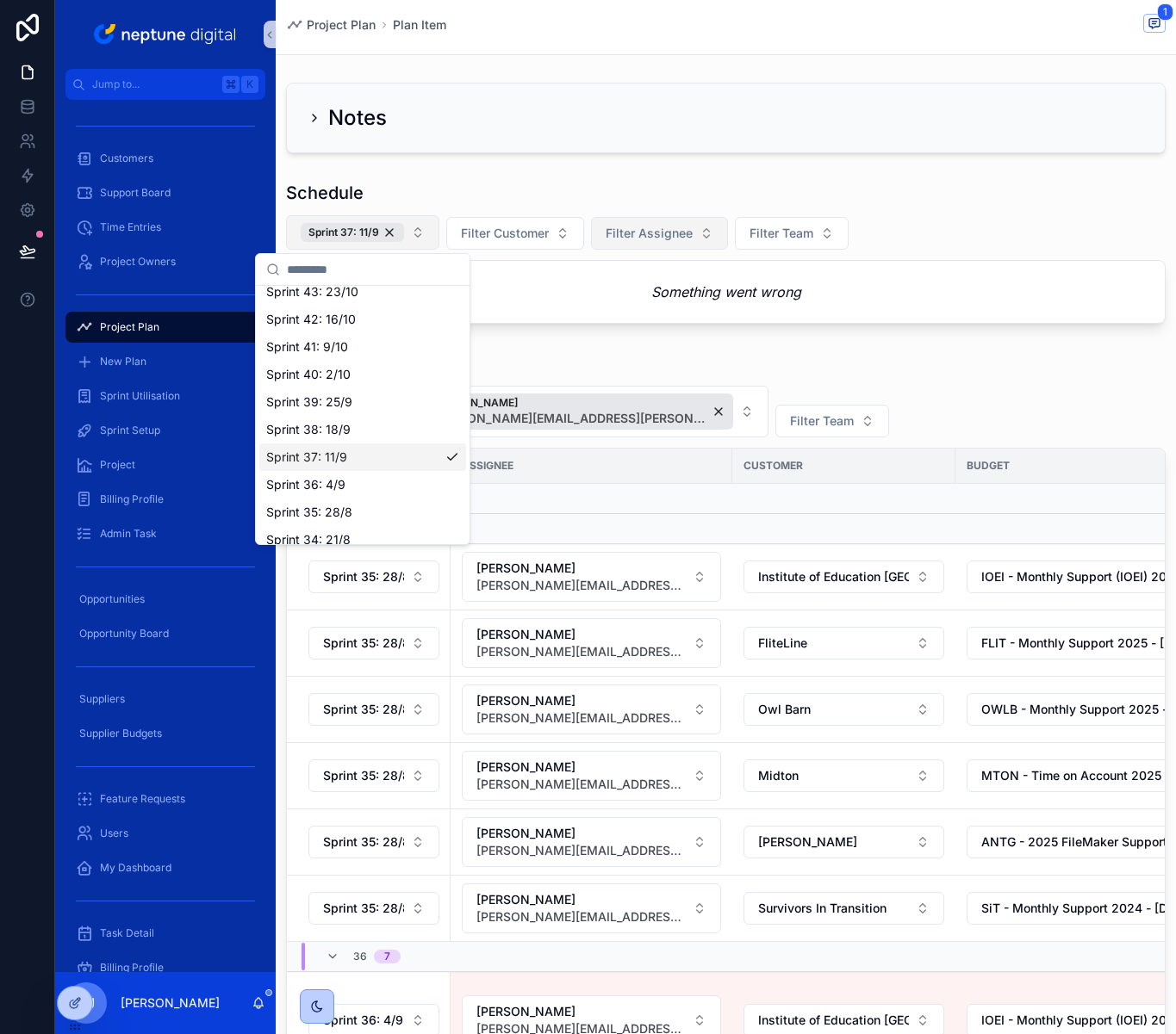
click at [685, 233] on span "Filter Assignee" at bounding box center [649, 234] width 87 height 17
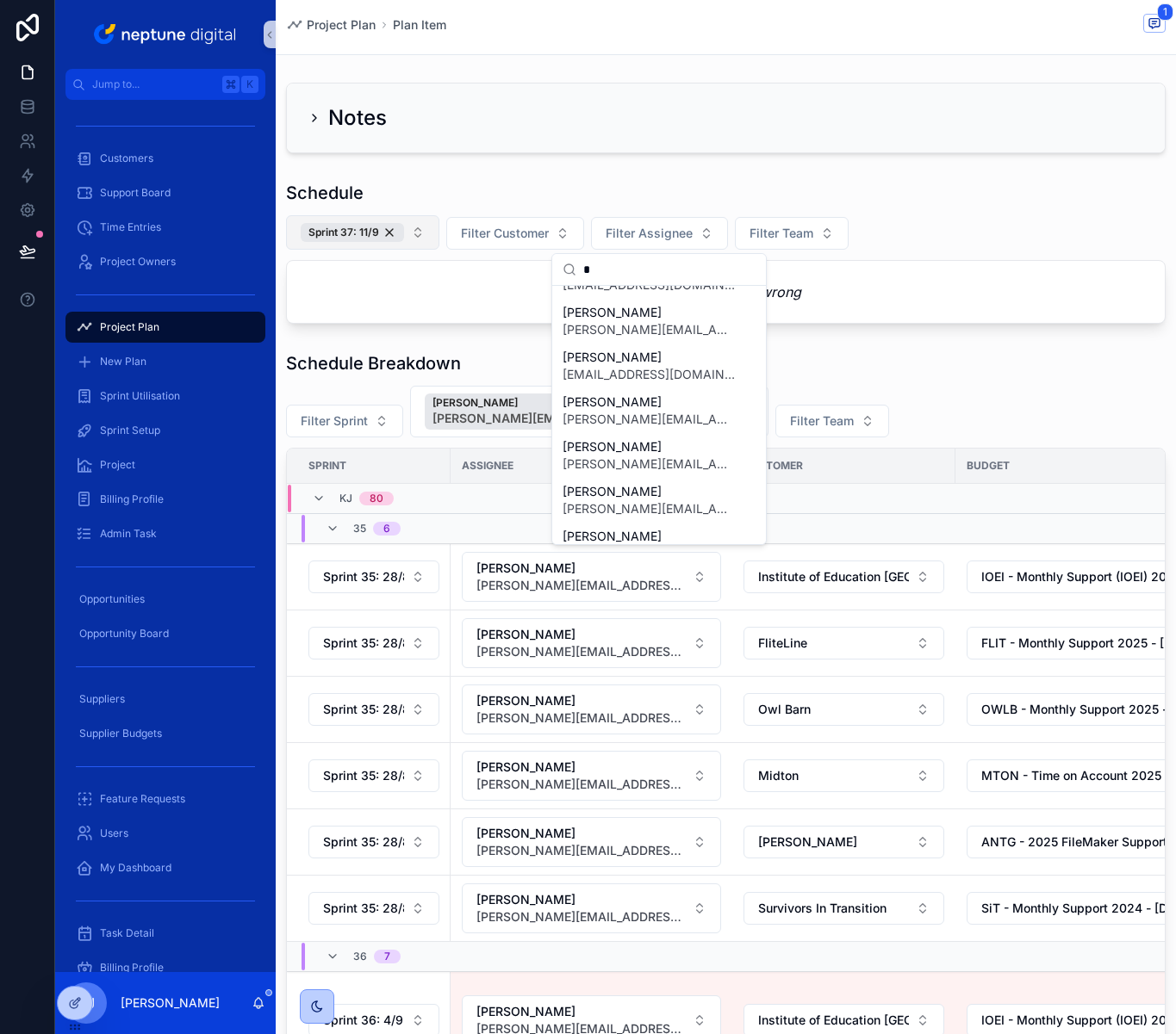
scroll to position [1733, 0]
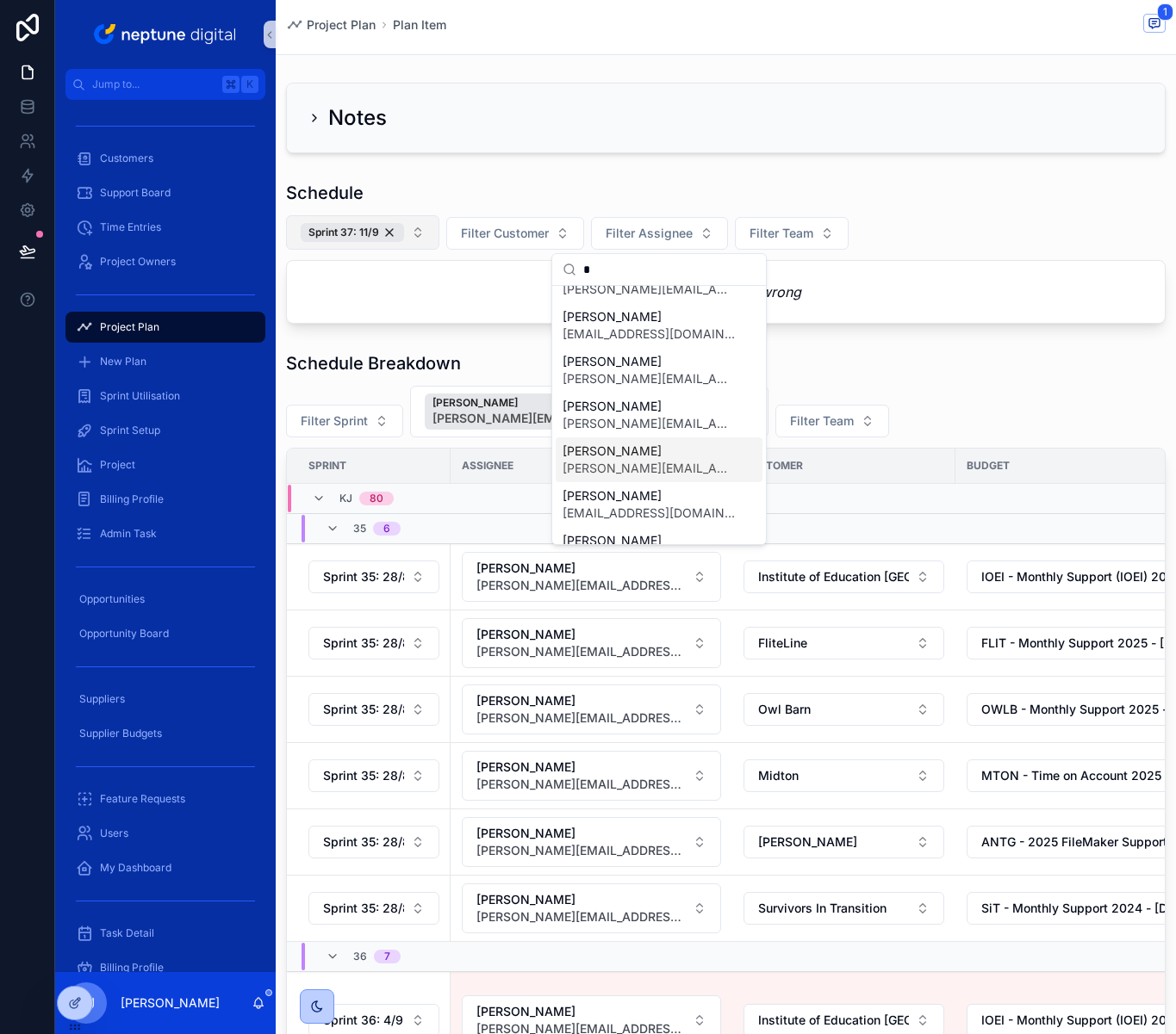
type input "*"
click at [638, 454] on span "[PERSON_NAME]" at bounding box center [648, 451] width 172 height 17
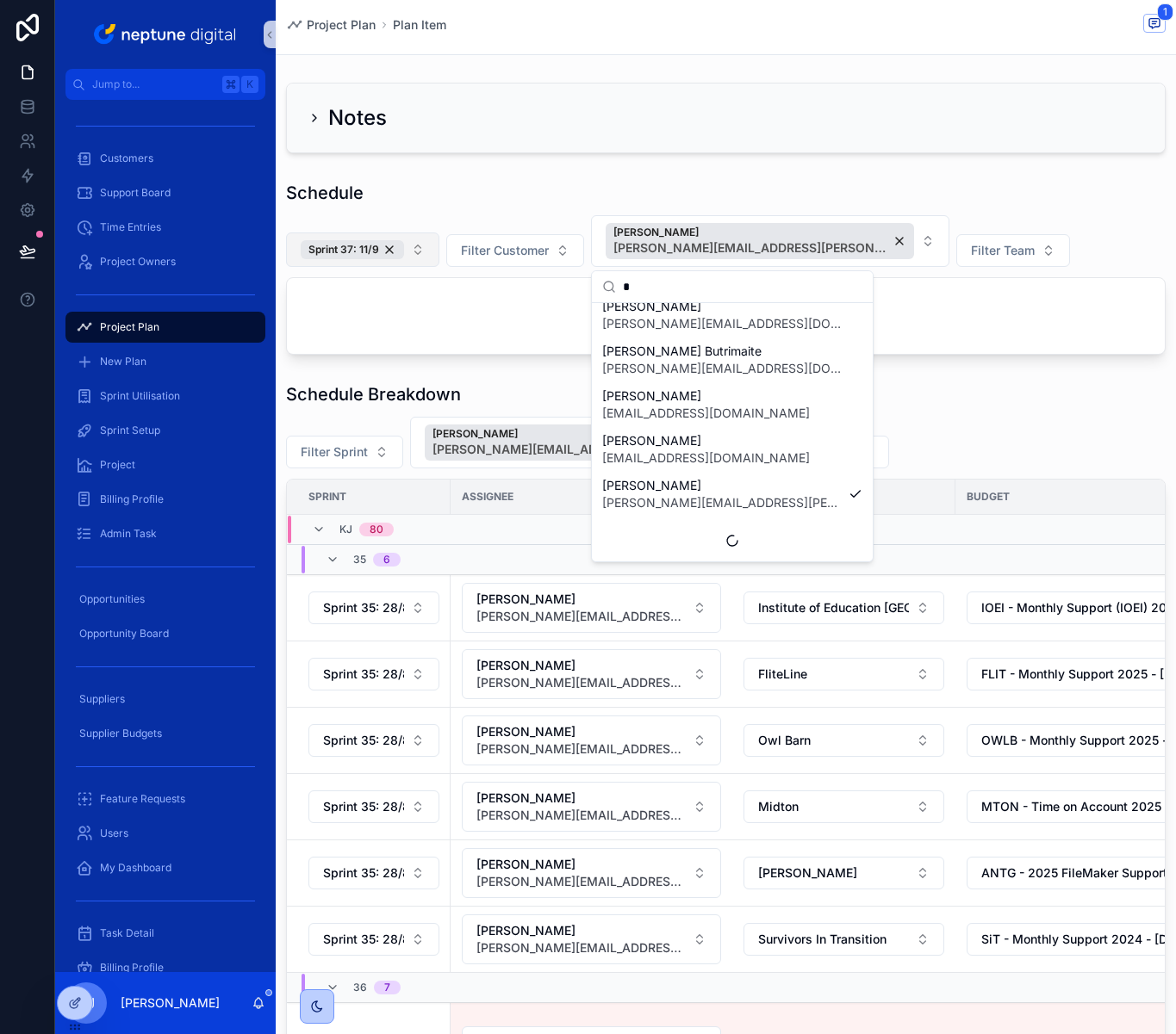
scroll to position [1357, 0]
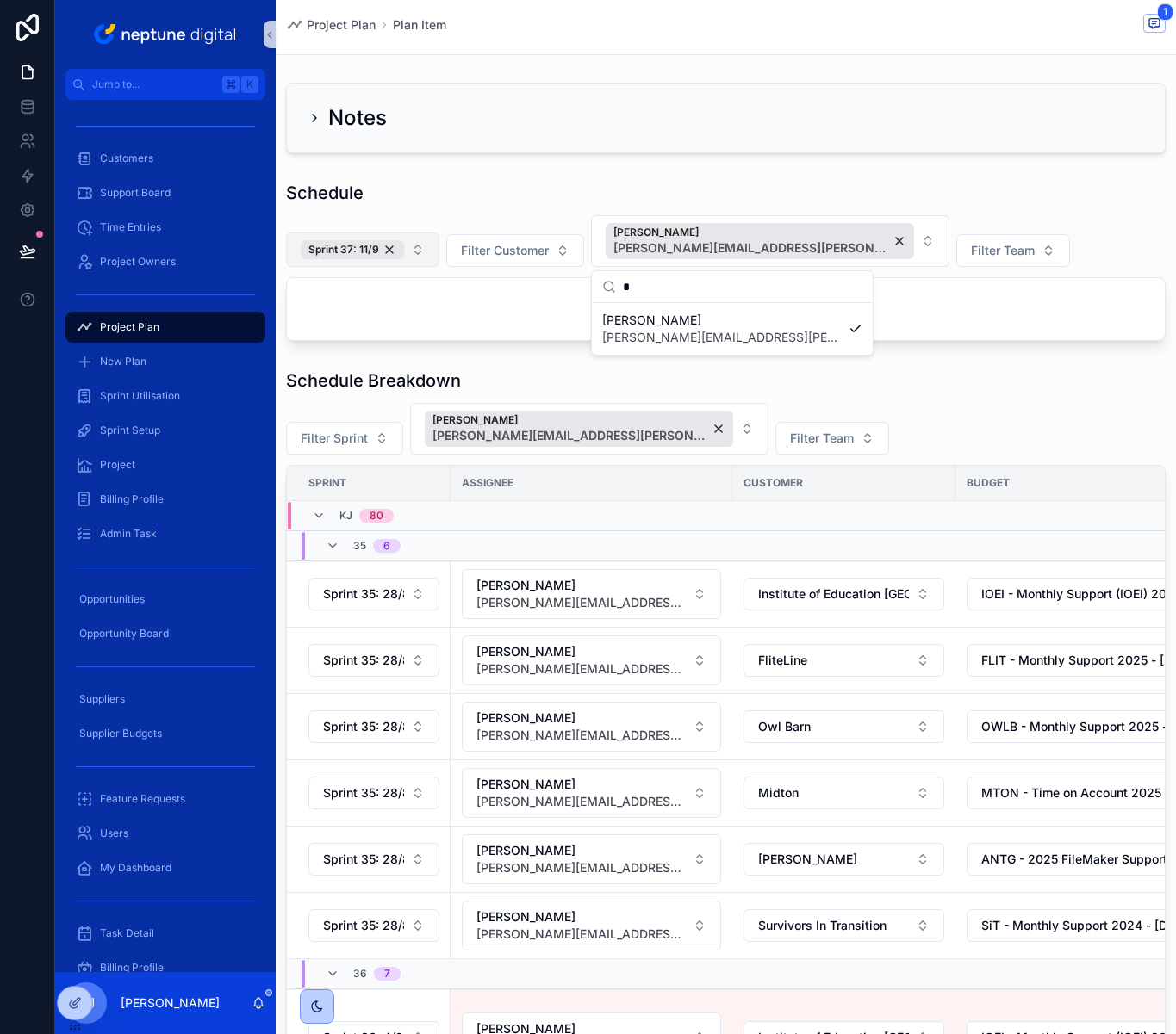
click at [1096, 198] on div "Schedule" at bounding box center [725, 192] width 879 height 24
click at [379, 435] on button "Filter Sprint" at bounding box center [344, 438] width 117 height 32
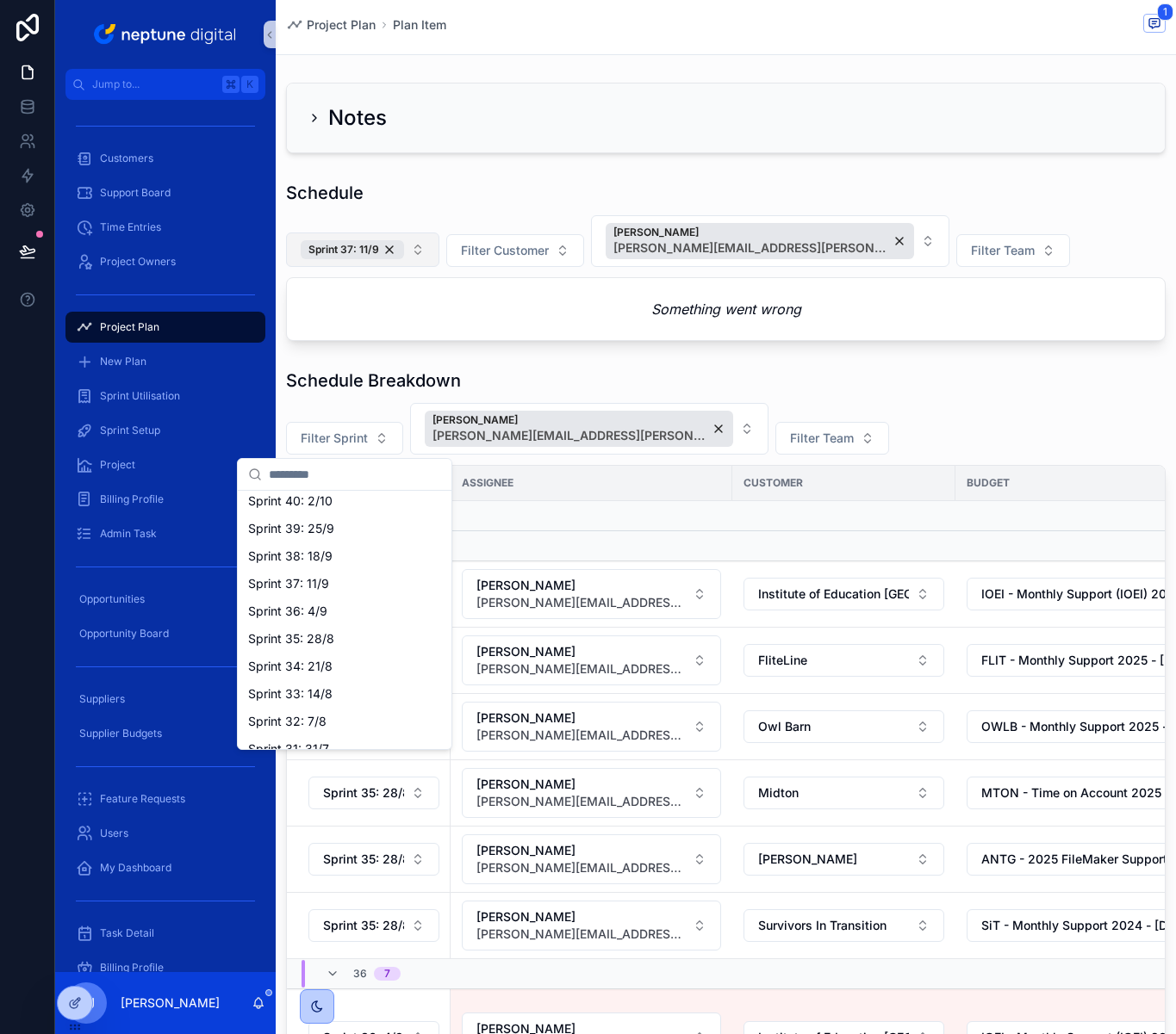
scroll to position [441, 0]
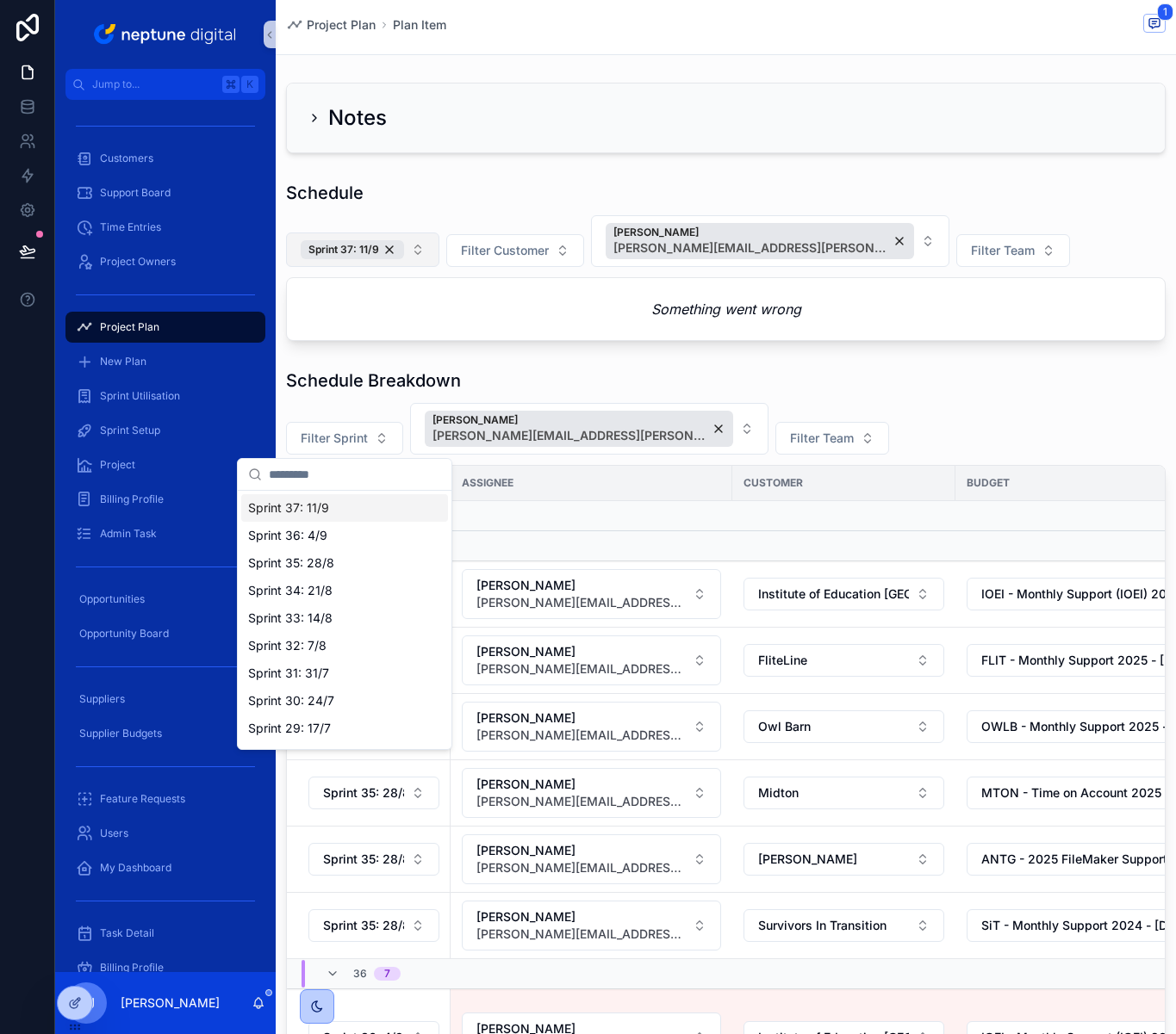
click at [350, 513] on div "Sprint 37: 11/9" at bounding box center [344, 507] width 206 height 28
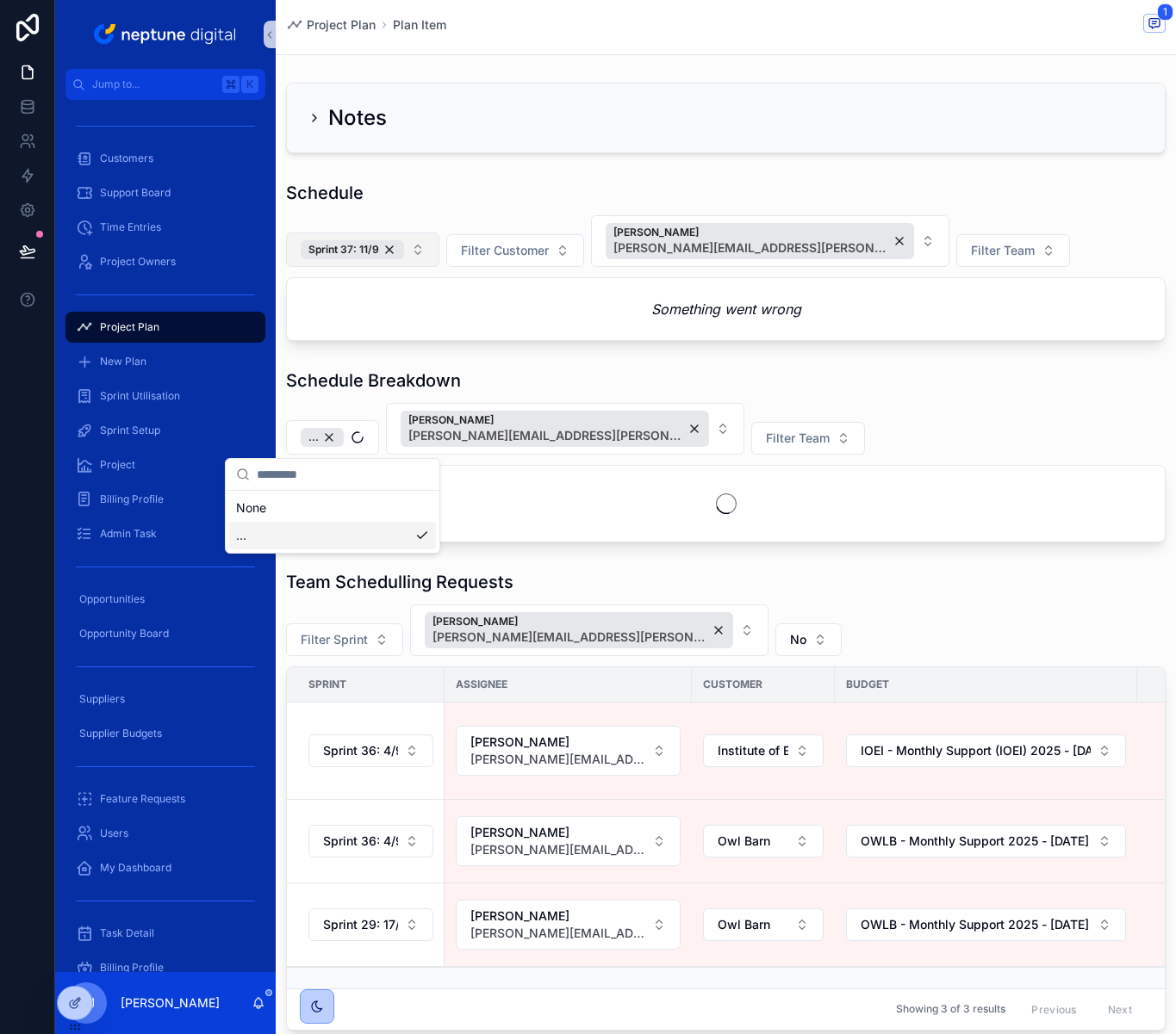
click at [962, 397] on div "Schedule Breakdown ... Kris Joubert kris.joubert@neptunedigital.co.uk Filter Te…" at bounding box center [725, 455] width 879 height 174
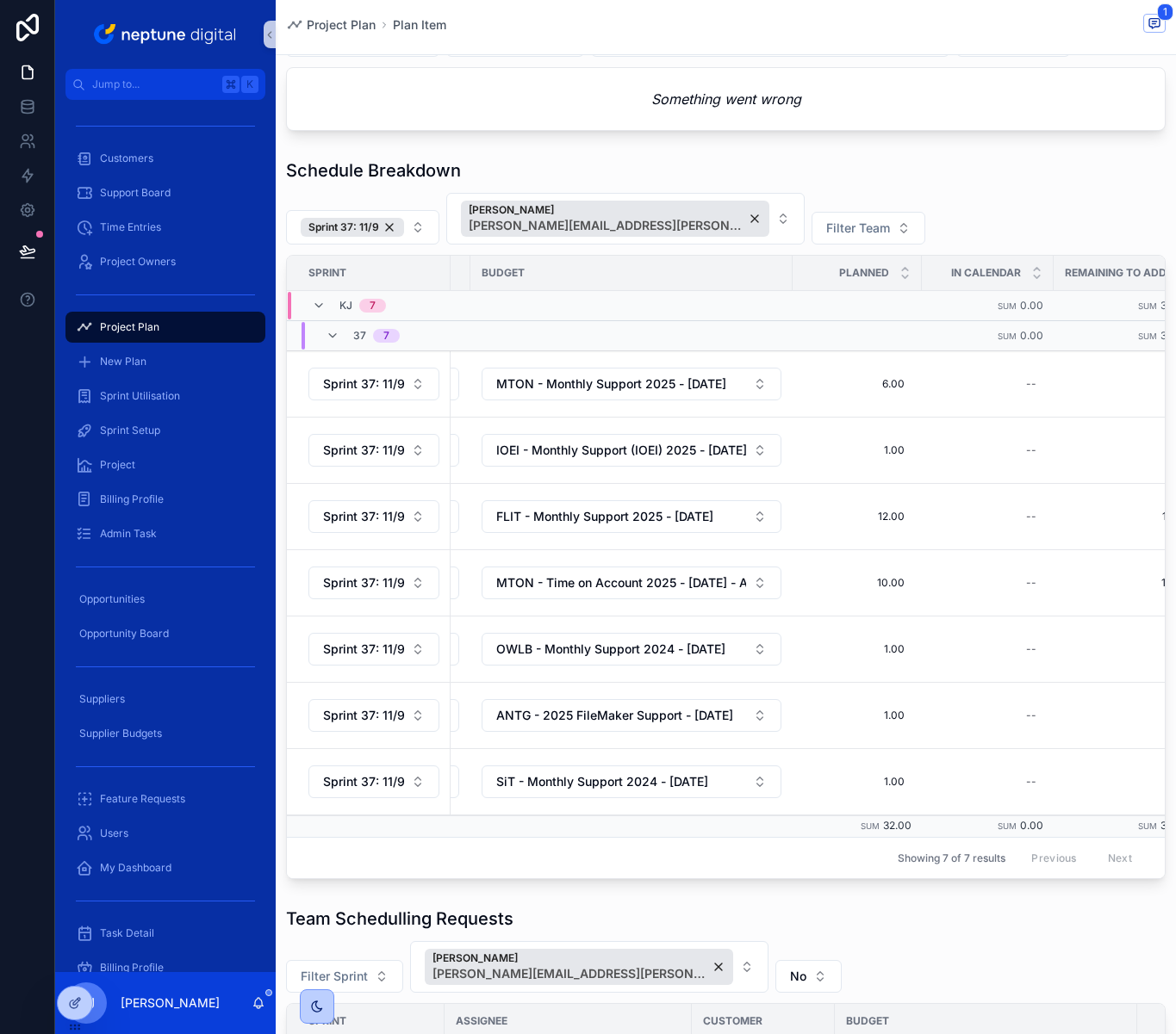
scroll to position [0, 472]
